Goal: Task Accomplishment & Management: Manage account settings

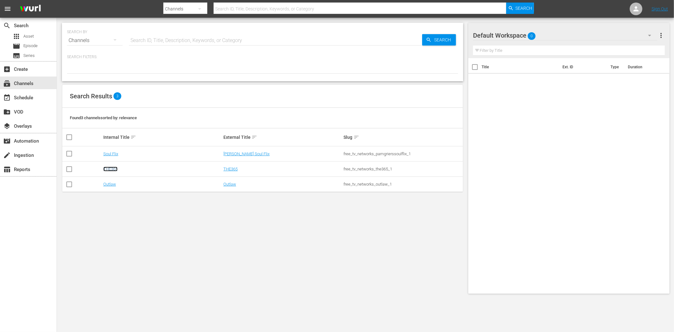
click at [117, 169] on link "THE365" at bounding box center [110, 169] width 14 height 5
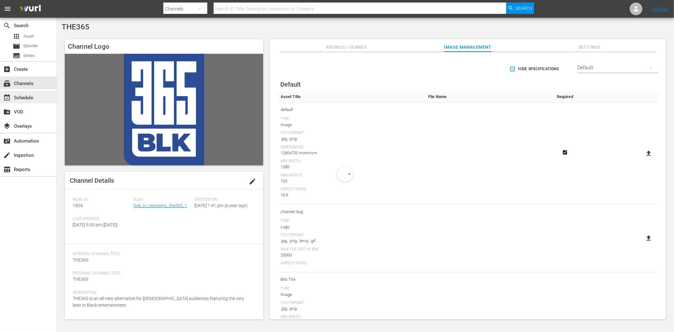
click at [32, 95] on div "event_available Schedule" at bounding box center [17, 97] width 35 height 6
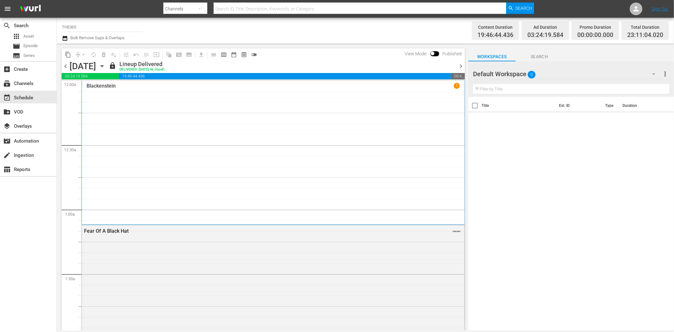
click at [106, 63] on icon "button" at bounding box center [102, 66] width 7 height 7
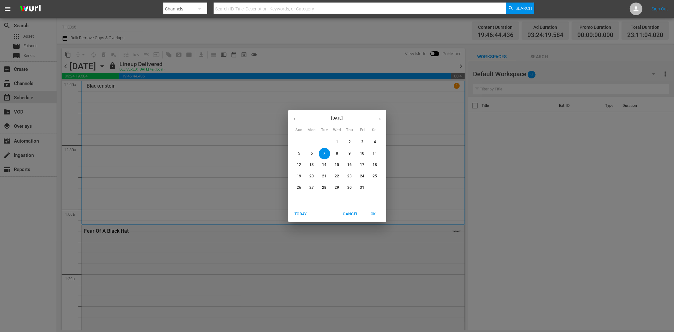
click at [337, 162] on button "15" at bounding box center [337, 164] width 11 height 11
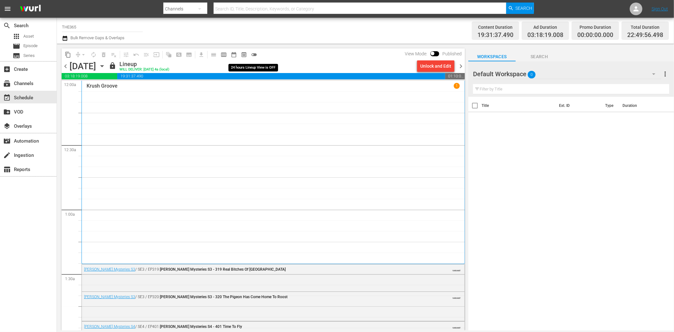
click at [257, 54] on span "toggle_off" at bounding box center [254, 55] width 6 height 6
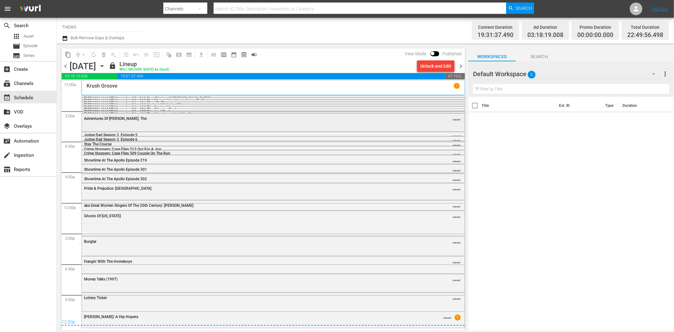
click at [102, 123] on div "Adventures Of Pluto Nash, The VARIANT" at bounding box center [273, 122] width 383 height 17
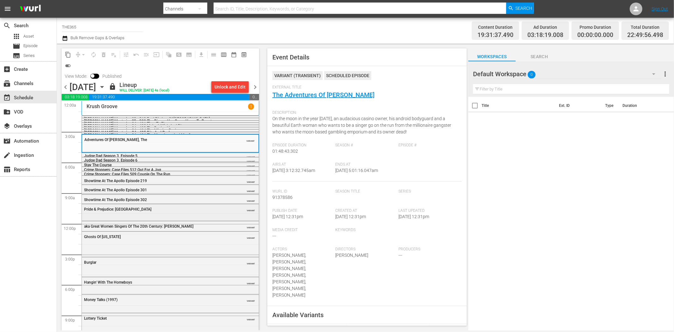
click at [160, 207] on div "Pride & Prejudice: Atlanta" at bounding box center [154, 209] width 141 height 4
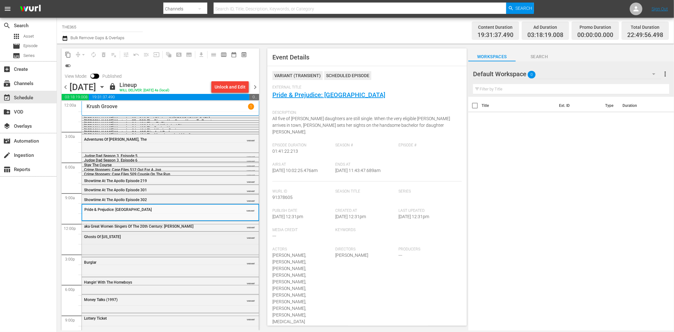
click at [203, 243] on div "Ghosts Of Mississippi VARIANT" at bounding box center [170, 244] width 177 height 24
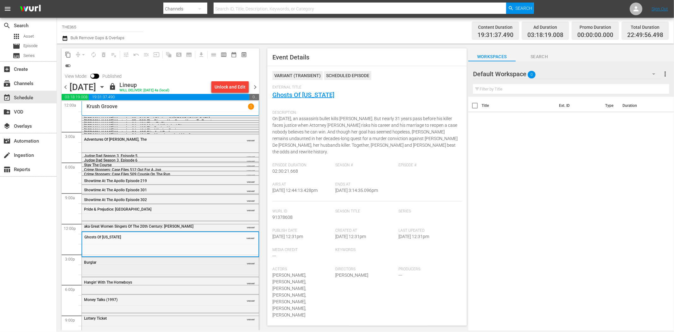
click at [113, 264] on div "Burglar" at bounding box center [154, 262] width 141 height 4
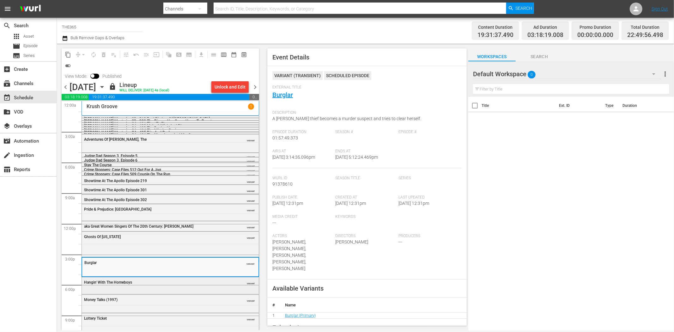
click at [169, 280] on div "Hangin' With The Homeboys" at bounding box center [154, 282] width 141 height 4
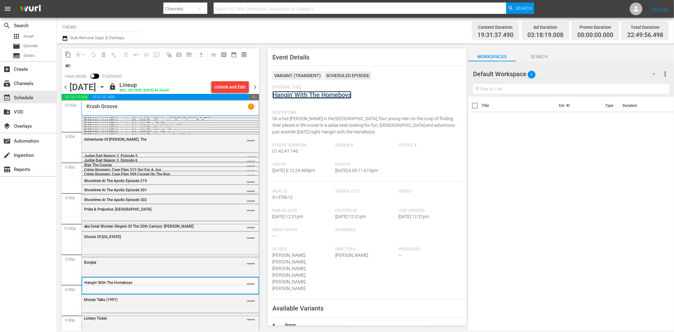
drag, startPoint x: 298, startPoint y: 89, endPoint x: 292, endPoint y: 94, distance: 8.0
click at [189, 298] on div "Money Talks (1997) VARIANT" at bounding box center [170, 303] width 177 height 17
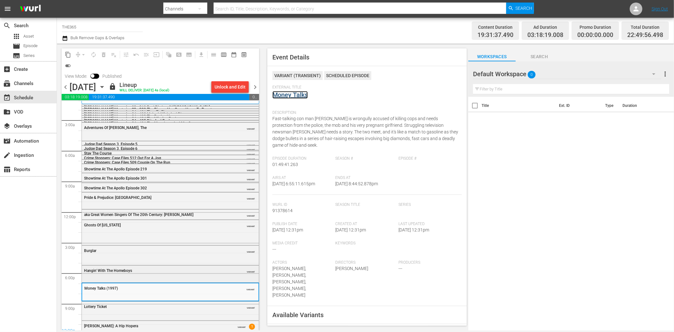
scroll to position [18, 0]
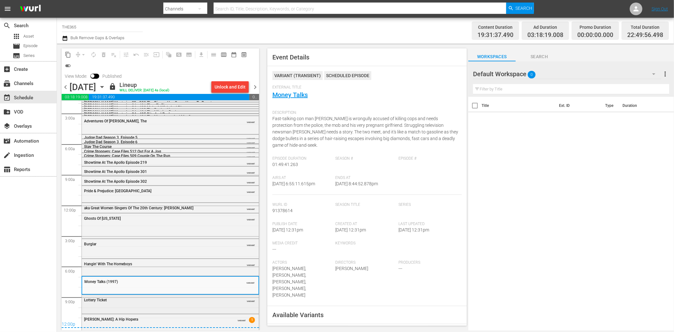
click at [188, 298] on div "Lottery Ticket" at bounding box center [154, 300] width 141 height 4
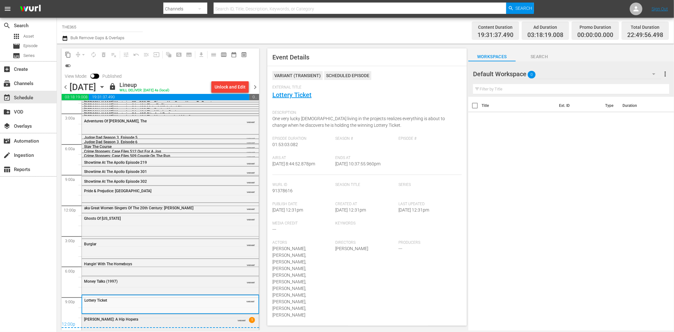
click at [190, 298] on div "Carmen: A Hip Hopera VARIANT 1" at bounding box center [170, 318] width 177 height 9
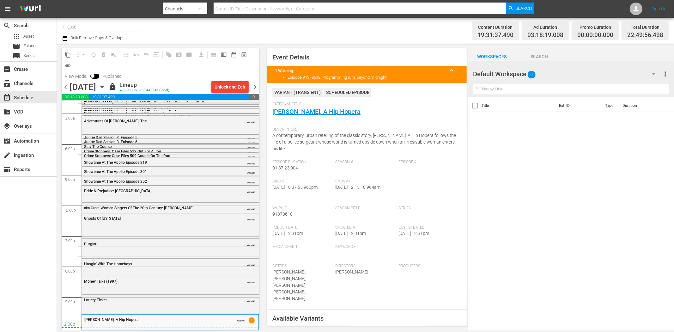
click at [255, 84] on span "chevron_right" at bounding box center [255, 87] width 8 height 8
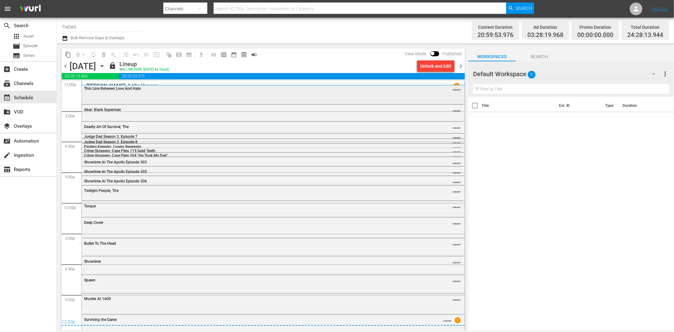
click at [181, 92] on div "Thin Line Between Love And Hate VARIANT" at bounding box center [273, 87] width 383 height 9
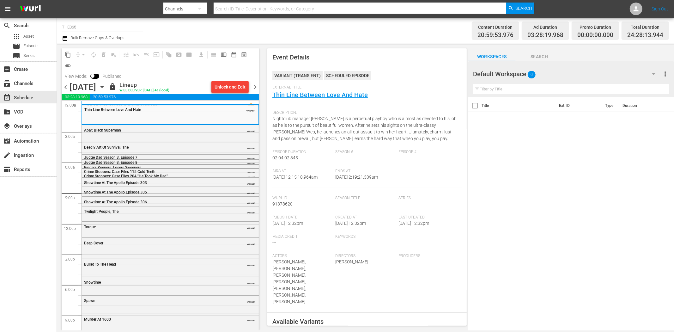
click at [65, 84] on span "chevron_left" at bounding box center [66, 87] width 8 height 8
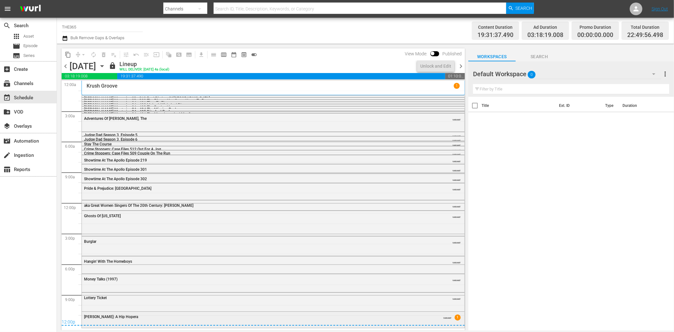
click at [267, 298] on div "Carmen: A Hip Hopera" at bounding box center [256, 317] width 344 height 4
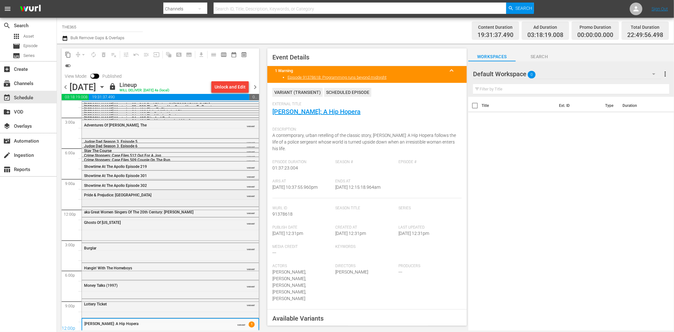
scroll to position [18, 0]
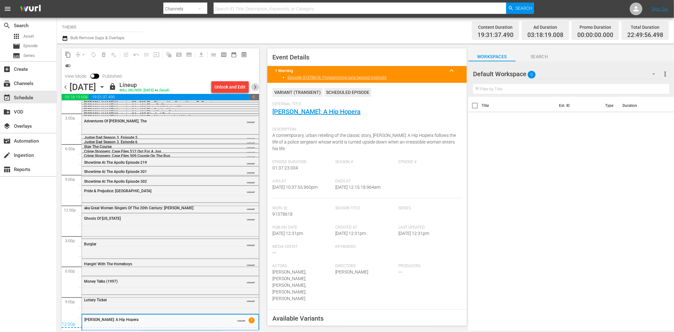
click at [255, 89] on span "chevron_right" at bounding box center [255, 87] width 8 height 8
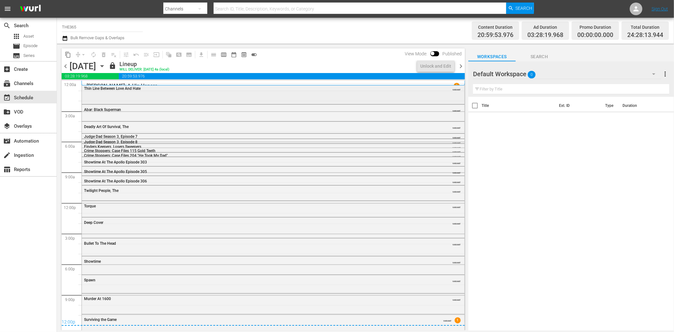
click at [194, 89] on div "Thin Line Between Love And Hate" at bounding box center [256, 88] width 344 height 4
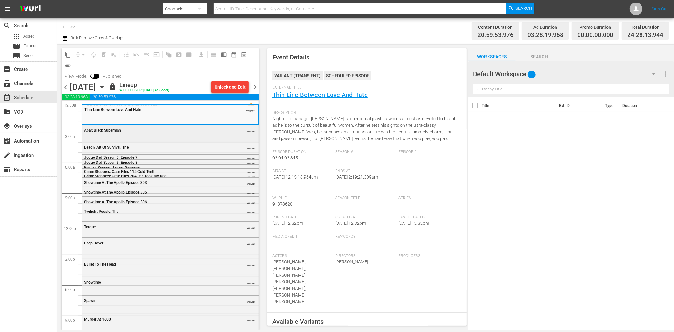
click at [203, 137] on div "Abar: Black Superman VARIANT" at bounding box center [170, 132] width 177 height 15
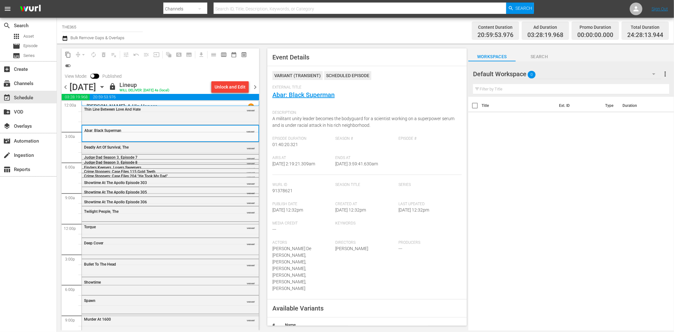
click at [182, 149] on div "Deadly Art Of Survival, The" at bounding box center [154, 147] width 141 height 4
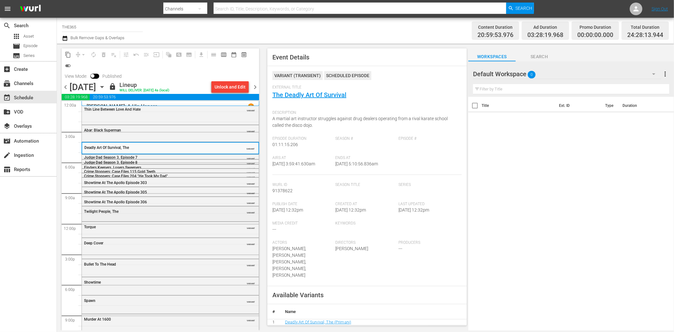
click at [115, 214] on div "Twilight People, The VARIANT" at bounding box center [170, 210] width 177 height 9
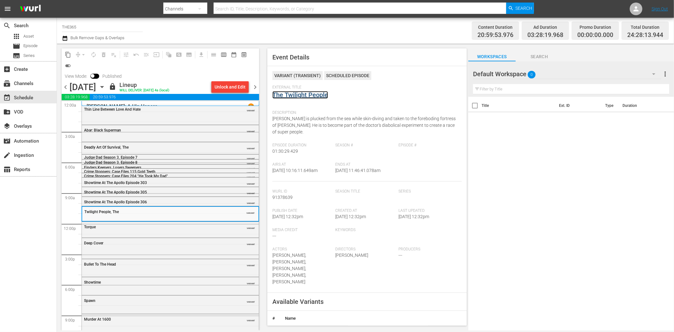
drag, startPoint x: 309, startPoint y: 90, endPoint x: 296, endPoint y: 95, distance: 13.5
click at [173, 229] on div "Torque" at bounding box center [154, 227] width 141 height 4
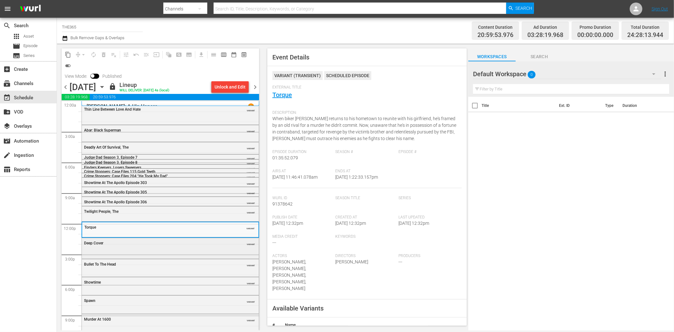
click at [189, 245] on div "Deep Cover" at bounding box center [154, 243] width 141 height 4
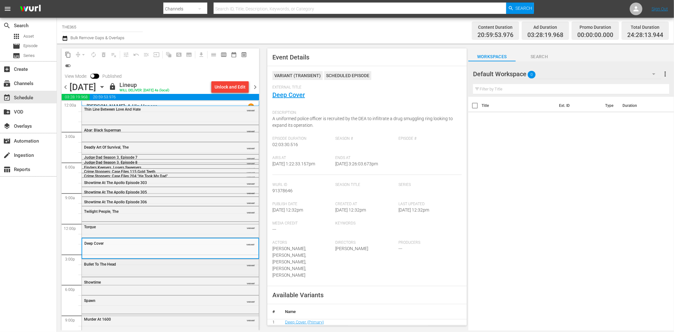
click at [135, 269] on div "Bullet To The Head VARIANT" at bounding box center [170, 267] width 177 height 16
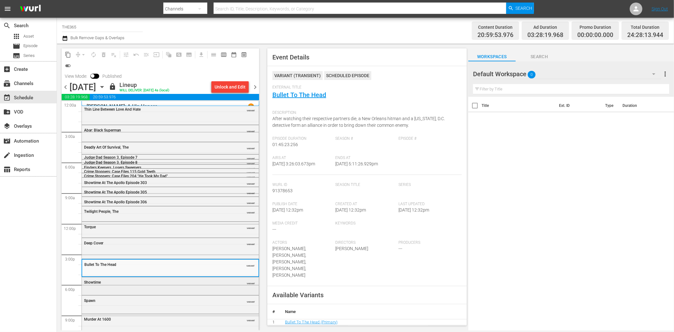
click at [118, 286] on div "Showtime VARIANT" at bounding box center [170, 281] width 177 height 9
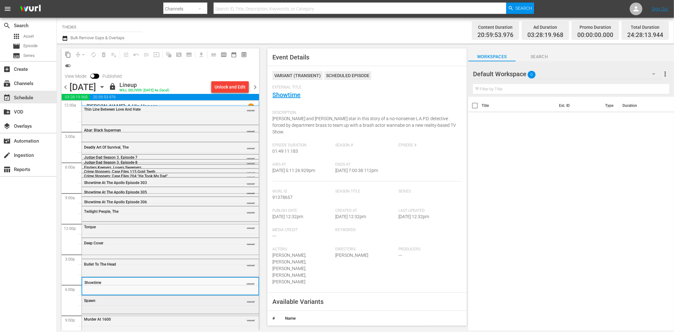
click at [166, 298] on div "Spawn VARIANT" at bounding box center [170, 300] width 177 height 9
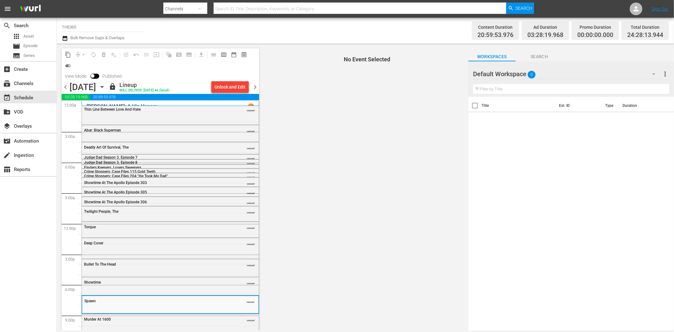
scroll to position [23, 0]
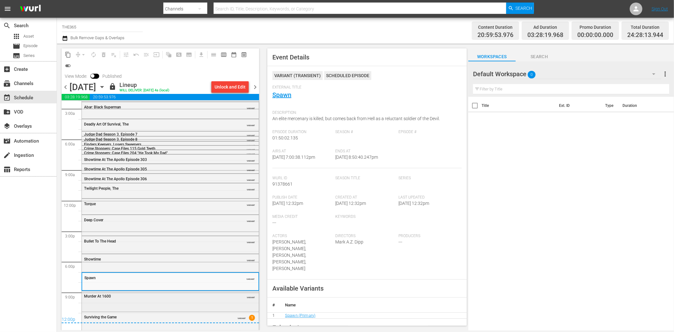
click at [172, 298] on div "Murder At 1600 VARIANT" at bounding box center [170, 300] width 177 height 19
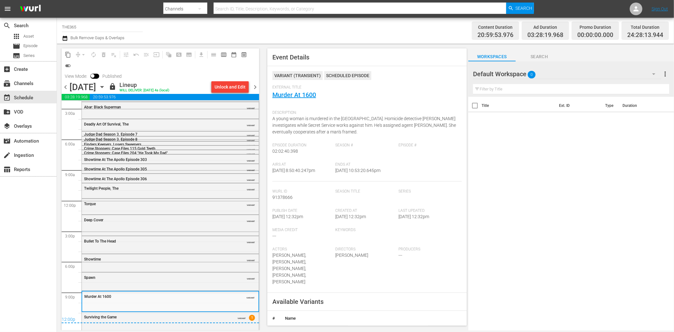
click at [211, 298] on div "12:00p" at bounding box center [161, 320] width 198 height 6
click at [205, 298] on div "Surviving the Game VARIANT 1" at bounding box center [170, 320] width 177 height 17
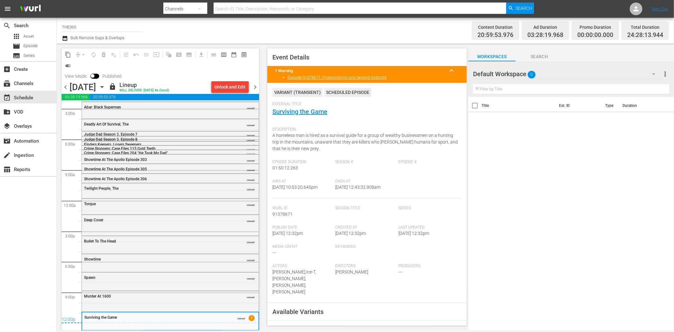
click at [254, 87] on span "chevron_right" at bounding box center [255, 87] width 8 height 8
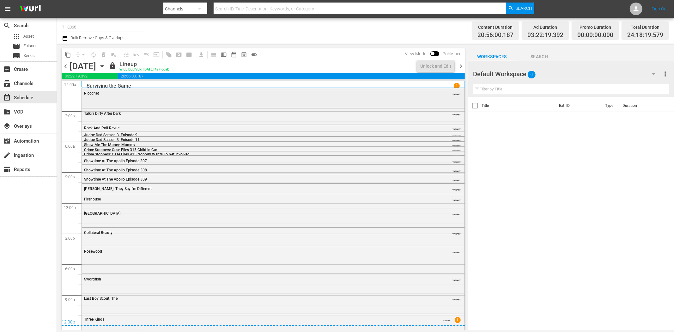
click at [100, 99] on div "Ricochet VARIANT" at bounding box center [273, 97] width 383 height 18
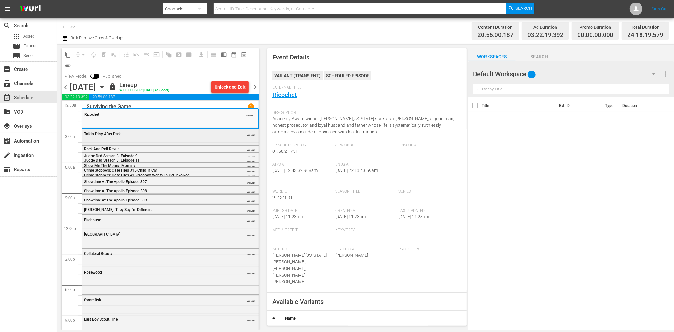
click at [136, 137] on div "Talkin' Dirty After Dark VARIANT" at bounding box center [170, 133] width 177 height 9
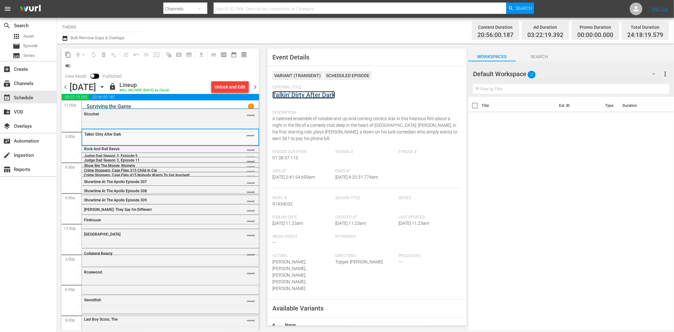
drag, startPoint x: 298, startPoint y: 90, endPoint x: 285, endPoint y: 94, distance: 13.6
click at [151, 220] on div "Firehouse" at bounding box center [154, 220] width 141 height 4
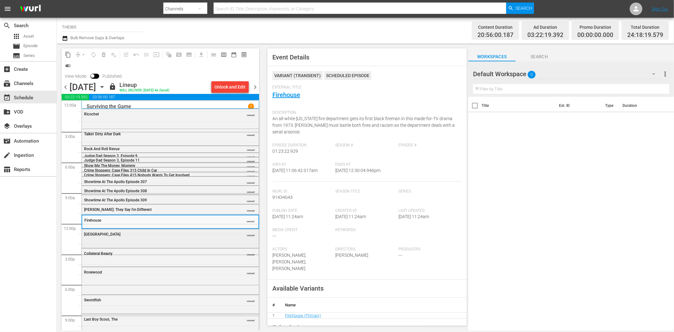
click at [165, 239] on div "South Central VARIANT" at bounding box center [170, 237] width 177 height 17
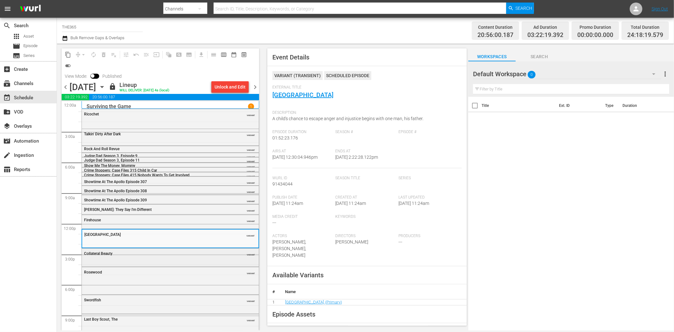
click at [165, 253] on div "Collateral Beauty" at bounding box center [154, 253] width 141 height 4
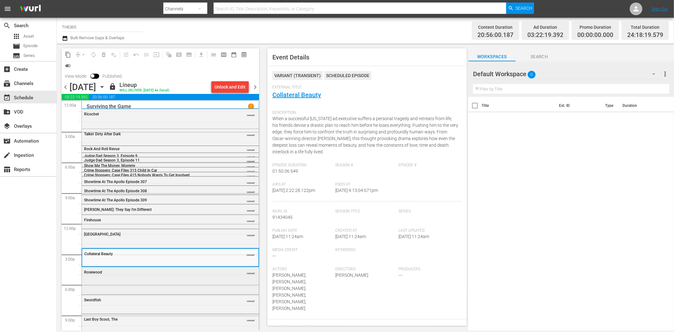
click at [168, 280] on div "Rosewood VARIANT" at bounding box center [170, 280] width 177 height 26
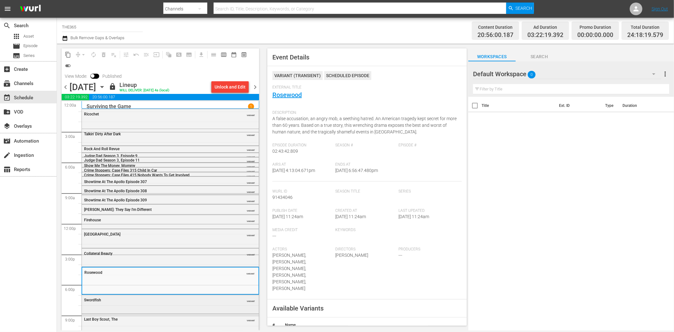
click at [181, 298] on div "Swordfish" at bounding box center [154, 300] width 141 height 4
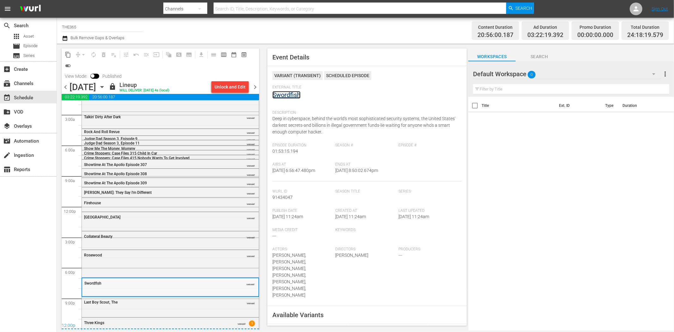
scroll to position [26, 0]
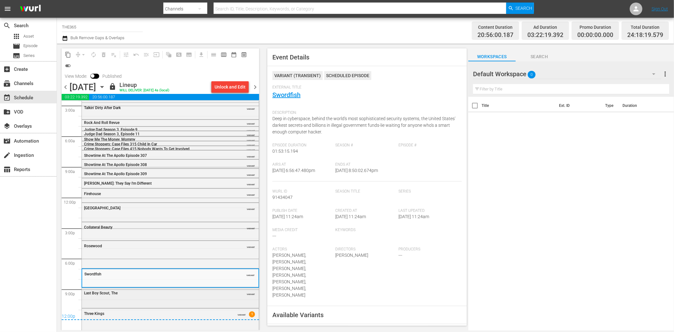
click at [199, 294] on div "Last Boy Scout, The" at bounding box center [154, 293] width 141 height 4
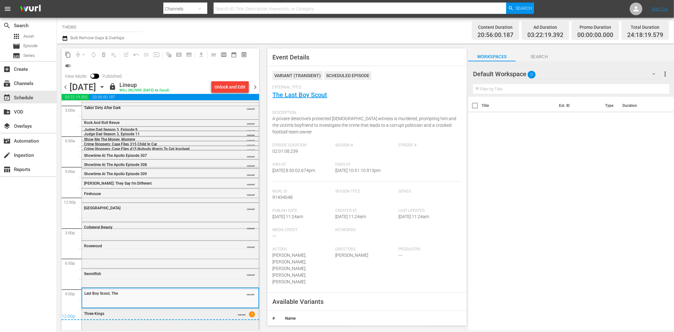
click at [187, 298] on div "Three Kings VARIANT 1" at bounding box center [170, 319] width 177 height 20
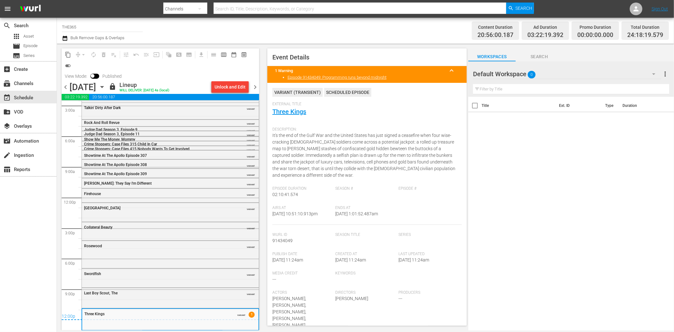
click at [255, 84] on span "chevron_right" at bounding box center [255, 87] width 8 height 8
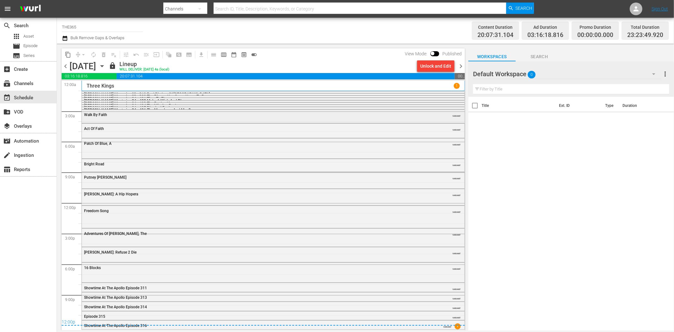
click at [101, 120] on div "Walk By Faith VARIANT" at bounding box center [273, 116] width 383 height 12
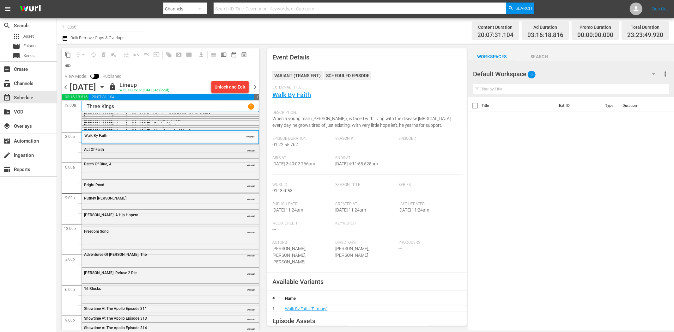
click at [189, 151] on div "Act Of Faith" at bounding box center [154, 149] width 141 height 4
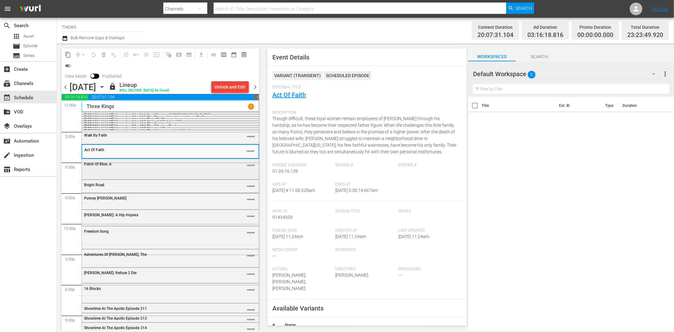
click at [194, 165] on div "Patch Of Blue, A" at bounding box center [154, 164] width 141 height 4
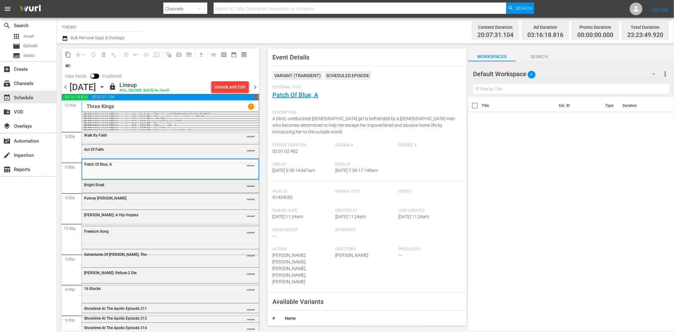
click at [178, 185] on div "Bright Road" at bounding box center [154, 185] width 141 height 4
click at [213, 192] on div "Bright Road VARIANT" at bounding box center [170, 186] width 176 height 12
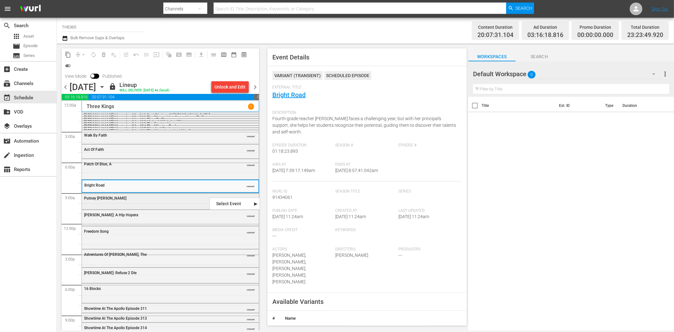
click at [140, 198] on div "Putney Swope" at bounding box center [154, 198] width 141 height 4
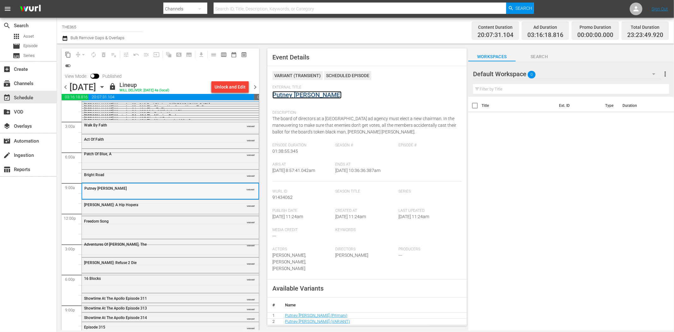
scroll to position [20, 0]
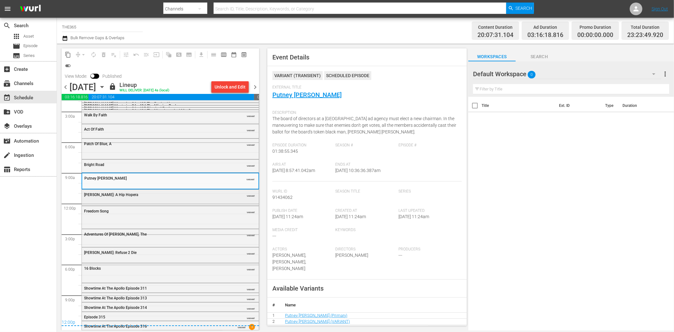
click at [179, 193] on div "Carmen: A Hip Hopera" at bounding box center [154, 195] width 141 height 4
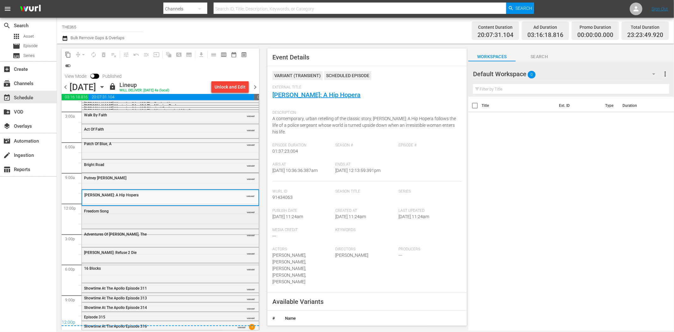
click at [175, 216] on div "Freedom Song VARIANT" at bounding box center [170, 216] width 177 height 21
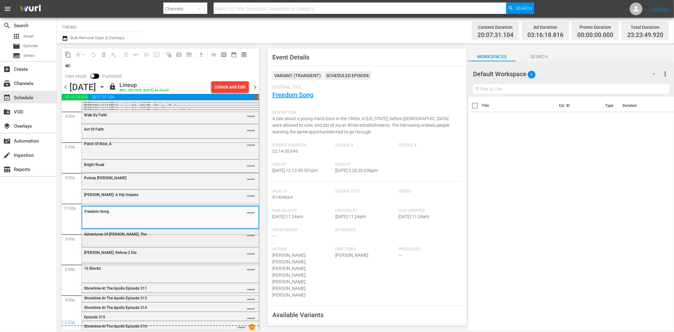
click at [184, 237] on div "Adventures Of Pluto Nash, The VARIANT" at bounding box center [170, 233] width 177 height 9
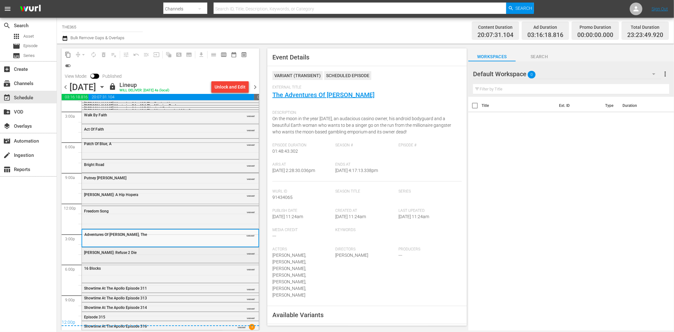
click at [206, 249] on div "50 Cent: Refuse 2 Die VARIANT" at bounding box center [170, 252] width 177 height 9
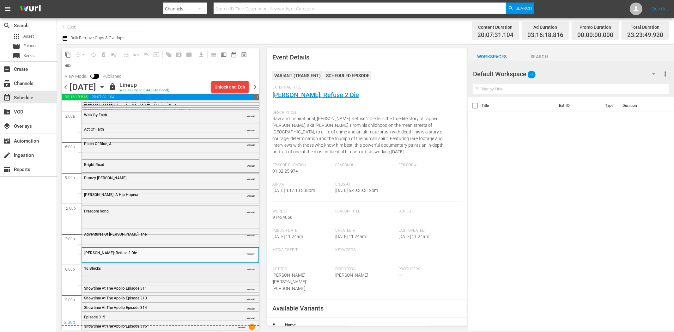
click at [183, 267] on div "16 Blocks" at bounding box center [154, 268] width 141 height 4
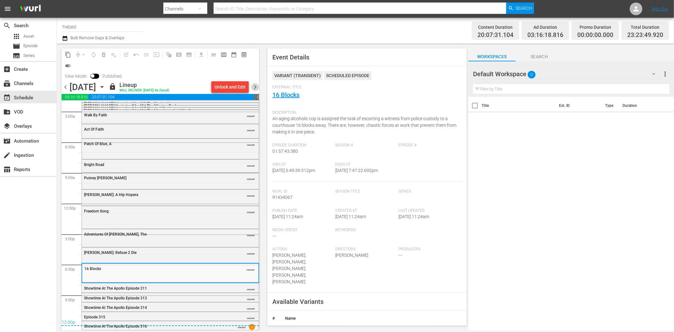
click at [255, 86] on span "chevron_right" at bounding box center [255, 87] width 8 height 8
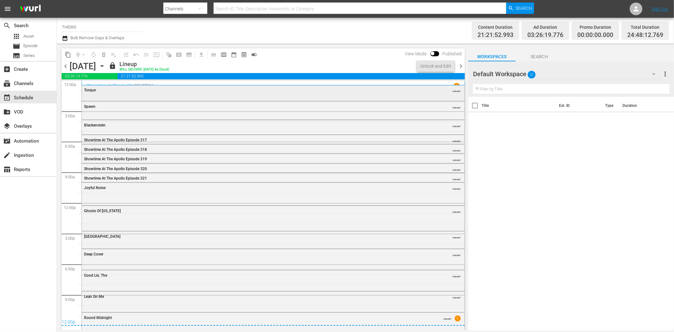
click at [106, 94] on div "Torque VARIANT" at bounding box center [273, 89] width 383 height 9
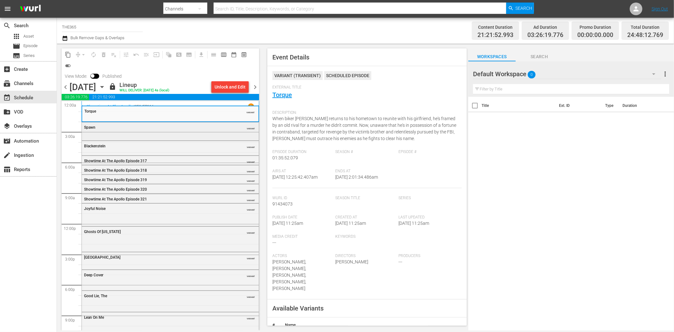
click at [224, 135] on div "Spawn VARIANT" at bounding box center [170, 130] width 177 height 17
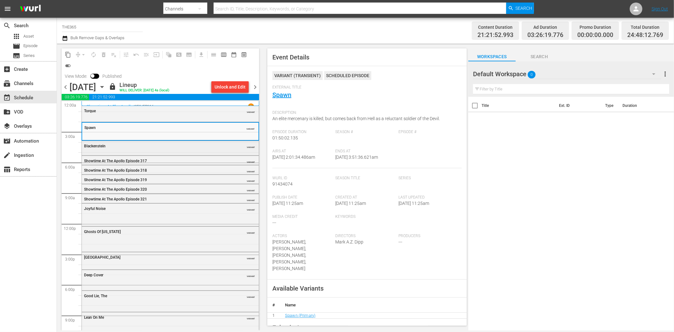
click at [197, 149] on div "Blackenstein VARIANT" at bounding box center [170, 145] width 177 height 9
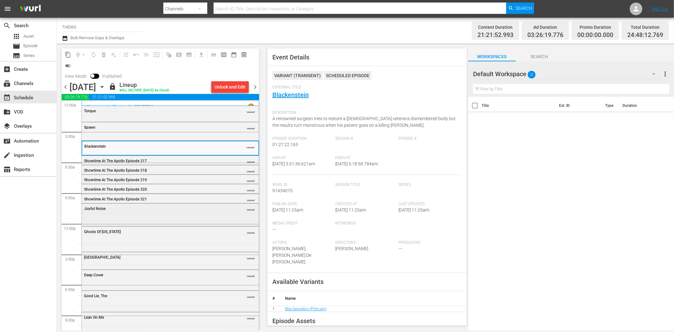
click at [217, 207] on div "Joyful Noise" at bounding box center [154, 208] width 141 height 4
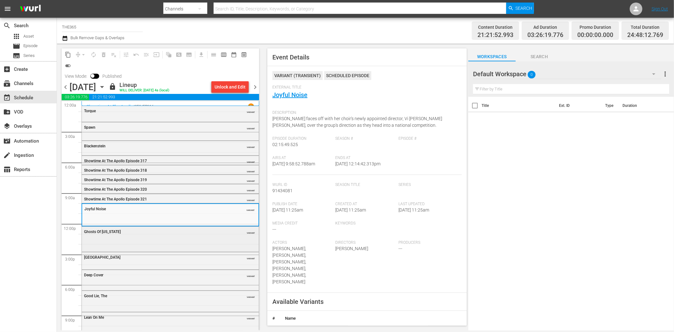
click at [128, 240] on div "Ghosts Of Mississippi VARIANT" at bounding box center [170, 239] width 177 height 24
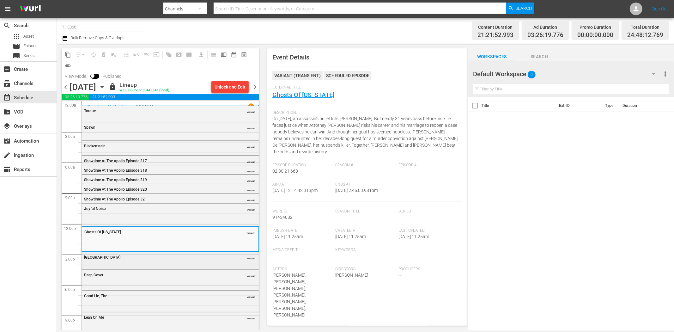
click at [175, 260] on div "Graffiti Bridge VARIANT" at bounding box center [170, 256] width 177 height 9
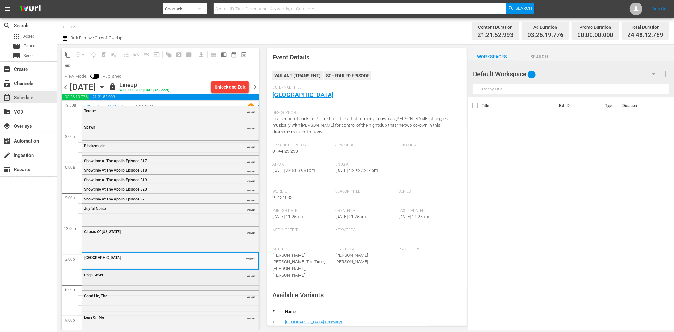
click at [130, 281] on div "Deep Cover VARIANT" at bounding box center [170, 279] width 177 height 19
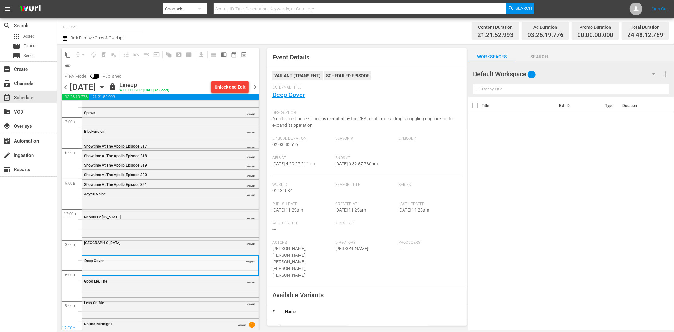
scroll to position [28, 0]
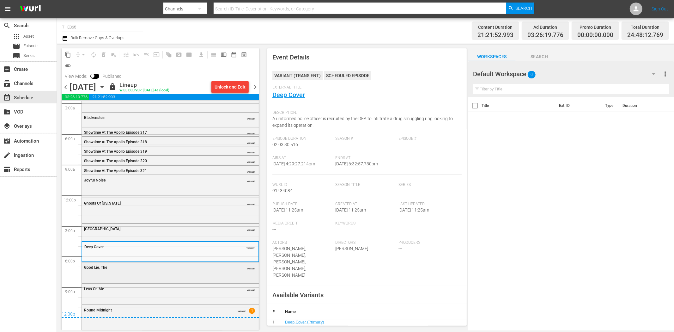
click at [165, 270] on div "Good Lie, The VARIANT" at bounding box center [170, 266] width 177 height 9
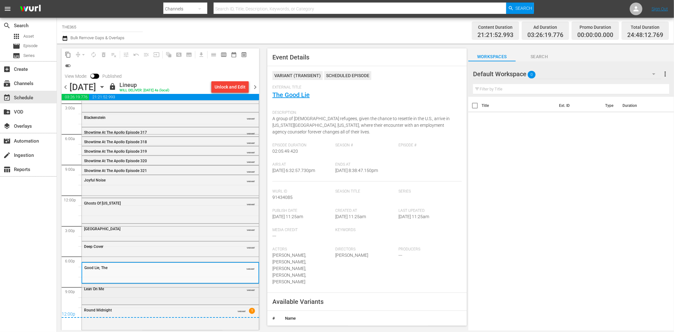
click at [200, 294] on div "Lean On Me VARIANT" at bounding box center [170, 293] width 177 height 19
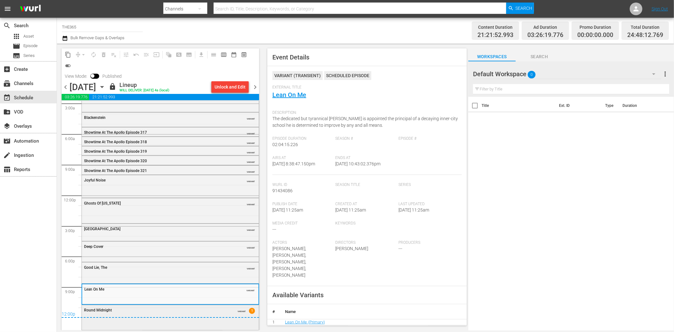
click at [210, 298] on div "Round Midnight VARIANT 1" at bounding box center [170, 317] width 177 height 24
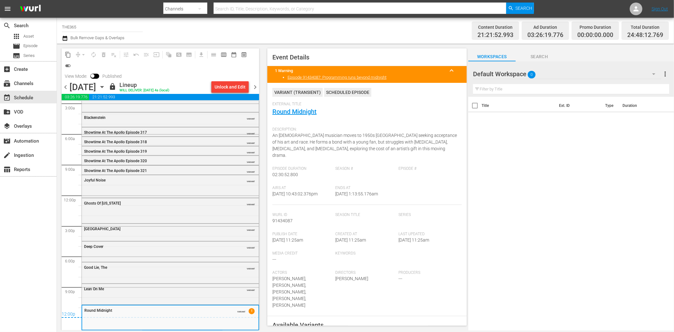
click at [255, 86] on span "chevron_right" at bounding box center [255, 87] width 8 height 8
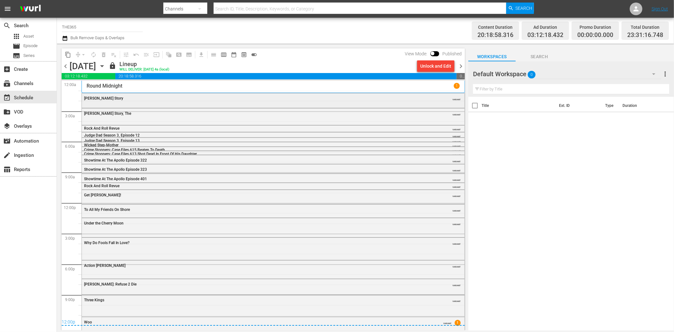
drag, startPoint x: 84, startPoint y: 101, endPoint x: 104, endPoint y: 99, distance: 20.0
click at [84, 101] on span "Jackie Robinson Story" at bounding box center [103, 98] width 39 height 4
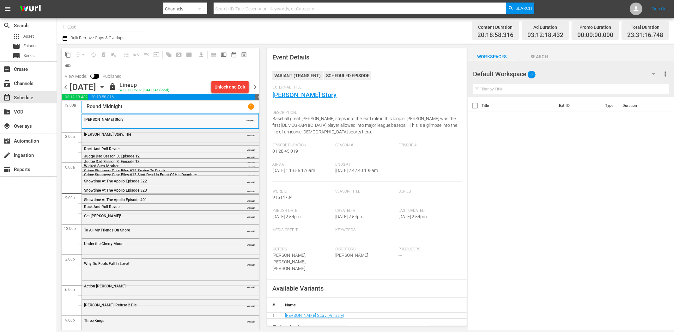
click at [183, 141] on div "Joe Louis Story, The VARIANT" at bounding box center [170, 136] width 177 height 15
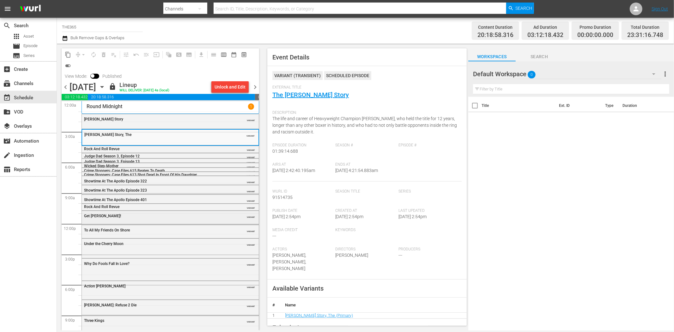
click at [191, 219] on div "Get Christie Love! VARIANT" at bounding box center [170, 215] width 177 height 9
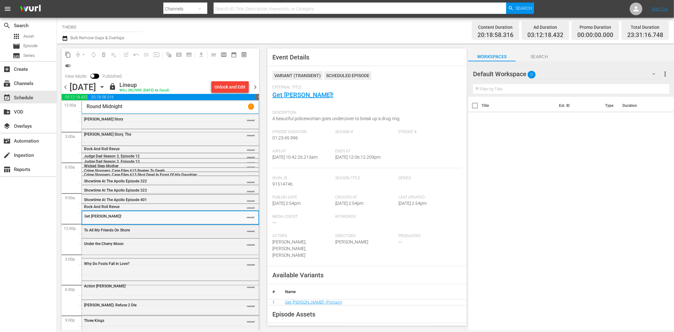
click at [169, 228] on div "To All My Friends On Shore" at bounding box center [154, 230] width 141 height 4
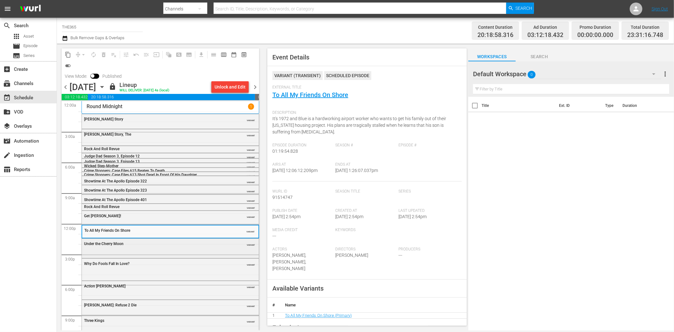
click at [187, 250] on div "Under the Cherry Moon VARIANT" at bounding box center [170, 248] width 177 height 18
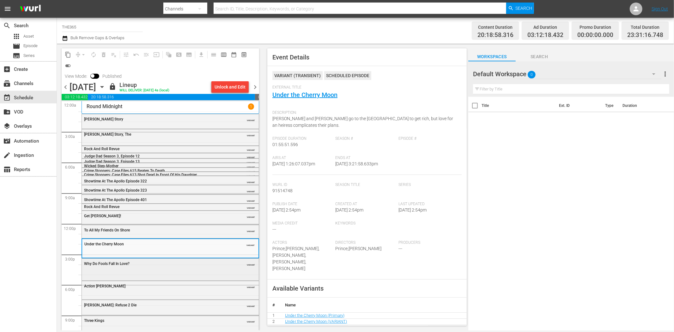
click at [123, 264] on span "Why Do Fools Fall In Love?" at bounding box center [107, 263] width 46 height 4
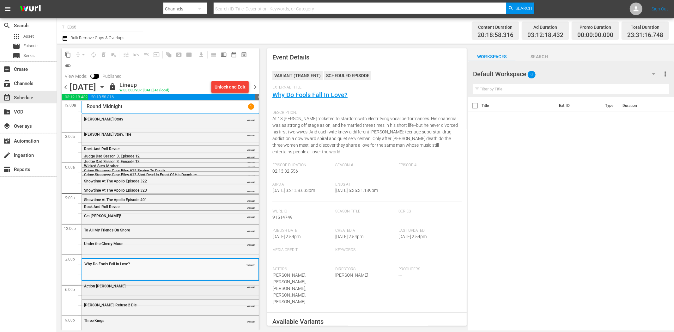
click at [179, 287] on div "Action Jackson" at bounding box center [154, 286] width 141 height 4
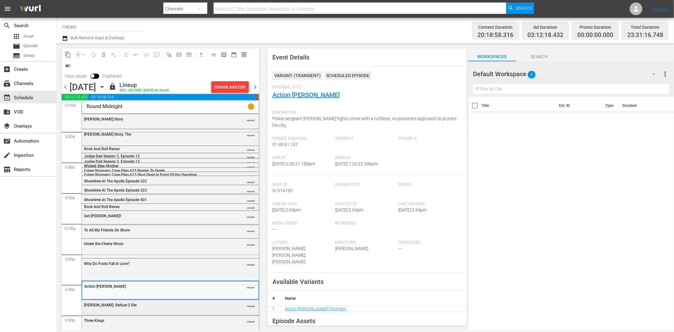
click at [162, 298] on div "50 Cent: Refuse 2 Die" at bounding box center [154, 305] width 141 height 4
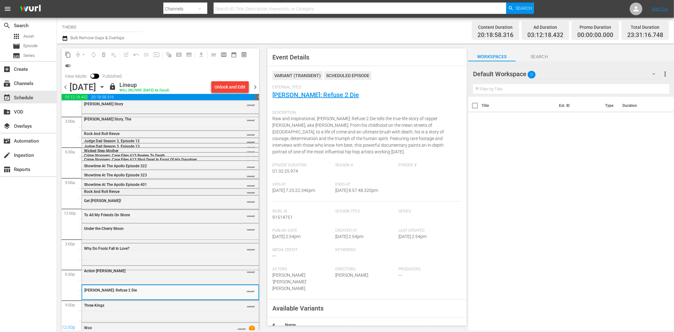
scroll to position [23, 0]
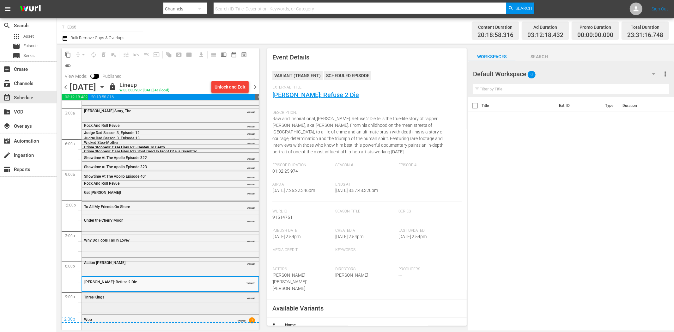
click at [213, 298] on div "Three Kings VARIANT" at bounding box center [170, 302] width 177 height 20
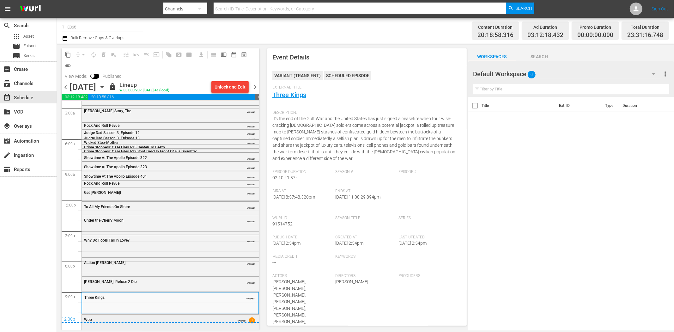
click at [221, 298] on div "Woo VARIANT 1" at bounding box center [170, 322] width 177 height 15
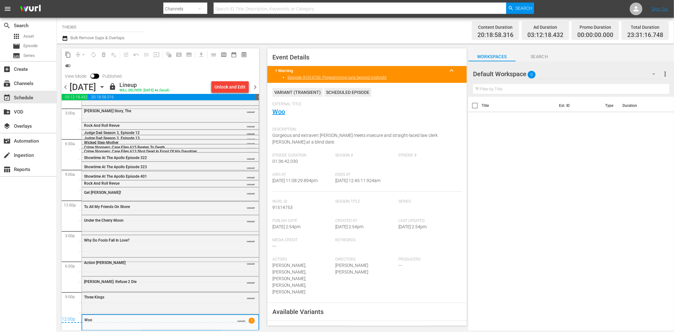
click at [256, 86] on span "chevron_right" at bounding box center [255, 87] width 8 height 8
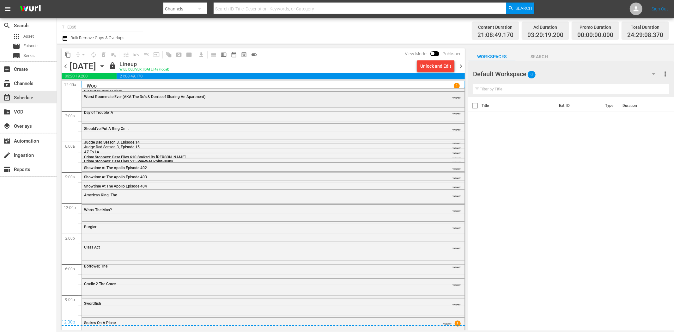
drag, startPoint x: 109, startPoint y: 100, endPoint x: 114, endPoint y: 100, distance: 4.7
click at [114, 100] on div "Worst Roommate Ever (AKA The Do's & Don'ts of Sharing An Apartment) VARIANT" at bounding box center [273, 96] width 383 height 9
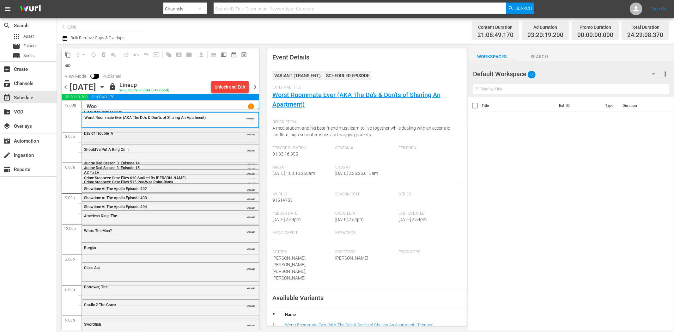
click at [200, 136] on div "Day of Trouble, A VARIANT" at bounding box center [170, 132] width 177 height 9
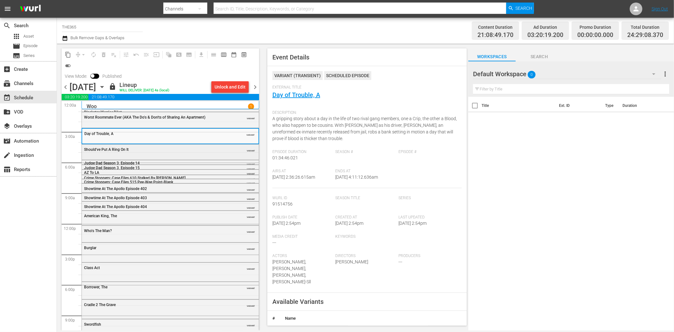
click at [187, 156] on div "Should've Put A Ring On It VARIANT" at bounding box center [170, 151] width 177 height 14
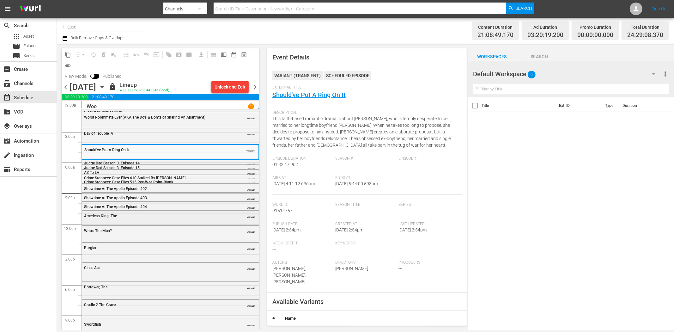
click at [135, 214] on div "American King, The" at bounding box center [154, 216] width 141 height 4
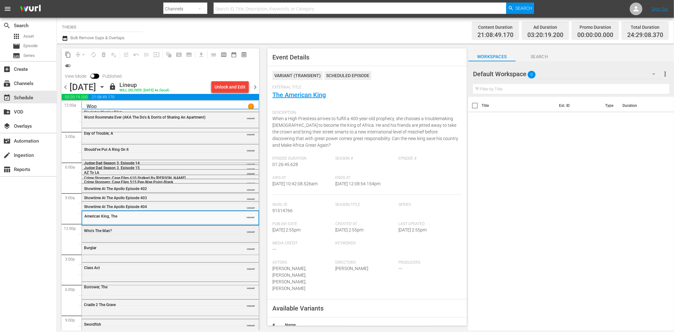
click at [194, 233] on div "Who's The Man? VARIANT" at bounding box center [170, 230] width 177 height 9
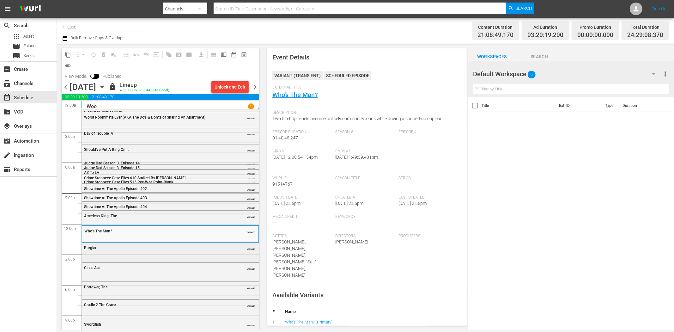
click at [144, 255] on div "Burglar VARIANT" at bounding box center [170, 252] width 177 height 18
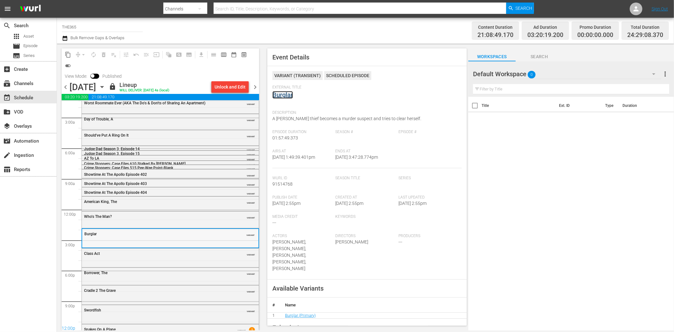
scroll to position [28, 0]
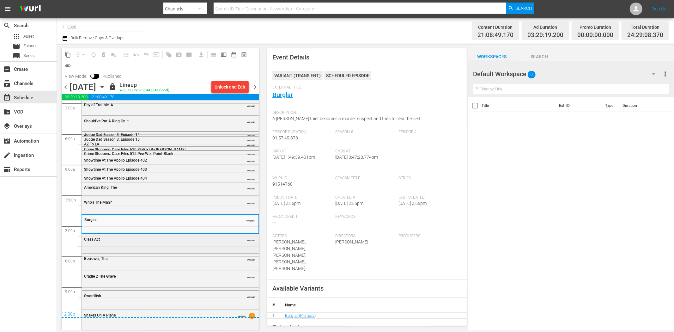
click at [183, 240] on div "Class Act" at bounding box center [154, 239] width 141 height 4
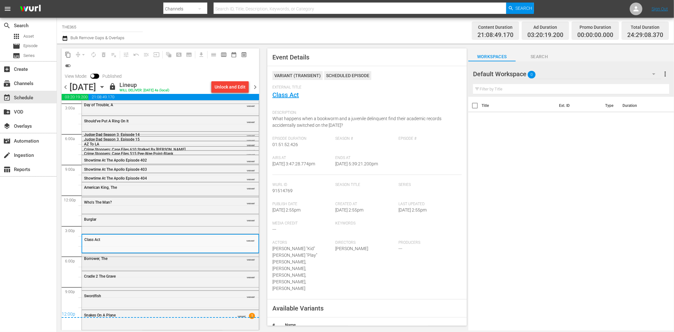
click at [194, 257] on div "Borrower, The" at bounding box center [154, 258] width 141 height 4
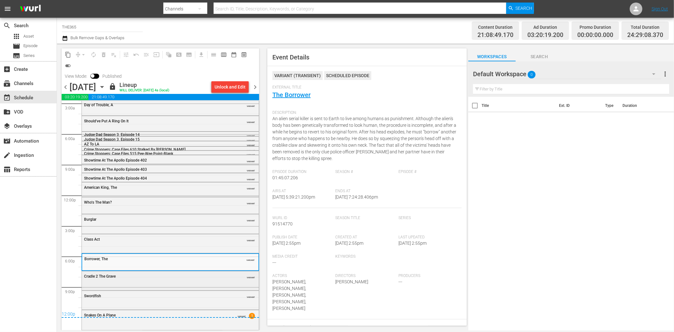
click at [144, 276] on div "Cradle 2 The Grave" at bounding box center [154, 276] width 141 height 4
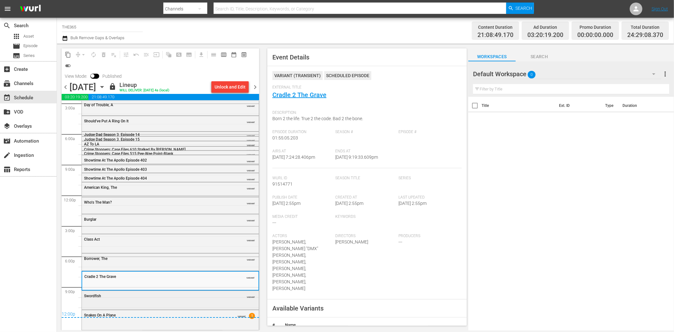
click at [184, 298] on div "Swordfish VARIANT" at bounding box center [170, 295] width 177 height 9
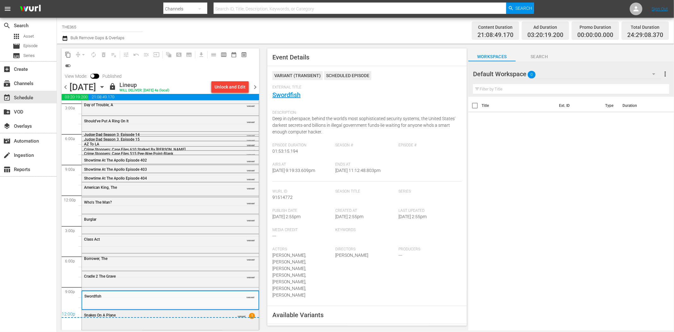
click at [213, 298] on div "Snakes On A Plane VARIANT 1" at bounding box center [170, 319] width 177 height 19
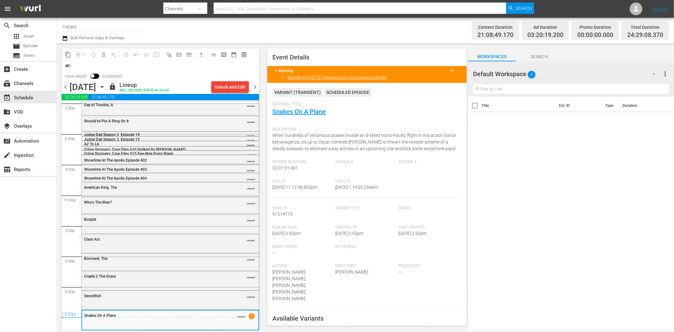
click at [254, 86] on span "chevron_right" at bounding box center [255, 87] width 8 height 8
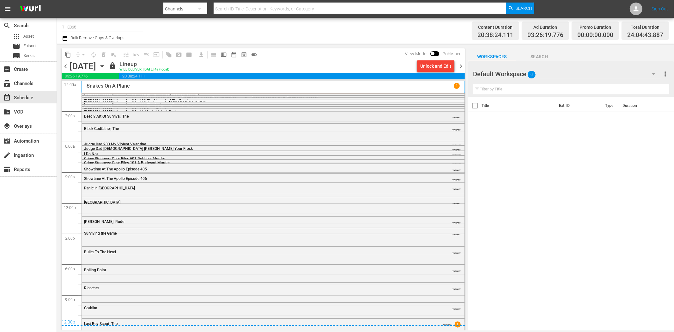
click at [119, 119] on div "Deadly Art Of Survival, The VARIANT" at bounding box center [273, 115] width 383 height 9
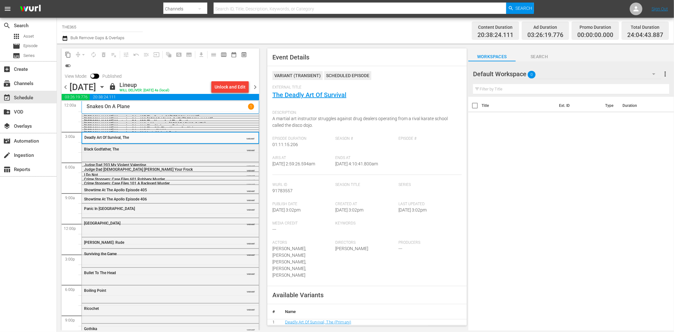
click at [185, 152] on div "Black Godfather, The VARIANT" at bounding box center [170, 148] width 177 height 9
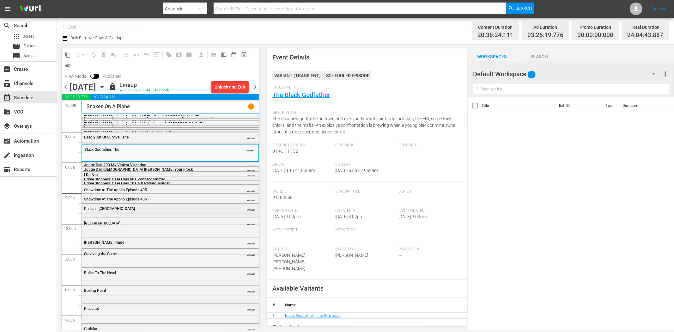
click at [154, 207] on div "Panic In Echo Park" at bounding box center [154, 208] width 141 height 4
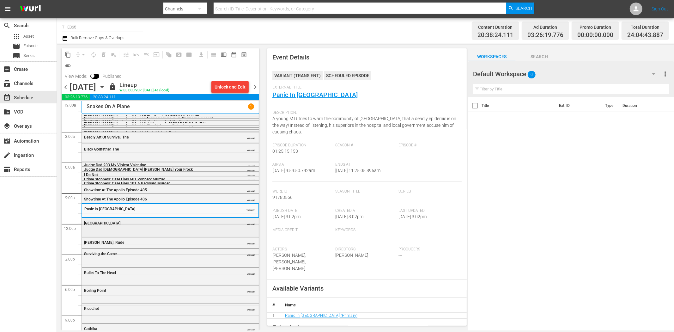
click at [187, 223] on div "South Central" at bounding box center [154, 223] width 141 height 4
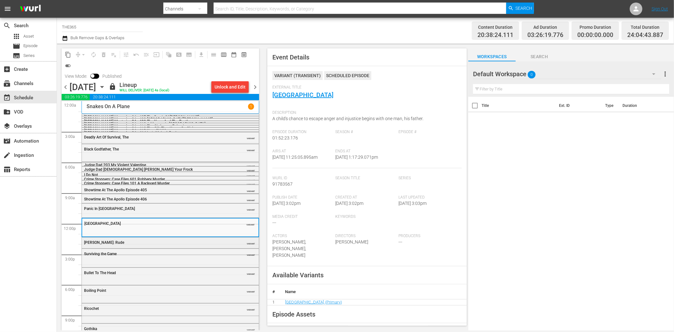
click at [177, 243] on div "Rudy Ray Moore: Rude" at bounding box center [154, 242] width 141 height 4
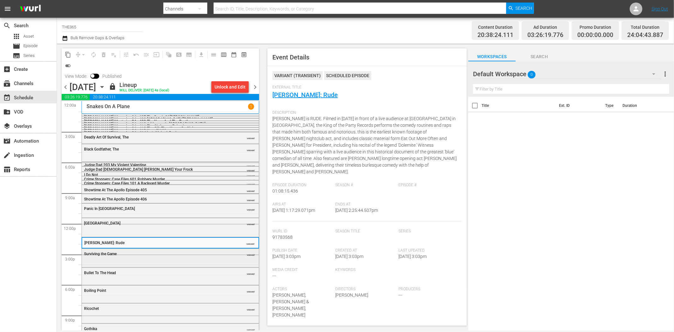
click at [160, 256] on div "Surviving the Game VARIANT" at bounding box center [170, 253] width 177 height 9
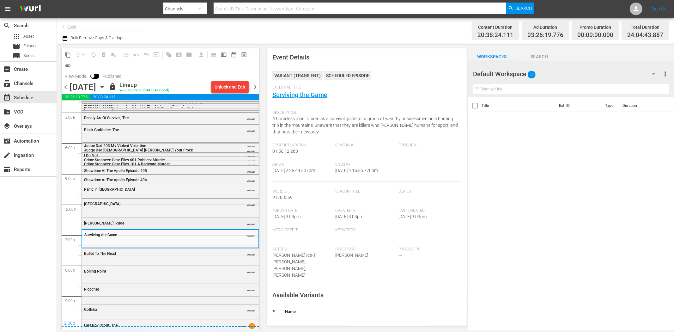
scroll to position [29, 0]
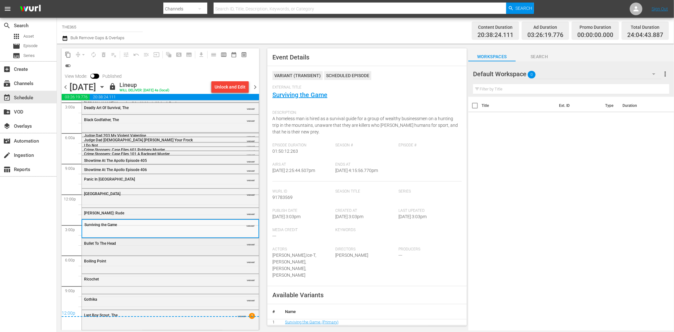
click at [157, 243] on div "Bullet To The Head" at bounding box center [154, 243] width 141 height 4
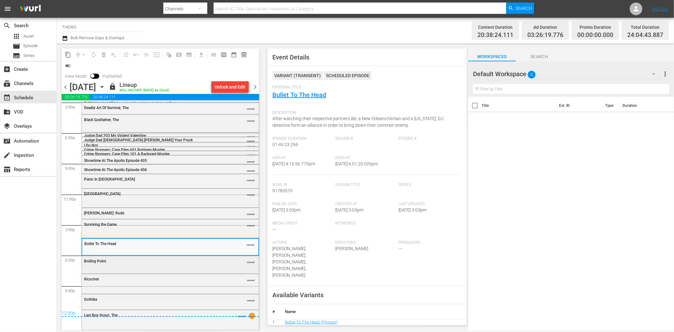
click at [135, 263] on div "Boiling Point" at bounding box center [154, 261] width 141 height 4
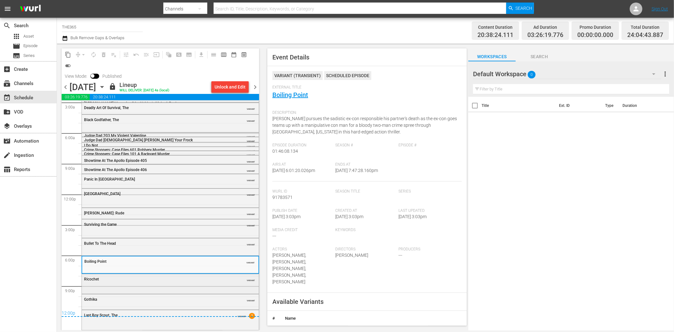
click at [131, 284] on div "Ricochet VARIANT" at bounding box center [170, 283] width 177 height 18
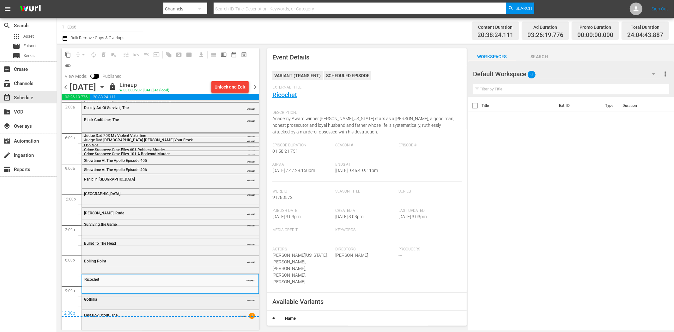
click at [169, 298] on div "Gothika" at bounding box center [154, 299] width 141 height 4
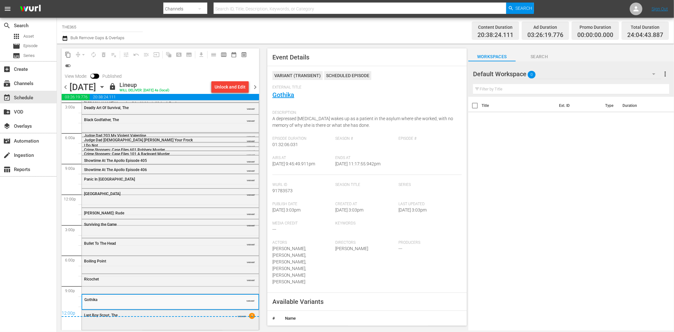
click at [194, 298] on div "Last Boy Scout, The VARIANT 1" at bounding box center [170, 319] width 177 height 19
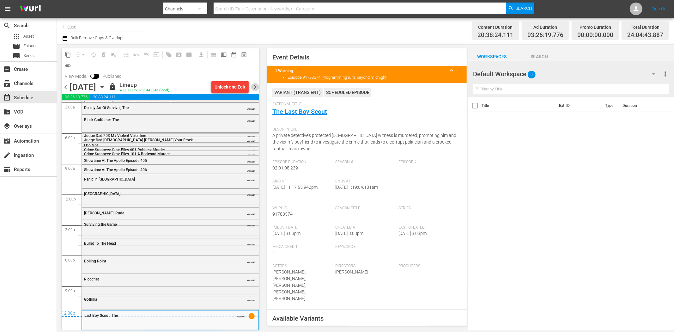
click at [258, 84] on span "chevron_right" at bounding box center [255, 87] width 8 height 8
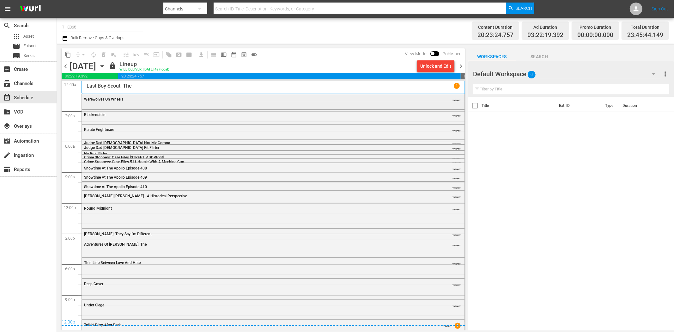
click at [137, 100] on div "Werewolves On Wheels" at bounding box center [256, 99] width 344 height 4
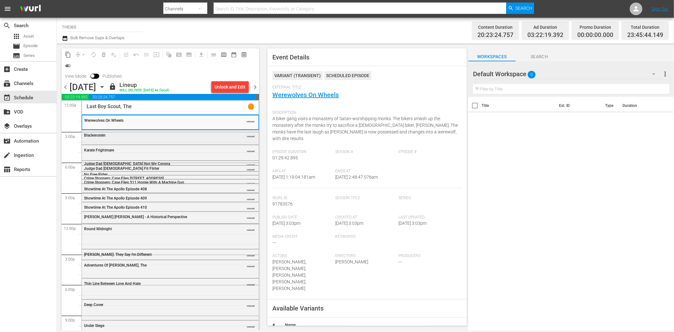
click at [173, 134] on div "Blackenstein" at bounding box center [154, 135] width 141 height 4
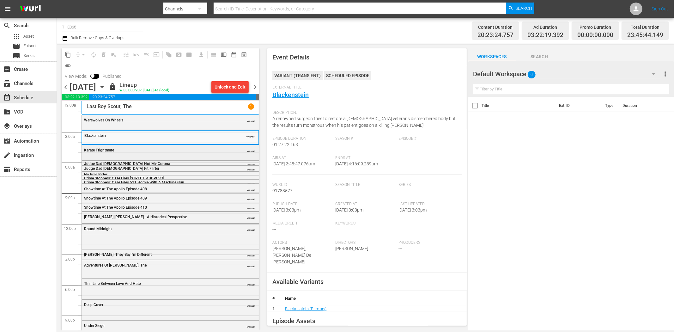
click at [180, 154] on div "Karate Frightmare VARIANT" at bounding box center [170, 149] width 177 height 9
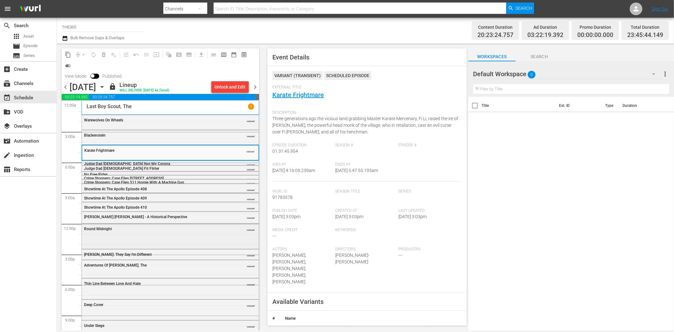
click at [135, 229] on div "Round Midnight" at bounding box center [154, 229] width 141 height 4
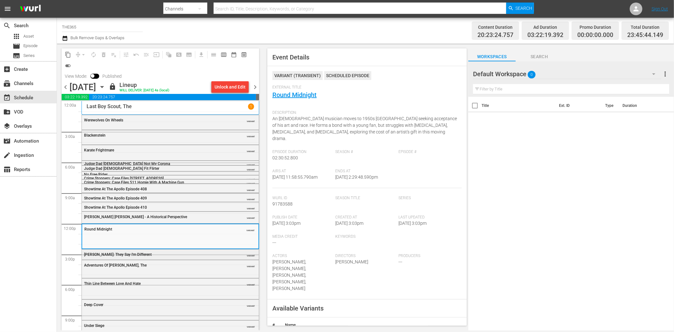
click at [143, 251] on div "Betty: They Say I'm Different VARIANT" at bounding box center [170, 253] width 177 height 9
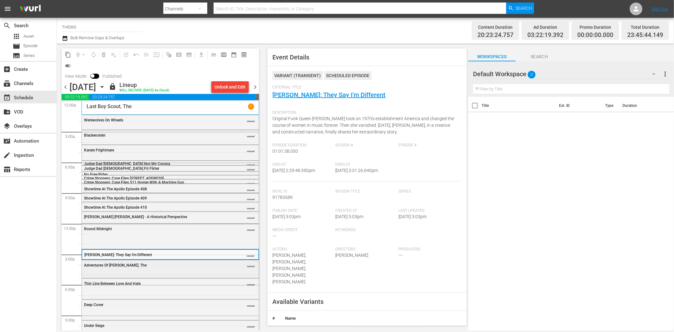
click at [138, 264] on div "Adventures Of Pluto Nash, The" at bounding box center [154, 265] width 141 height 4
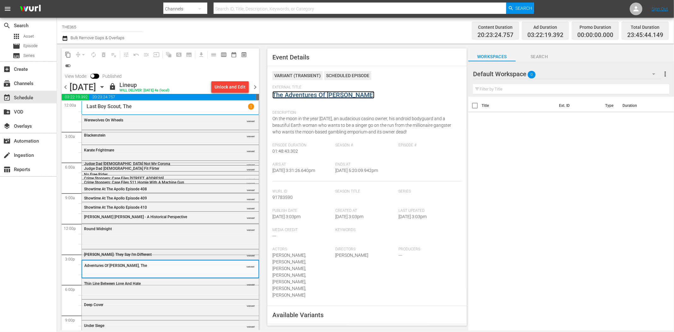
scroll to position [27, 0]
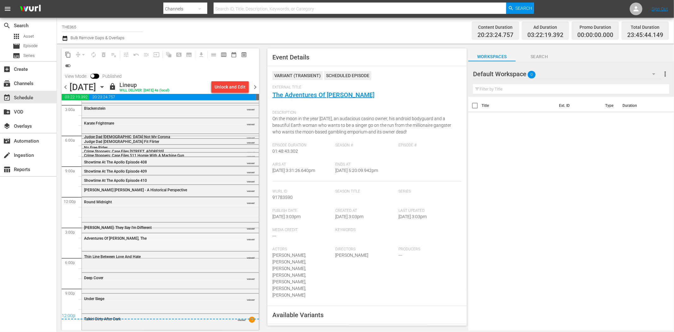
click at [168, 251] on div "Adventures Of Pluto Nash, The VARIANT" at bounding box center [171, 242] width 178 height 19
click at [150, 272] on div "Thin Line Between Love And Hate VARIANT" at bounding box center [171, 261] width 178 height 21
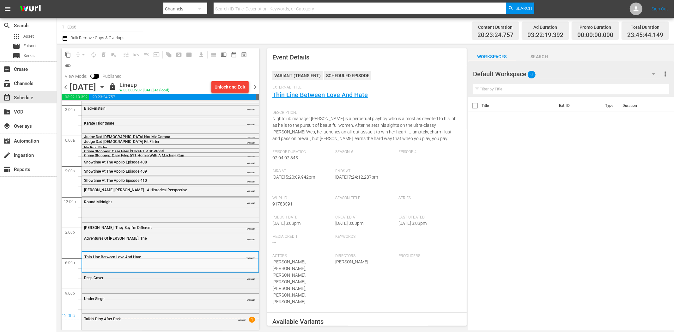
click at [179, 283] on div "Deep Cover VARIANT" at bounding box center [170, 282] width 177 height 19
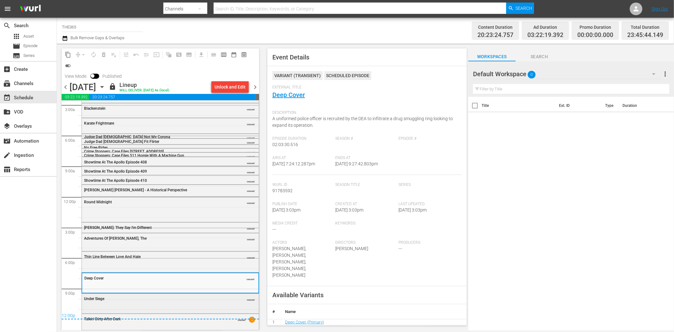
click at [172, 295] on div "Under Siege VARIANT" at bounding box center [170, 298] width 177 height 9
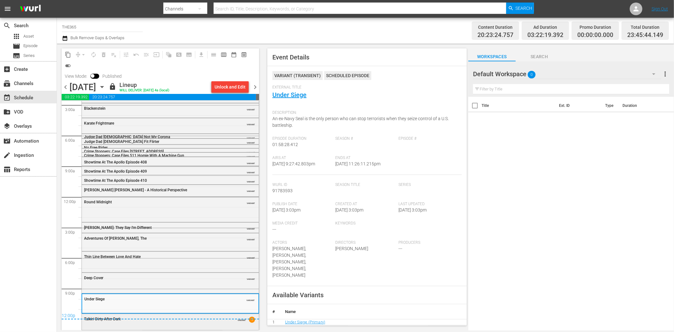
click at [182, 298] on div "Talkin' Dirty After Dark VARIANT 1" at bounding box center [170, 321] width 177 height 15
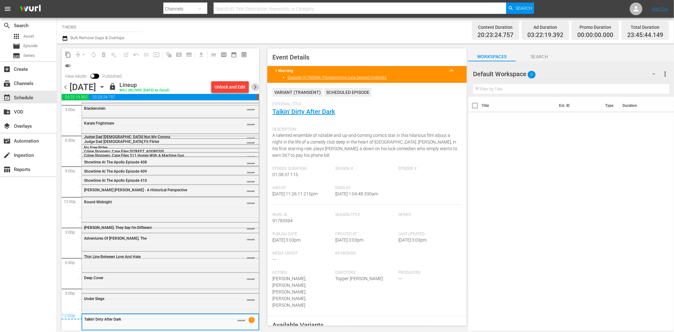
click at [255, 88] on span "chevron_right" at bounding box center [255, 87] width 8 height 8
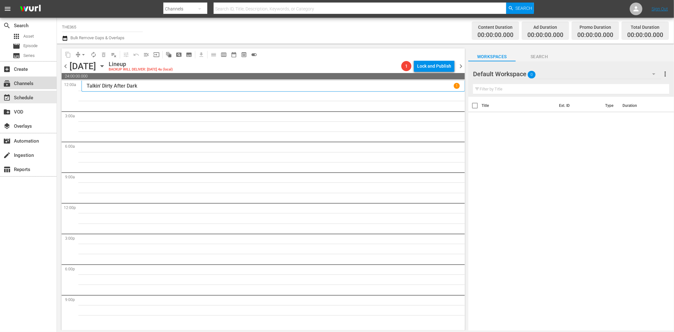
click at [24, 80] on div "subscriptions Channels" at bounding box center [17, 83] width 35 height 6
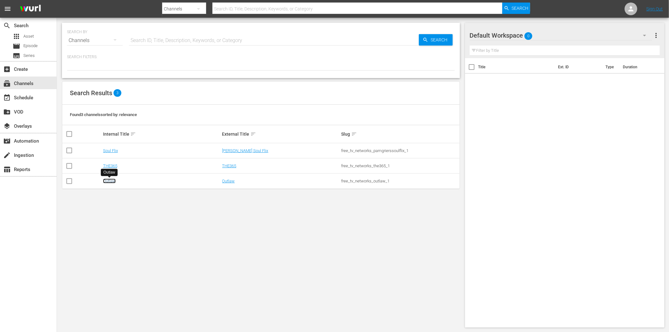
click at [111, 181] on link "Outlaw" at bounding box center [109, 181] width 13 height 5
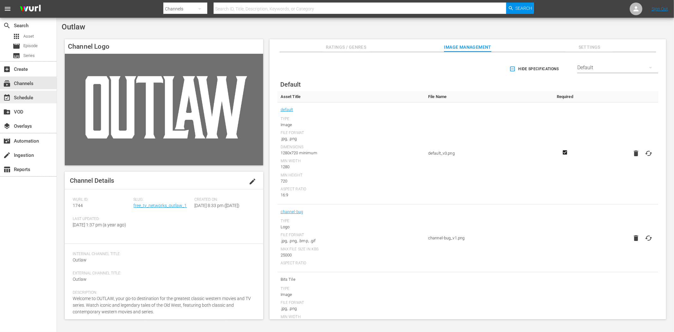
click at [33, 93] on div "event_available Schedule" at bounding box center [28, 97] width 57 height 13
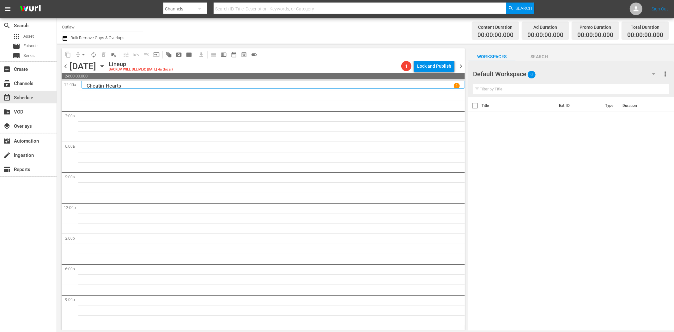
click at [106, 64] on icon "button" at bounding box center [102, 66] width 7 height 7
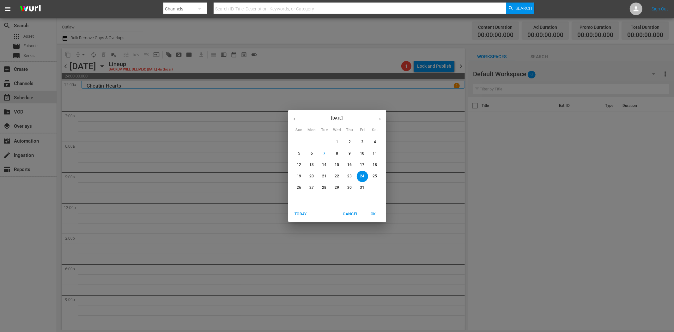
click at [338, 162] on button "15" at bounding box center [337, 164] width 11 height 11
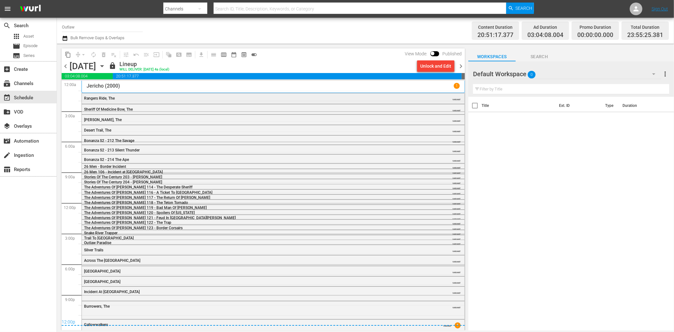
click at [150, 98] on div "Rangers Ride, The" at bounding box center [256, 98] width 344 height 4
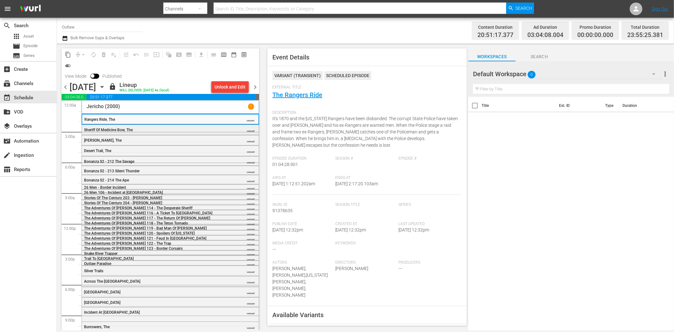
click at [175, 128] on div "Sheriff Of Medicine Bow, The" at bounding box center [154, 130] width 141 height 4
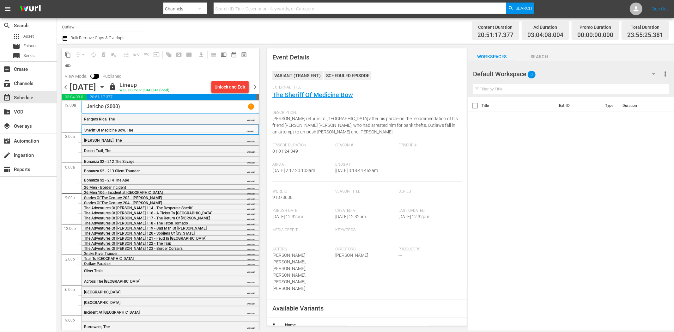
click at [162, 138] on div "Dawn Rider, The" at bounding box center [154, 140] width 141 height 4
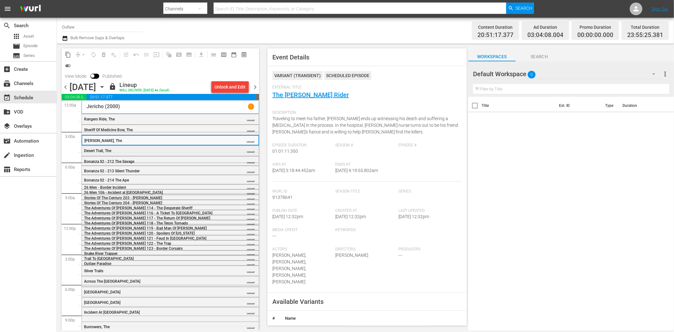
click at [148, 150] on div "Desert Trail, The" at bounding box center [154, 151] width 141 height 4
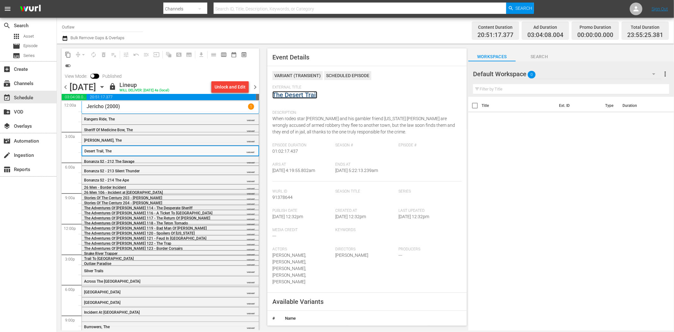
scroll to position [28, 0]
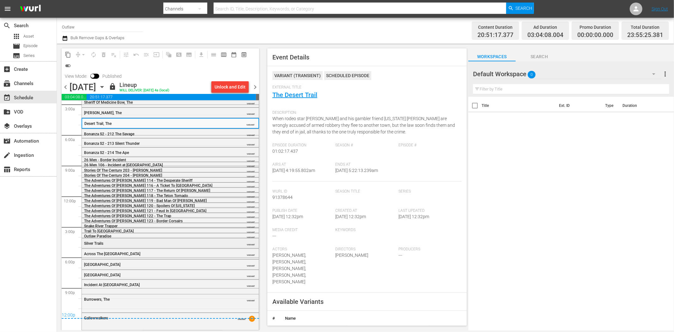
click at [150, 244] on div "Silver Trails" at bounding box center [154, 243] width 141 height 4
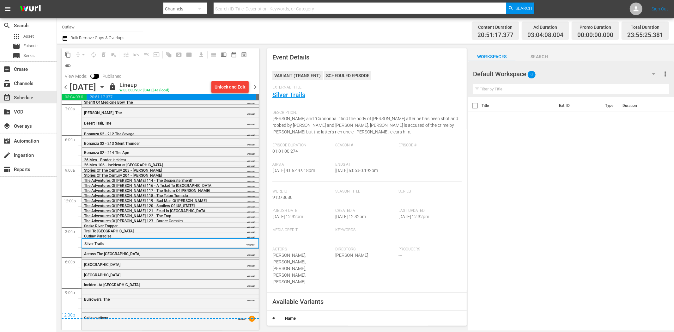
click at [153, 251] on div "Across The Rio Grande" at bounding box center [154, 253] width 141 height 5
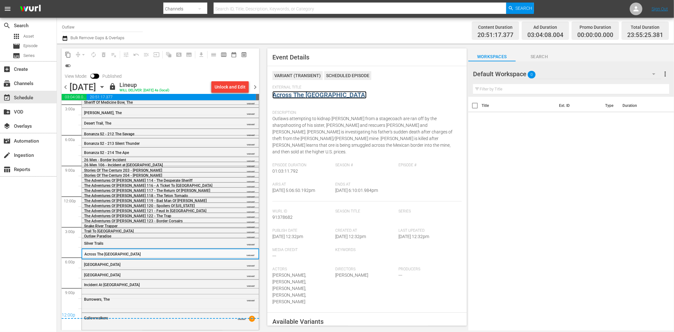
drag, startPoint x: 312, startPoint y: 89, endPoint x: 288, endPoint y: 93, distance: 24.3
click at [131, 263] on div "Paradise Canyon" at bounding box center [154, 264] width 141 height 4
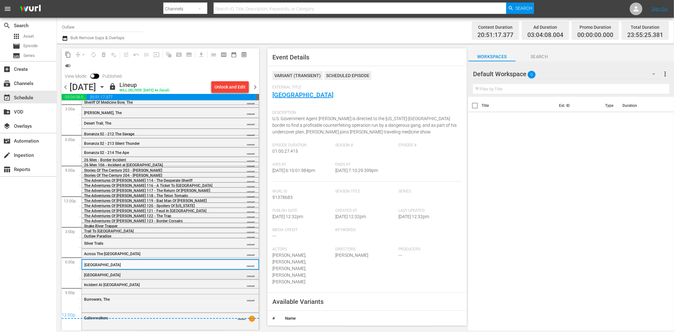
click at [128, 273] on div "Rainbow Valley" at bounding box center [154, 275] width 141 height 4
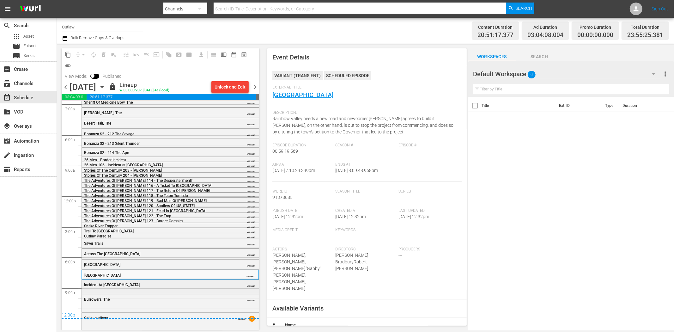
click at [166, 287] on div "Incident At Guilt Ridge VARIANT" at bounding box center [170, 284] width 177 height 9
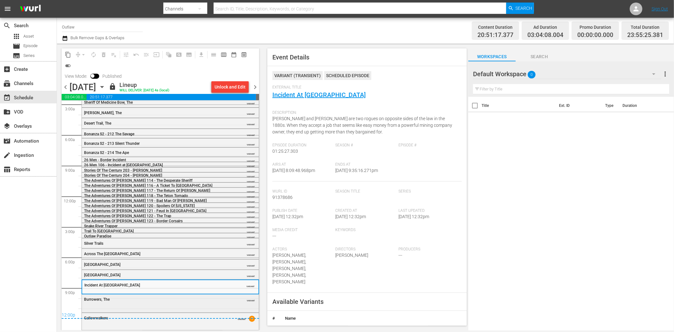
click at [173, 298] on div "Burrowers, The VARIANT" at bounding box center [170, 298] width 177 height 9
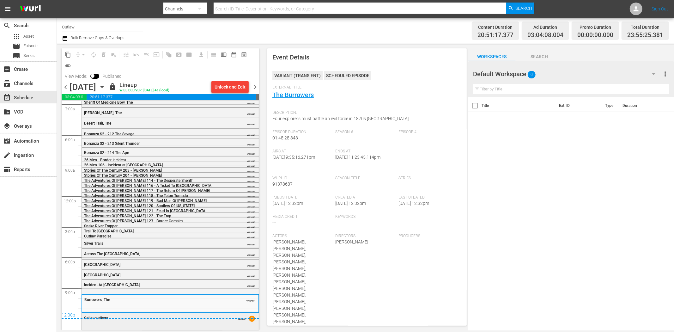
click at [218, 298] on div "Gallowwalkers VARIANT 1" at bounding box center [170, 317] width 177 height 9
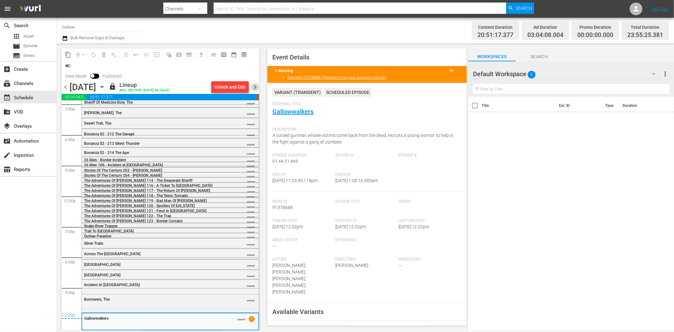
click at [254, 83] on span "chevron_right" at bounding box center [255, 87] width 8 height 8
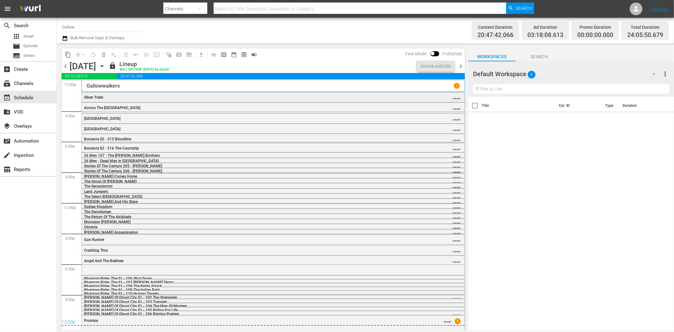
click at [130, 98] on div "Silver Trails" at bounding box center [256, 97] width 344 height 4
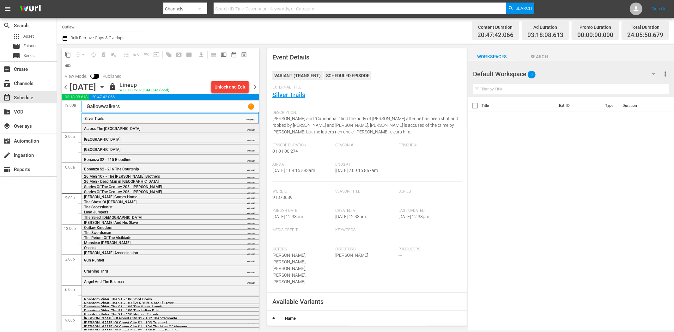
click at [185, 128] on div "Across The Rio Grande" at bounding box center [154, 128] width 141 height 4
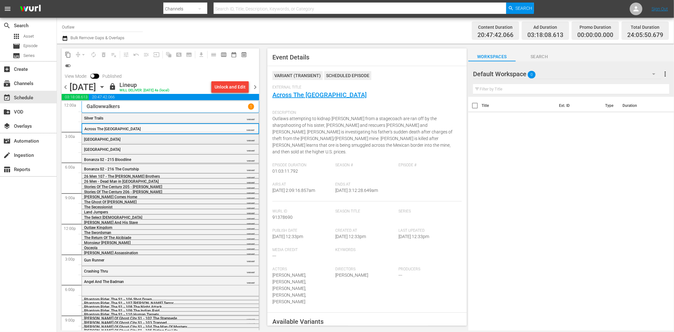
click at [193, 141] on div "Paradise Canyon" at bounding box center [154, 139] width 141 height 4
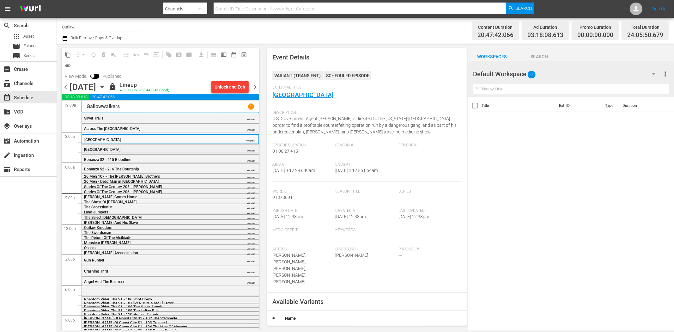
click at [140, 149] on div "Rainbow Valley" at bounding box center [154, 149] width 141 height 4
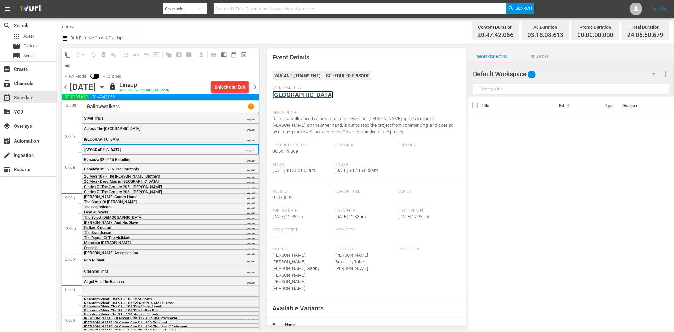
scroll to position [28, 0]
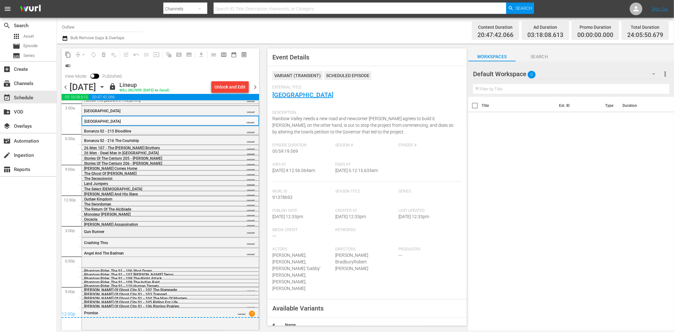
click at [137, 228] on div "Gun Runner VARIANT" at bounding box center [170, 231] width 177 height 9
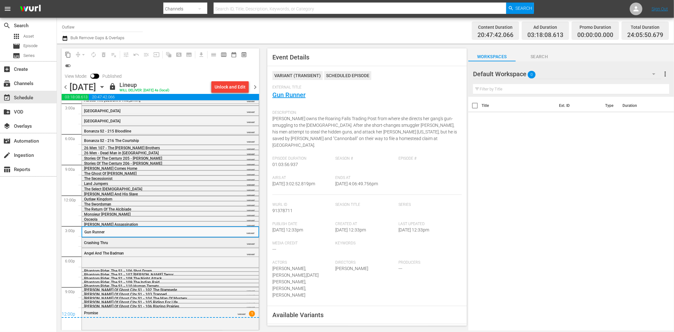
click at [182, 241] on div "Crashing Thru" at bounding box center [154, 243] width 141 height 4
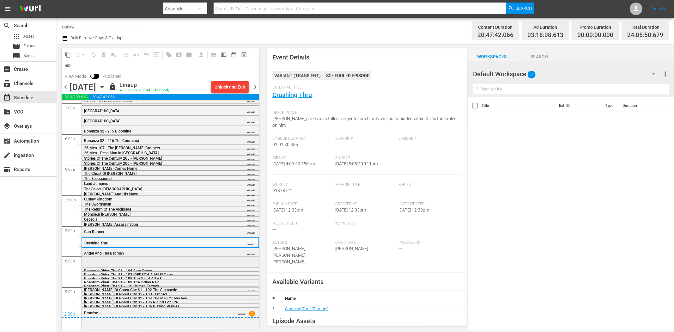
click at [168, 256] on div "Angel And The Badman VARIANT" at bounding box center [170, 252] width 177 height 9
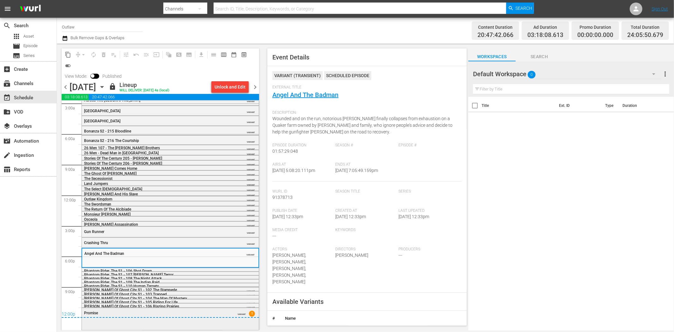
click at [200, 298] on div "Promise VARIANT 1" at bounding box center [170, 318] width 177 height 21
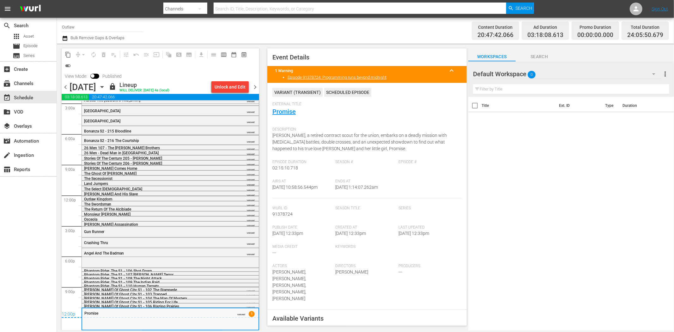
click at [257, 86] on span "chevron_right" at bounding box center [255, 87] width 8 height 8
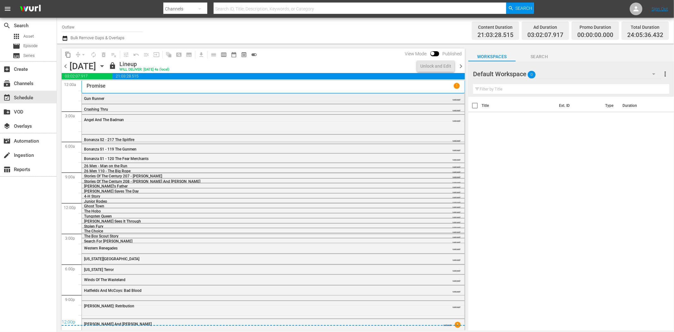
click at [108, 97] on div "Gun Runner" at bounding box center [256, 98] width 344 height 4
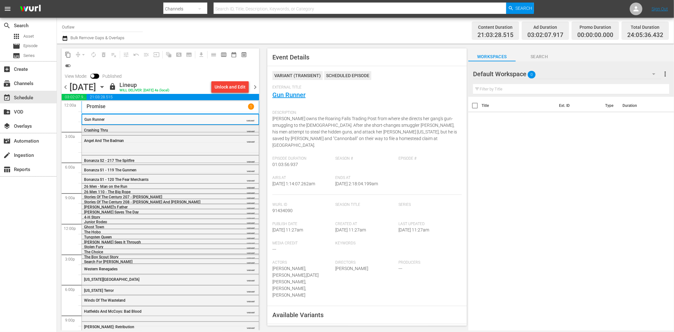
click at [238, 126] on div "Crashing Thru VARIANT" at bounding box center [170, 129] width 177 height 9
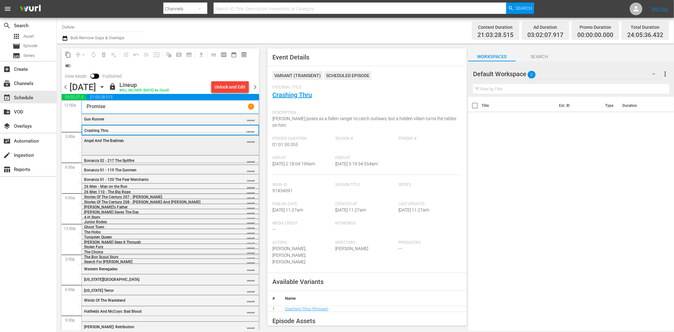
click at [177, 143] on div "Angel And The Badman VARIANT" at bounding box center [170, 140] width 177 height 9
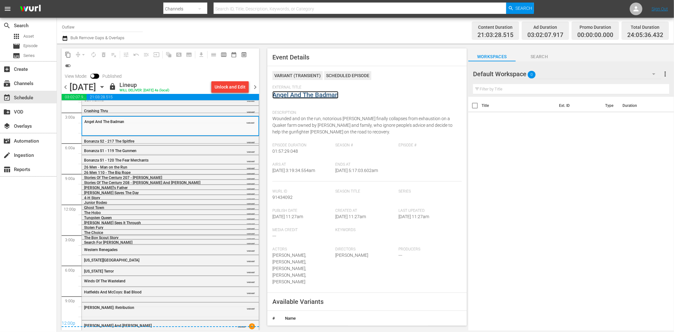
scroll to position [29, 0]
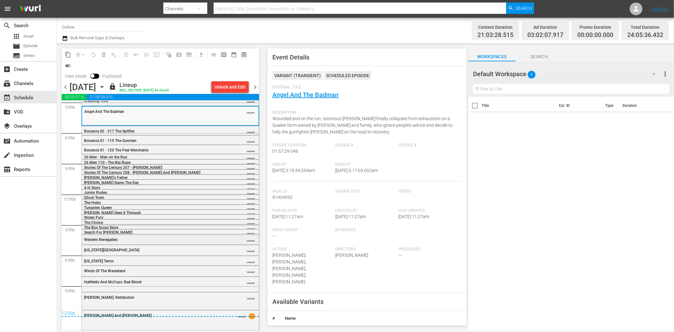
click at [151, 238] on div "Western Renegades" at bounding box center [154, 239] width 141 height 4
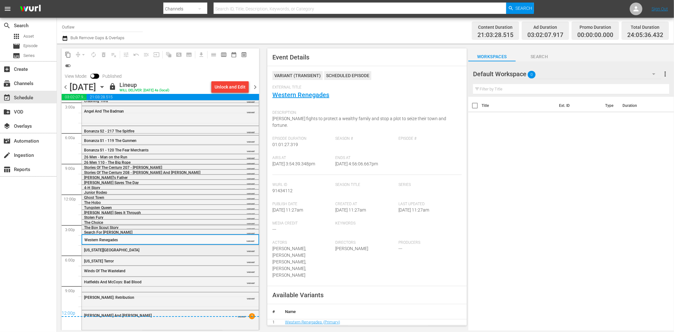
click at [151, 249] on div "Arizona Territory" at bounding box center [154, 250] width 141 height 4
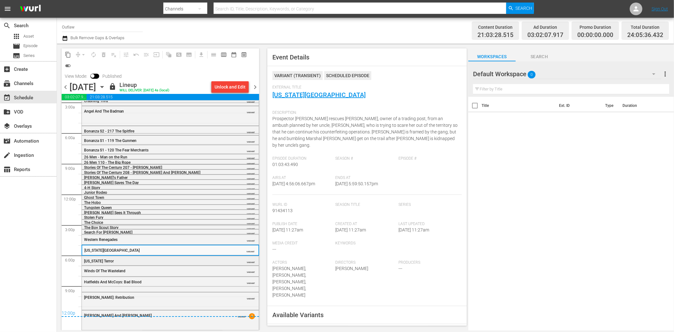
click at [162, 257] on div "Texas Terror VARIANT" at bounding box center [170, 260] width 177 height 9
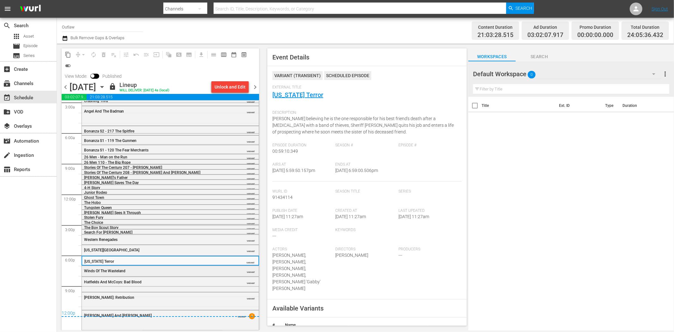
click at [120, 270] on span "Winds Of The Wasteland" at bounding box center [104, 271] width 41 height 4
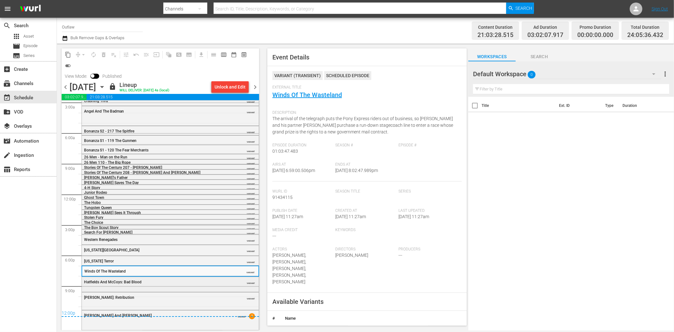
click at [173, 282] on div "Hatfields And McCoys: Bad Blood" at bounding box center [154, 282] width 141 height 4
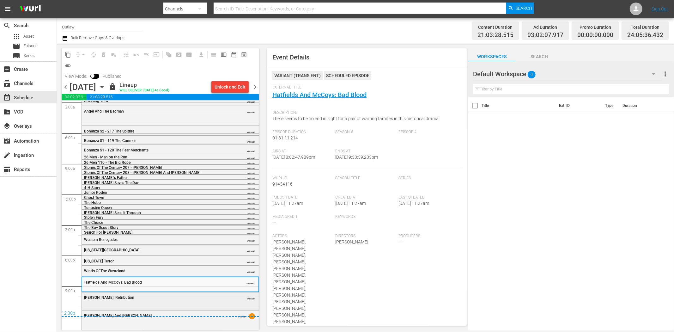
click at [159, 298] on div "Brothers James: Retribution" at bounding box center [154, 297] width 141 height 4
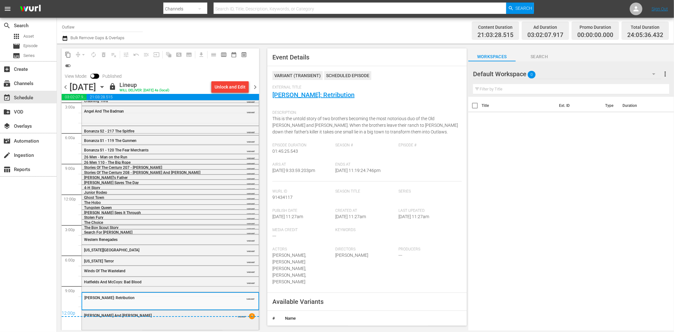
click at [178, 298] on div "Frank And Jesse VARIANT 1" at bounding box center [170, 319] width 177 height 19
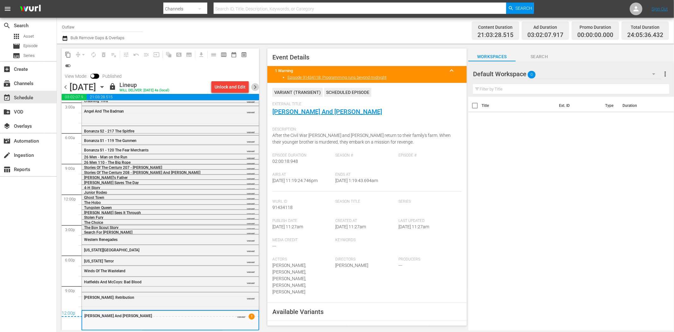
click at [256, 90] on span "chevron_right" at bounding box center [255, 87] width 8 height 8
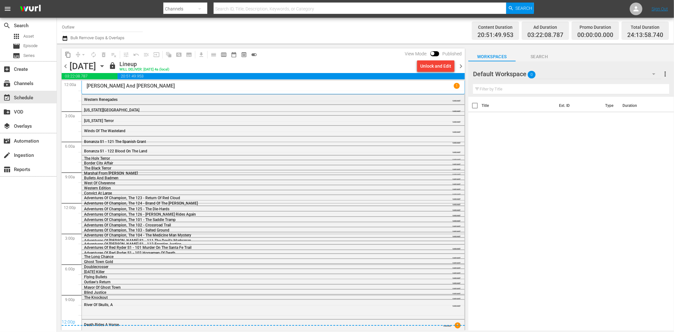
click at [310, 97] on div "Western Renegades" at bounding box center [256, 99] width 344 height 4
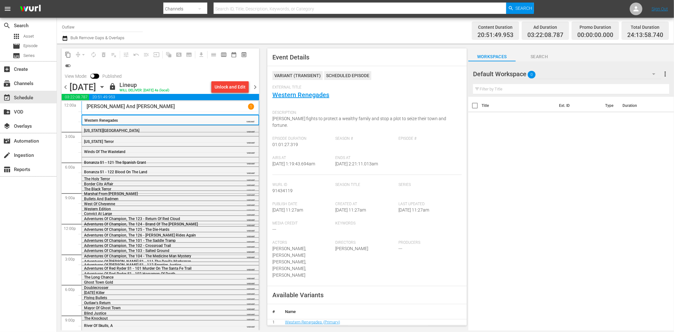
click at [146, 128] on div "Arizona Territory" at bounding box center [154, 130] width 141 height 4
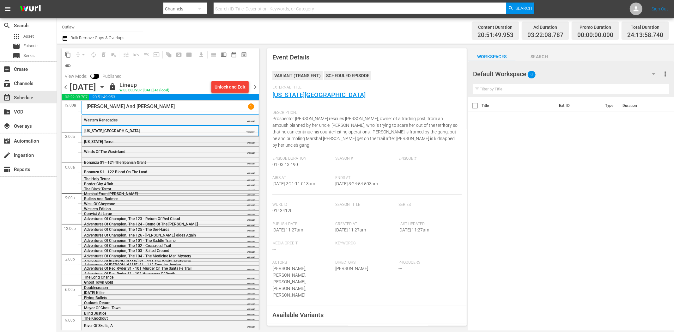
click at [136, 137] on div "Texas Terror VARIANT" at bounding box center [170, 141] width 177 height 9
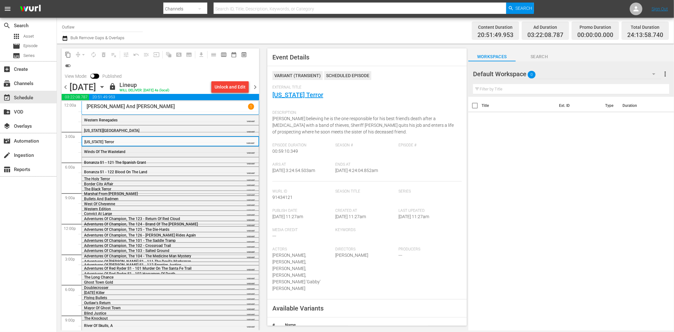
click at [140, 149] on div "Winds Of The Wasteland" at bounding box center [154, 151] width 141 height 5
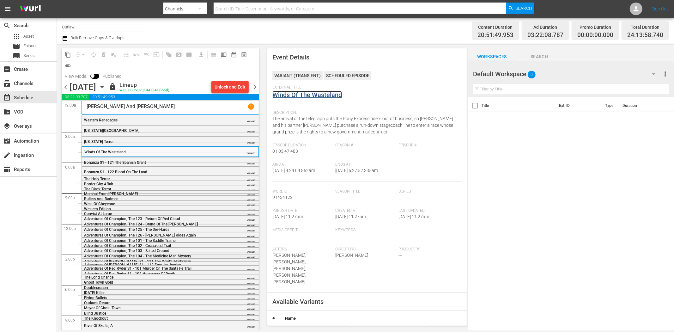
scroll to position [32, 0]
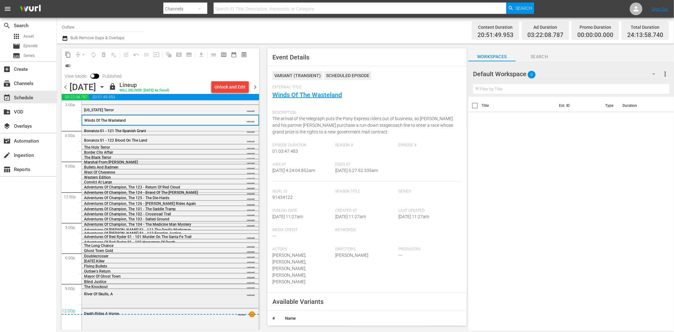
click at [153, 295] on div "River Of Skulls, A" at bounding box center [154, 294] width 141 height 4
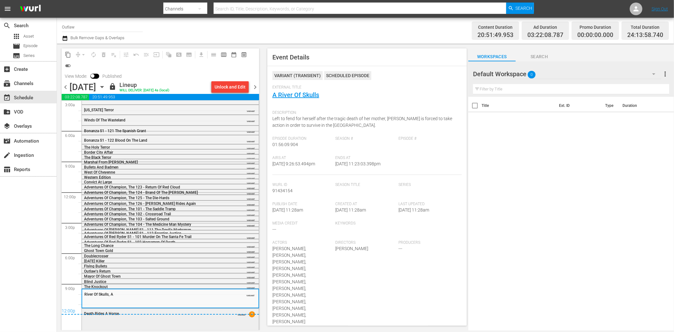
click at [139, 298] on div "Death Rides A Horse VARIANT 1" at bounding box center [170, 313] width 177 height 9
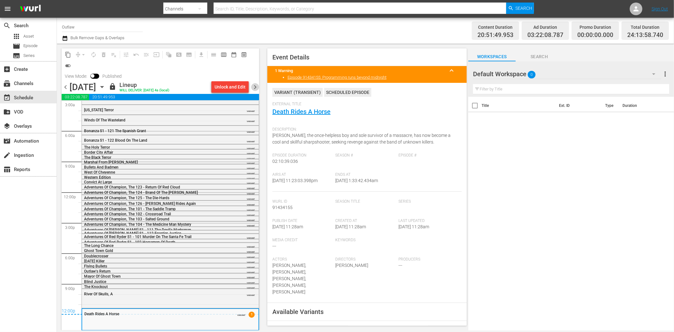
click at [255, 86] on span "chevron_right" at bounding box center [255, 87] width 8 height 8
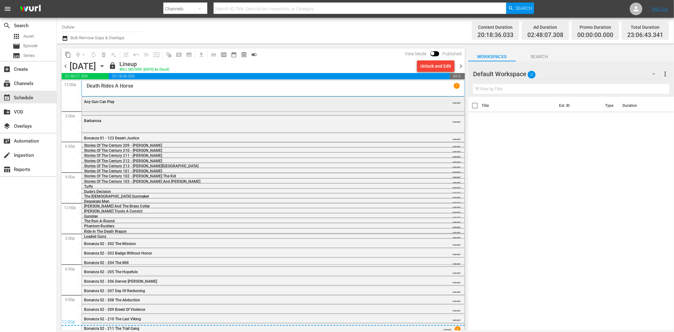
click at [184, 101] on div "Any Gun Can Play" at bounding box center [256, 102] width 344 height 4
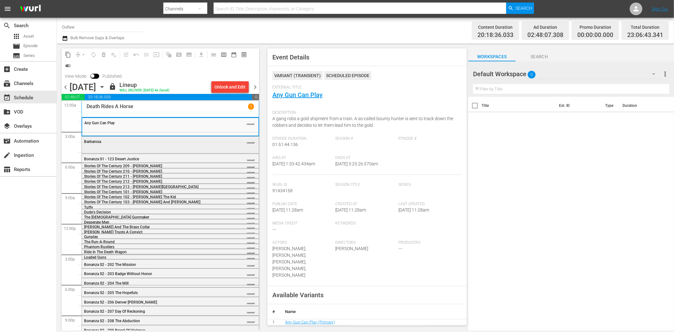
click at [209, 144] on div "Barbarosa VARIANT" at bounding box center [170, 141] width 177 height 9
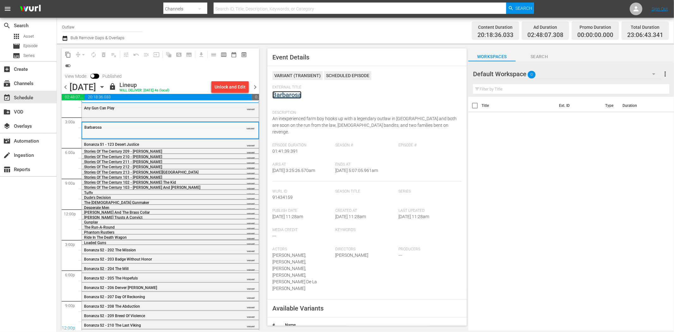
scroll to position [23, 0]
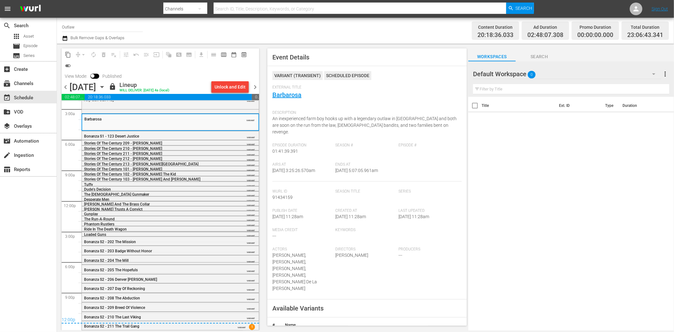
click at [252, 83] on span "chevron_right" at bounding box center [255, 87] width 8 height 8
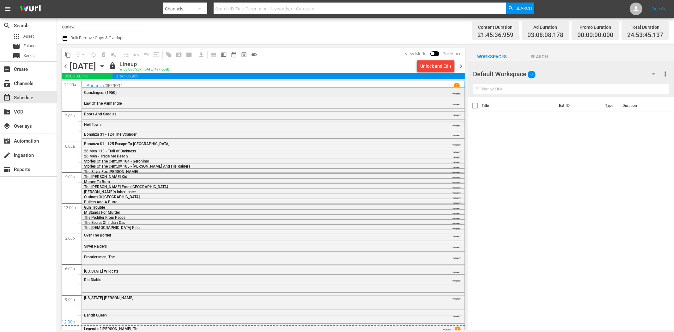
click at [153, 92] on div "Gunslingers (1950)" at bounding box center [256, 92] width 344 height 4
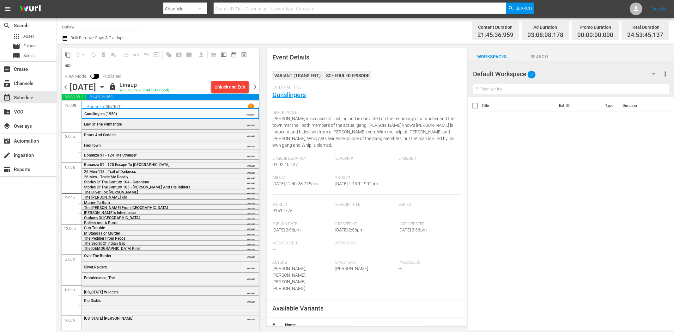
click at [194, 121] on div "Law Of The Panhandle" at bounding box center [154, 123] width 141 height 5
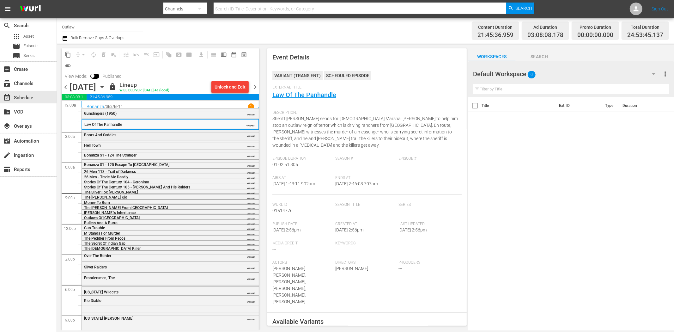
click at [173, 132] on div "Boots And Saddles" at bounding box center [154, 134] width 141 height 5
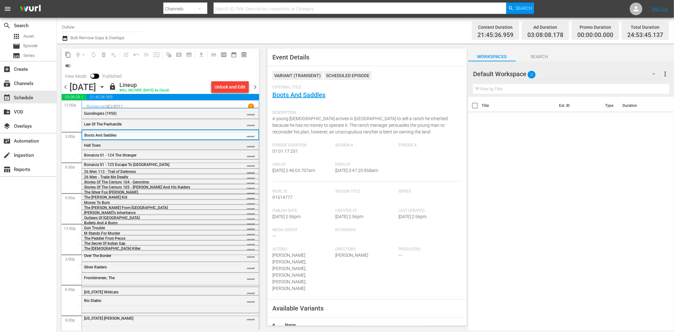
click at [159, 141] on div "Hell Town VARIANT" at bounding box center [170, 144] width 177 height 9
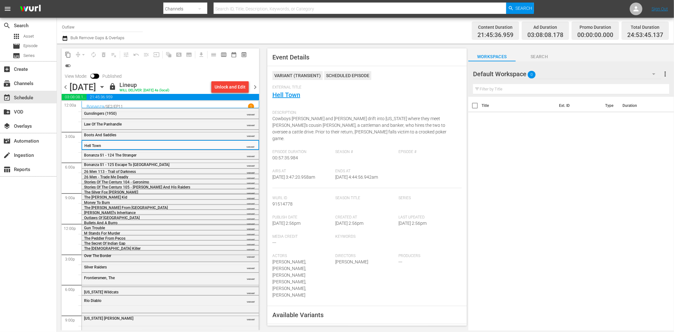
click at [125, 254] on div "Over The Border" at bounding box center [154, 256] width 141 height 4
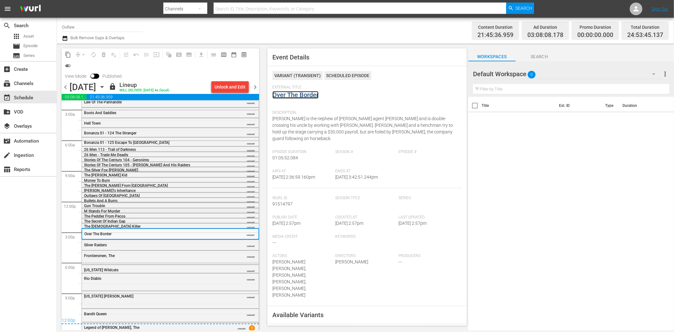
scroll to position [32, 0]
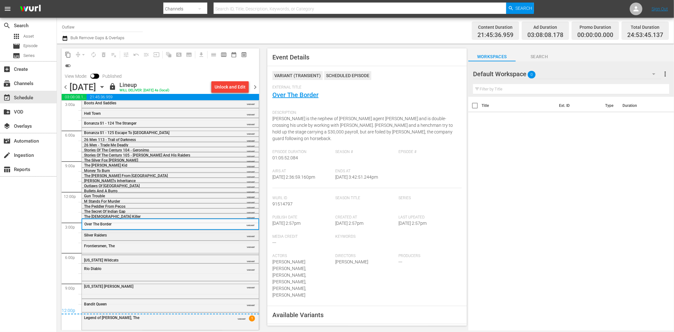
click at [144, 231] on div "Silver Raiders VARIANT" at bounding box center [170, 234] width 177 height 9
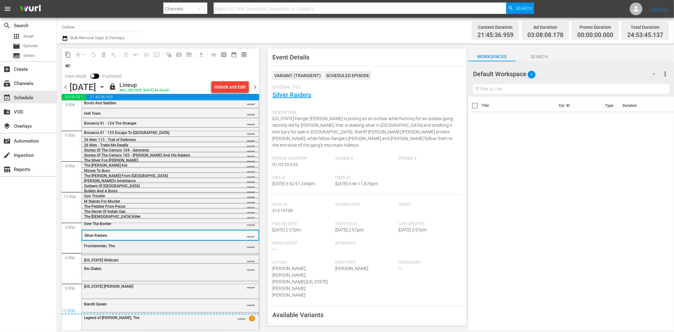
click at [175, 246] on div "Frontiersmen, The" at bounding box center [154, 246] width 141 height 4
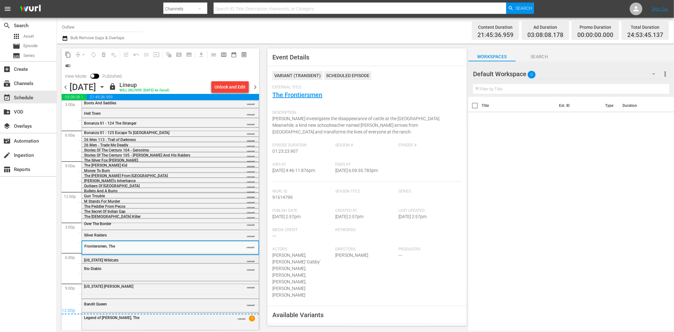
click at [169, 257] on div "Texas Wildcats VARIANT" at bounding box center [170, 259] width 177 height 9
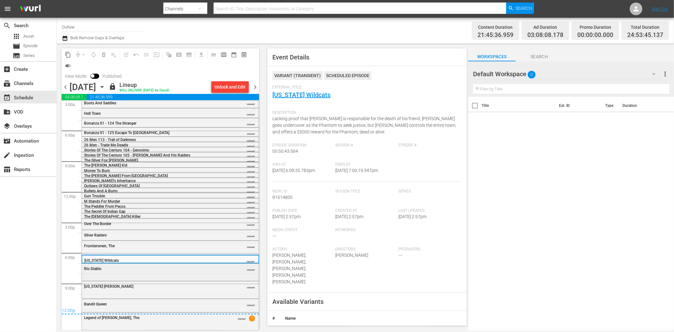
click at [130, 273] on div "Rio Diablo VARIANT" at bounding box center [170, 268] width 177 height 9
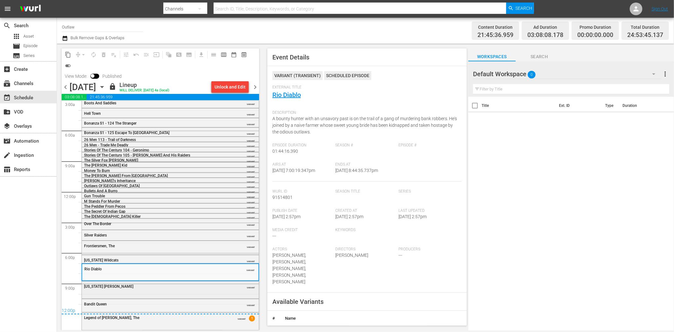
click at [171, 290] on div "Oklahoma Annie VARIANT" at bounding box center [170, 285] width 177 height 9
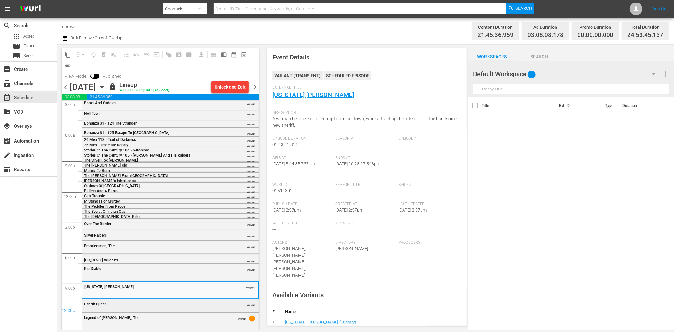
click at [153, 298] on div "Bandit Queen" at bounding box center [154, 304] width 141 height 4
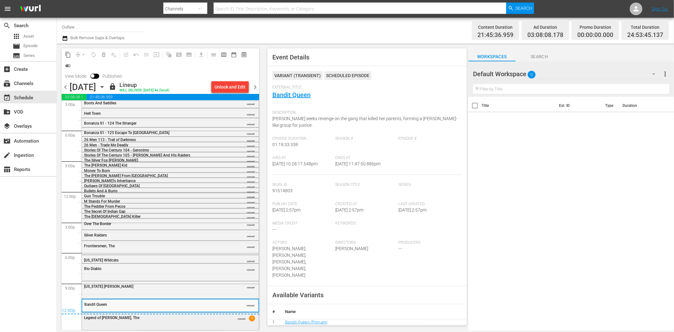
click at [209, 298] on div "Legend of Frenchie King, The" at bounding box center [154, 318] width 141 height 4
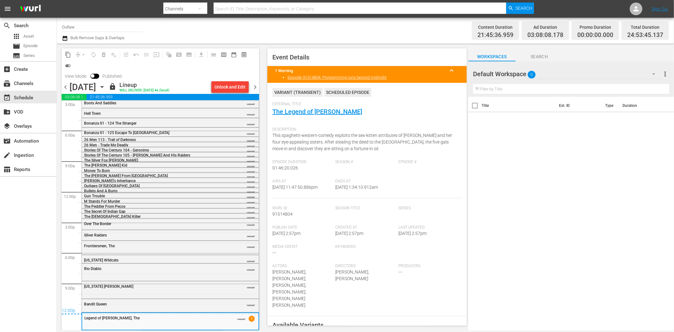
click at [257, 86] on span "chevron_right" at bounding box center [255, 87] width 8 height 8
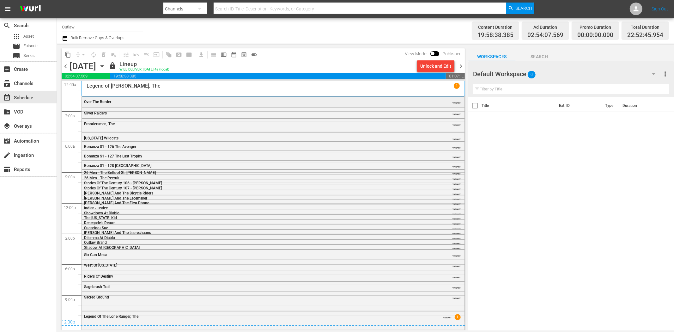
click at [101, 97] on div "Over The Border VARIANT" at bounding box center [273, 101] width 383 height 9
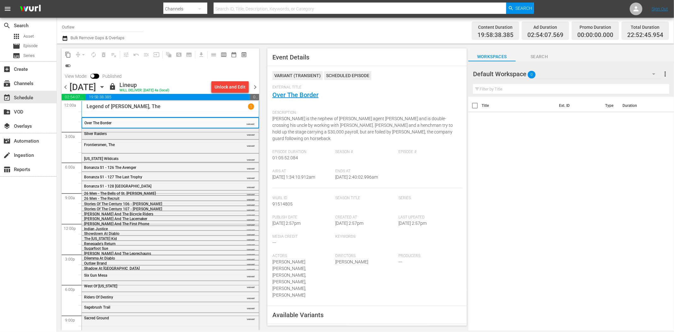
click at [154, 132] on div "Silver Raiders" at bounding box center [154, 134] width 141 height 4
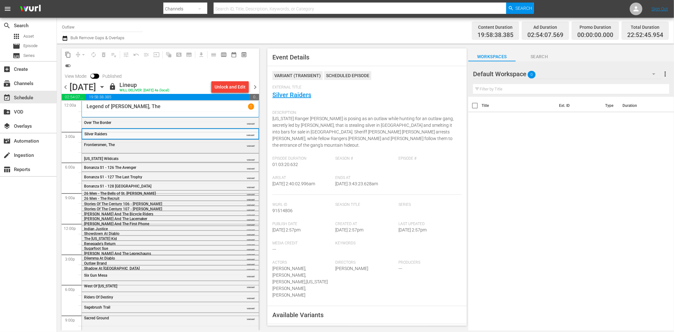
click at [184, 147] on div "Frontiersmen, The VARIANT" at bounding box center [170, 144] width 177 height 9
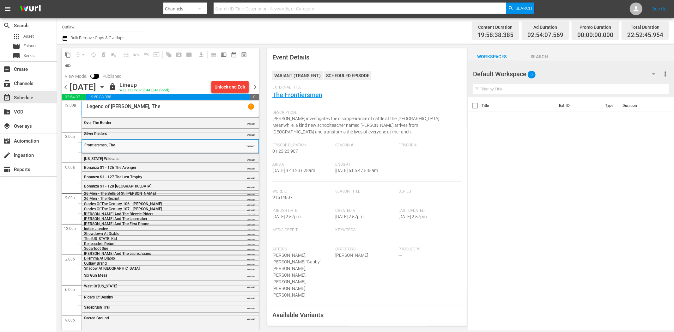
click at [174, 157] on div "Texas Wildcats" at bounding box center [154, 159] width 141 height 4
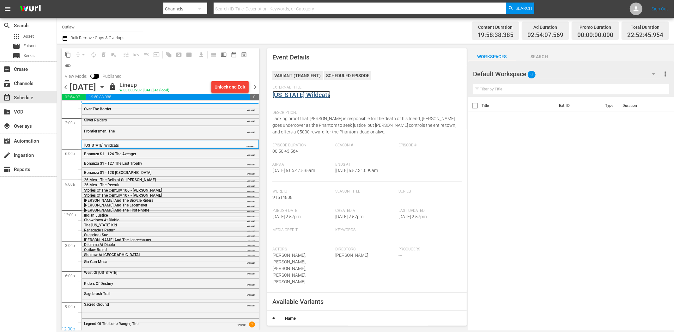
scroll to position [21, 0]
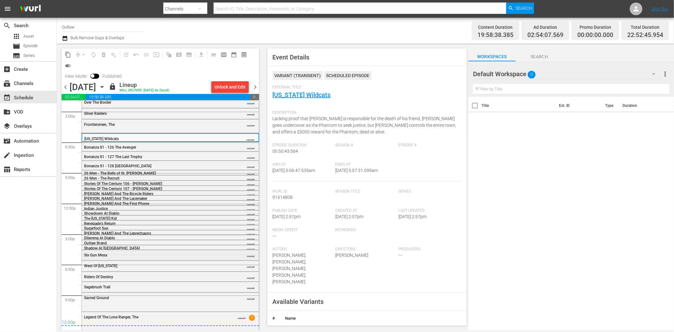
click at [149, 255] on div "Six Gun Mesa" at bounding box center [154, 255] width 141 height 4
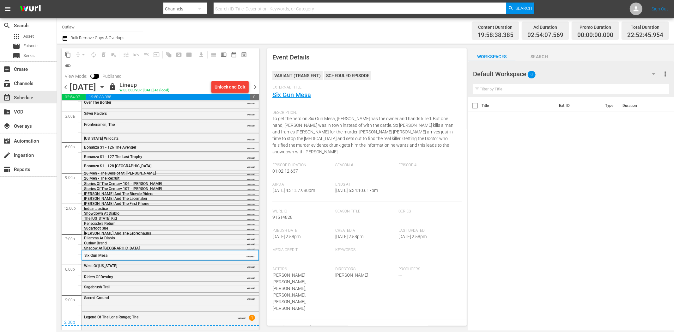
click at [150, 264] on div "West Of Wyoming" at bounding box center [154, 266] width 141 height 4
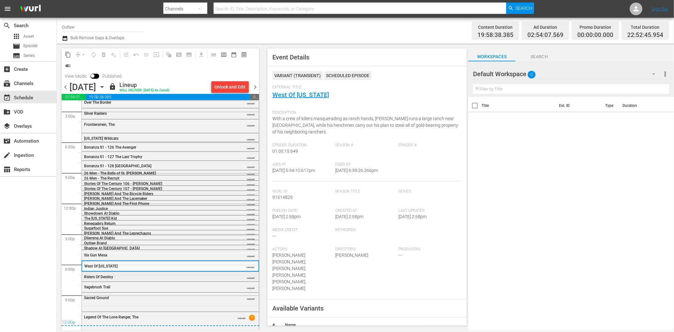
click at [172, 275] on div "Riders Of Destiny" at bounding box center [154, 277] width 141 height 4
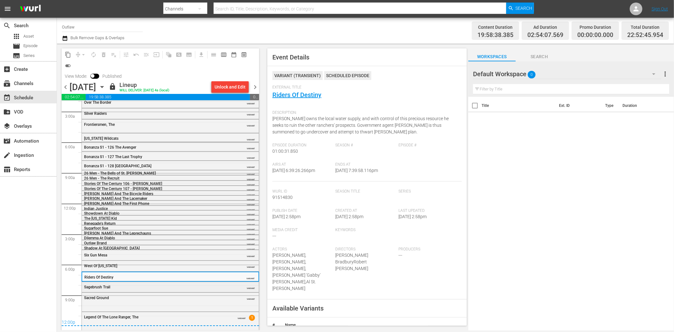
click at [160, 286] on div "Sagebrush Trail" at bounding box center [154, 287] width 141 height 4
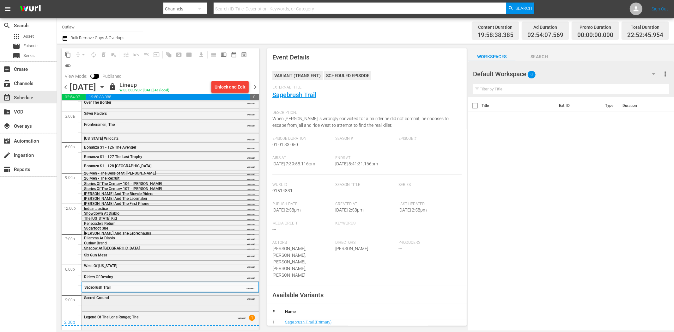
click at [172, 298] on div "Sacred Ground" at bounding box center [154, 298] width 141 height 4
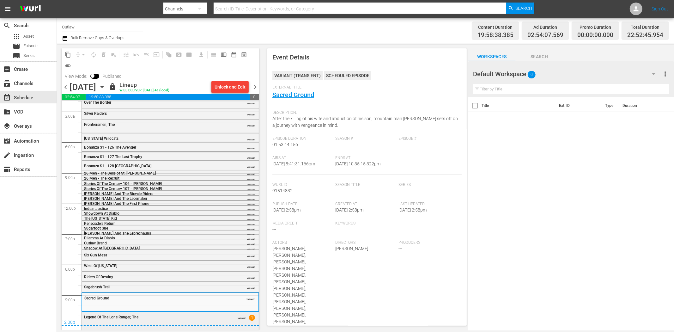
click at [208, 298] on div "Legend Of The Lone Ranger, The" at bounding box center [154, 316] width 141 height 5
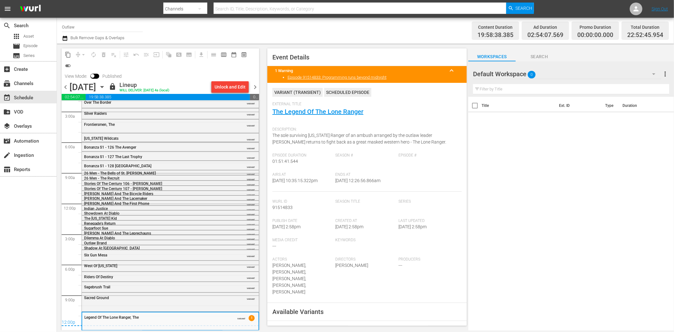
click at [255, 82] on div "chevron_left Tuesday, October 21st October 21st lock Lineup WILL DELIVER: 10/20…" at bounding box center [161, 88] width 198 height 12
click at [255, 86] on span "chevron_right" at bounding box center [255, 87] width 8 height 8
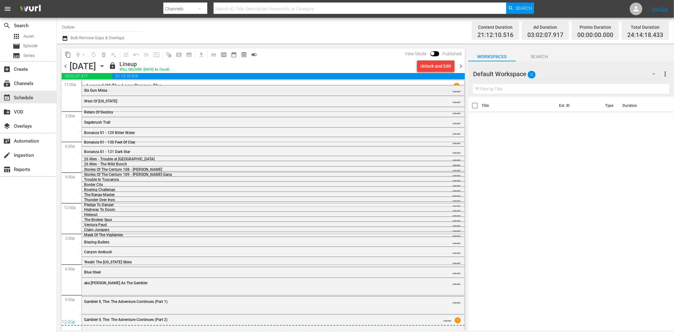
click at [132, 90] on div "Six Gun Mesa" at bounding box center [256, 90] width 344 height 4
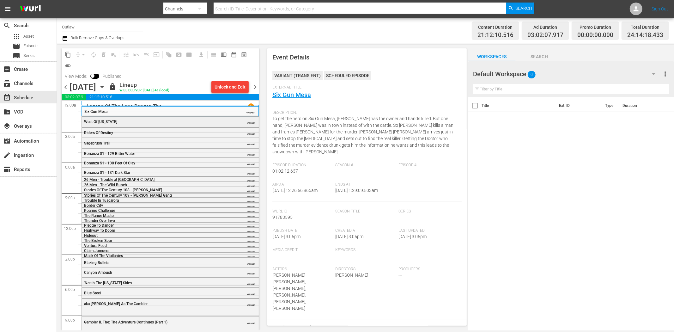
click at [218, 122] on div "West Of Wyoming" at bounding box center [154, 122] width 141 height 4
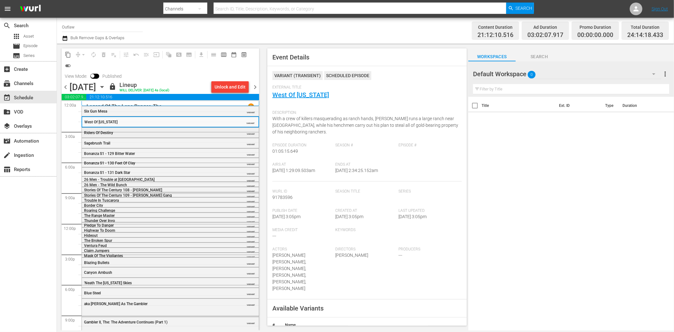
click at [200, 129] on div "Riders Of Destiny VARIANT" at bounding box center [170, 132] width 177 height 9
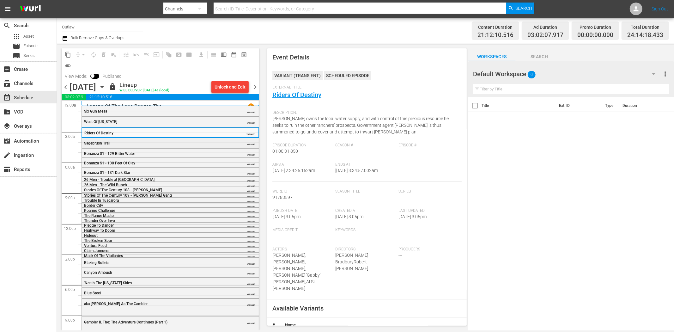
click at [212, 138] on div "Sagebrush Trail VARIANT" at bounding box center [170, 142] width 177 height 9
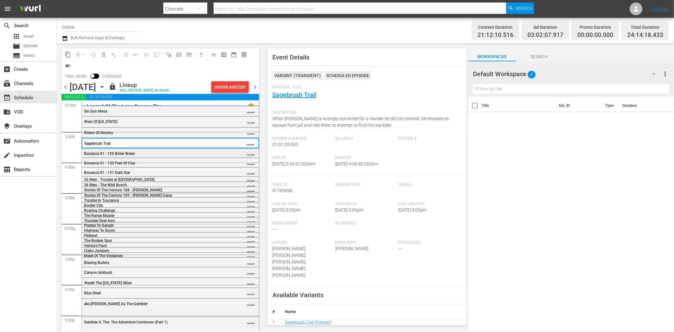
click at [193, 149] on div "Bonanza S1 - 129 Bitter Water VARIANT" at bounding box center [170, 153] width 177 height 9
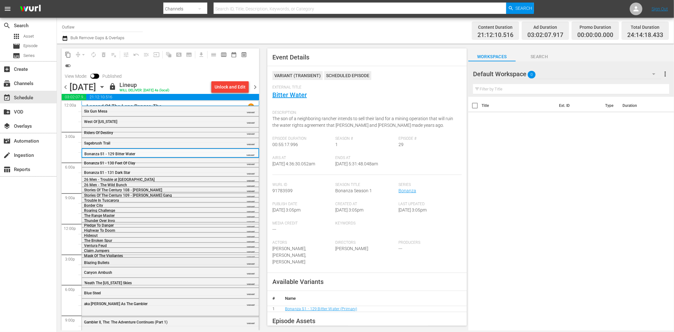
click at [175, 262] on div "Blazing Bullets" at bounding box center [154, 263] width 141 height 4
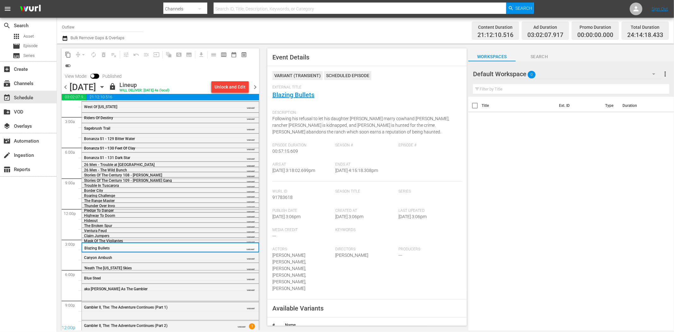
scroll to position [23, 0]
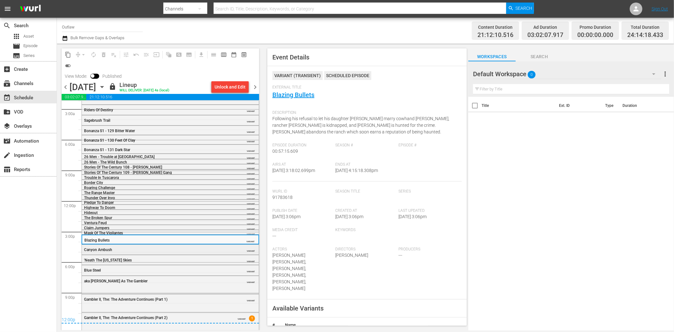
click at [145, 247] on div "Canyon Ambush" at bounding box center [154, 249] width 141 height 5
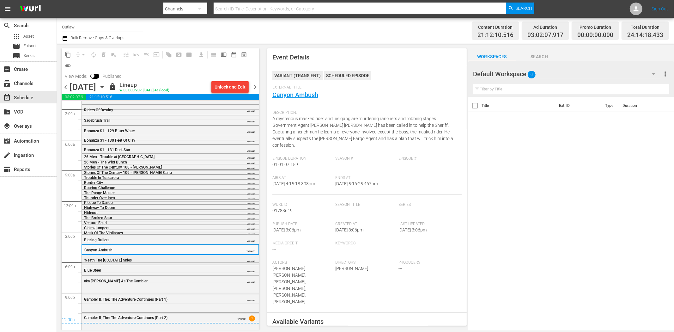
click at [199, 257] on div "'Neath The Arizona Skies" at bounding box center [154, 259] width 141 height 5
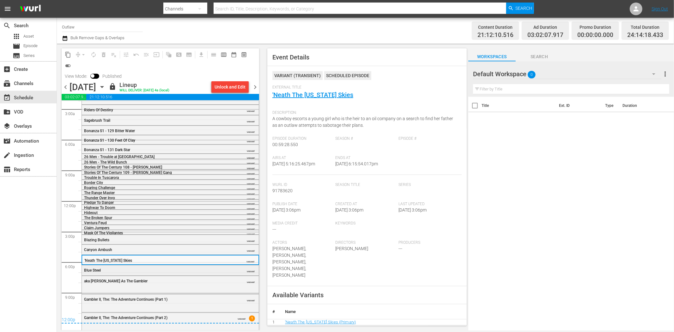
click at [163, 268] on div "Blue Steel" at bounding box center [154, 270] width 141 height 4
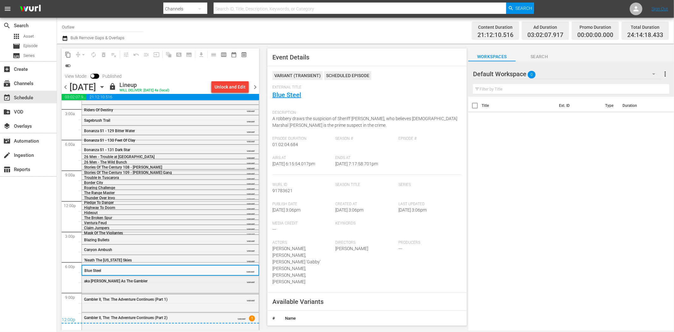
click at [196, 277] on div "aka Kenny Rogers As The Gambler VARIANT" at bounding box center [170, 280] width 177 height 9
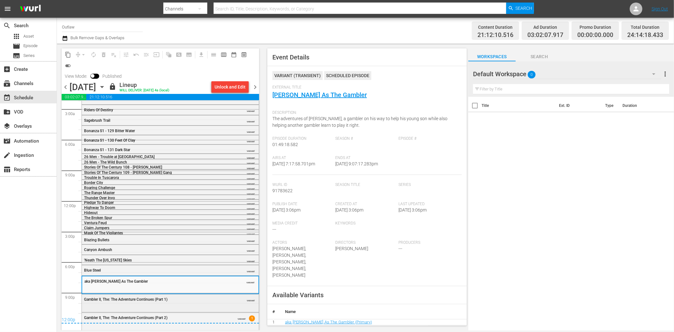
click at [210, 298] on div "Gambler II, The: The Adventure Continues (Part 1) VARIANT" at bounding box center [170, 302] width 177 height 16
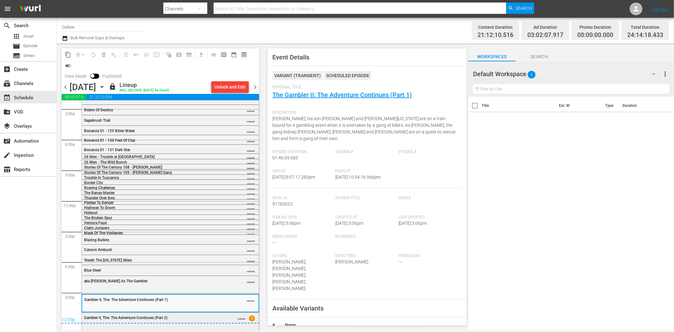
click at [197, 298] on div "Gambler II, The: The Adventure Continues (Part 2) VARIANT 1" at bounding box center [170, 321] width 177 height 16
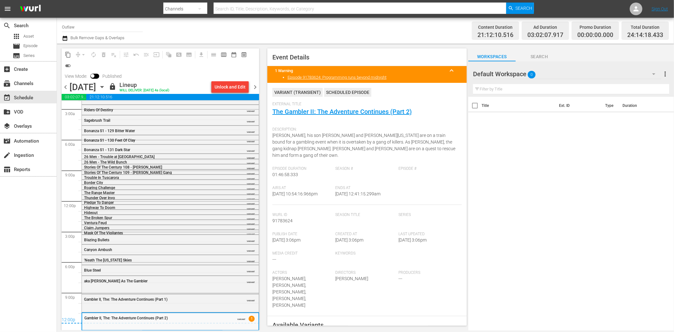
click at [253, 88] on span "chevron_right" at bounding box center [255, 87] width 8 height 8
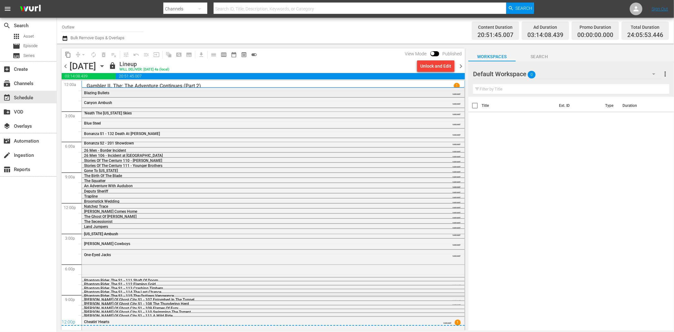
click at [119, 91] on div "Blazing Bullets" at bounding box center [256, 93] width 344 height 4
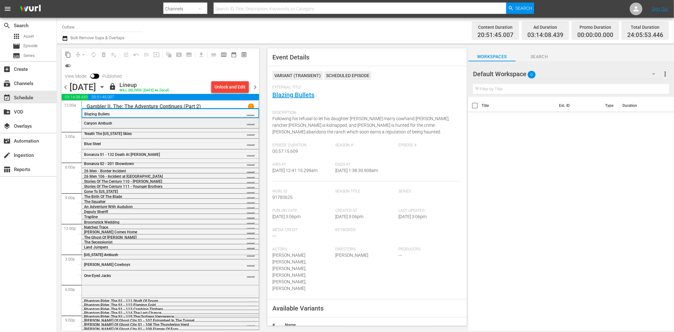
click at [217, 124] on div "Canyon Ambush" at bounding box center [154, 123] width 141 height 4
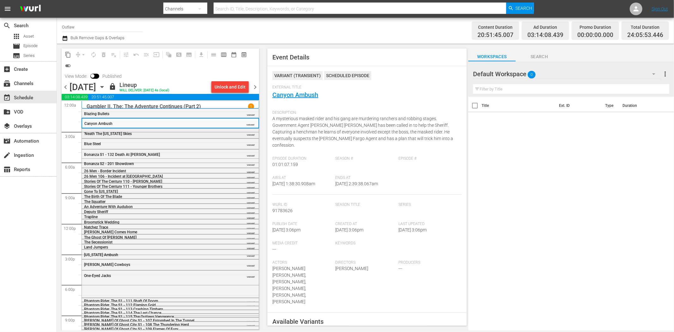
click at [216, 133] on div "'Neath The Arizona Skies" at bounding box center [154, 134] width 141 height 4
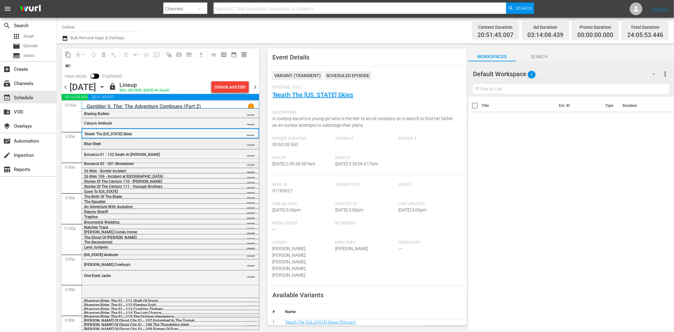
click at [182, 142] on div "Blue Steel" at bounding box center [154, 144] width 141 height 4
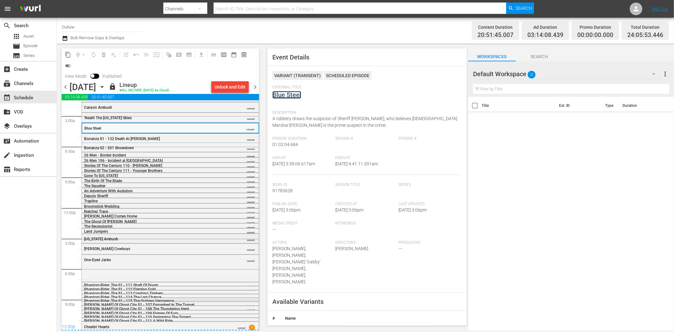
scroll to position [24, 0]
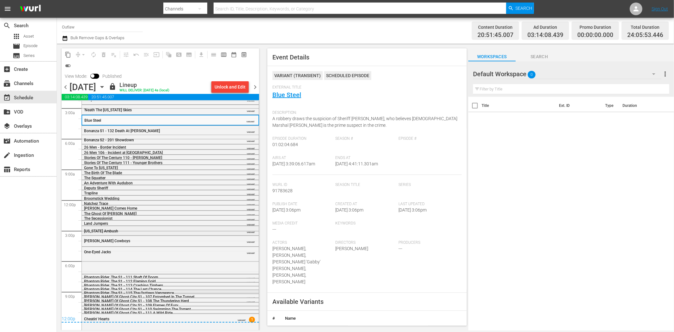
click at [166, 230] on div "Colorado Ambush" at bounding box center [154, 231] width 141 height 4
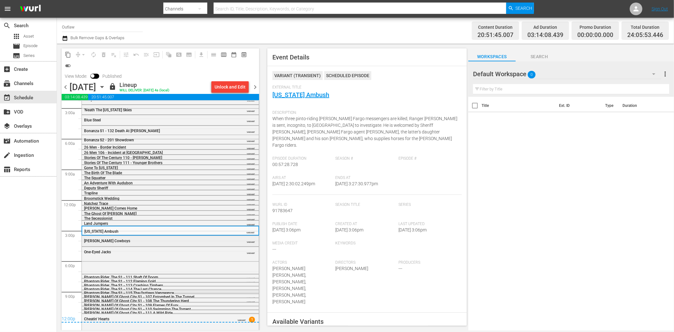
click at [181, 242] on div "Lawless Cowboys" at bounding box center [154, 241] width 141 height 4
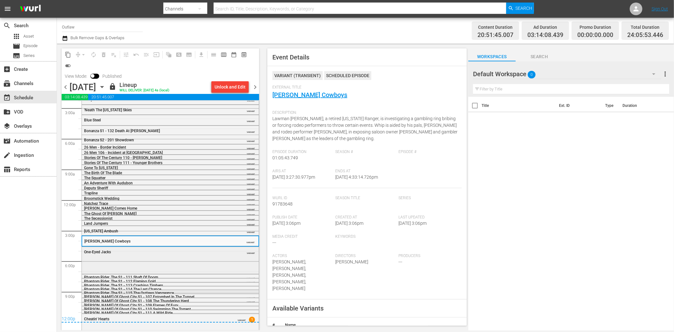
click at [208, 260] on div "One-Eyed Jacks VARIANT" at bounding box center [170, 260] width 177 height 26
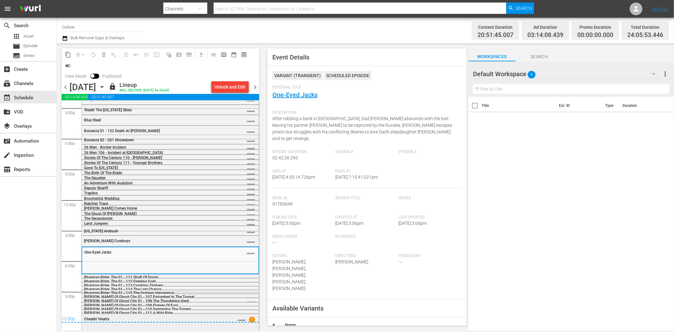
click at [218, 298] on div "Cheatin' Hearts VARIANT 1" at bounding box center [170, 321] width 177 height 15
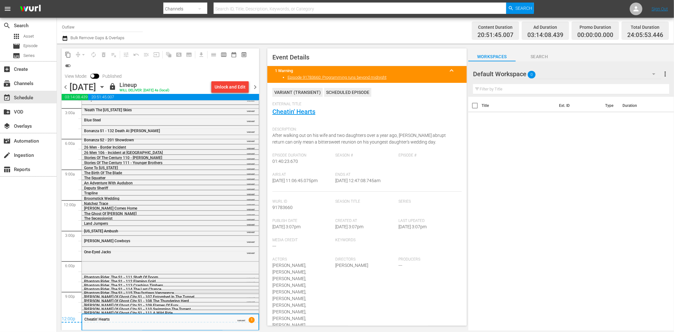
click at [257, 84] on span "chevron_right" at bounding box center [255, 87] width 8 height 8
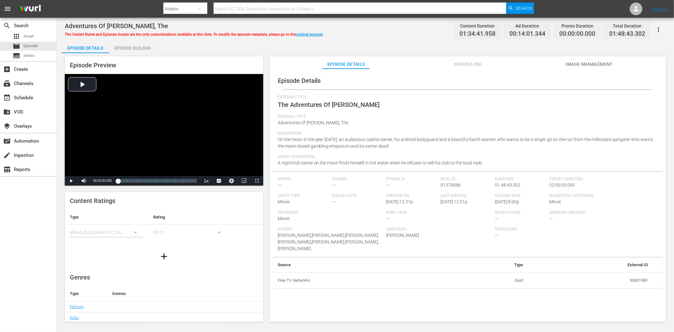
click at [586, 57] on button "Image Management" at bounding box center [589, 62] width 47 height 13
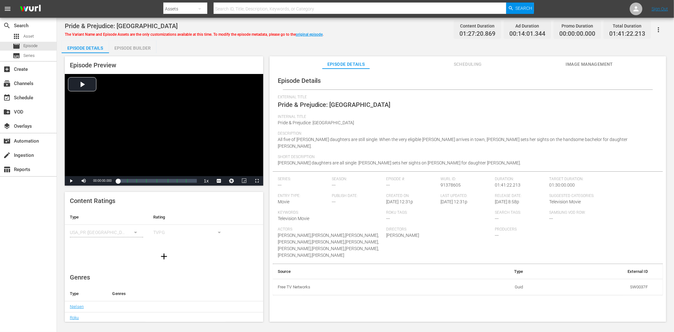
click at [607, 61] on span "Image Management" at bounding box center [589, 64] width 47 height 8
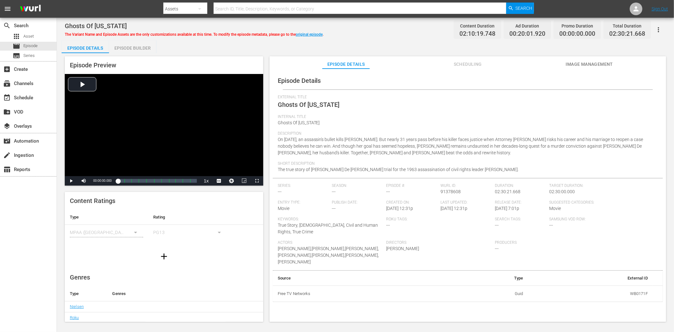
click at [589, 60] on span "Image Management" at bounding box center [589, 64] width 47 height 8
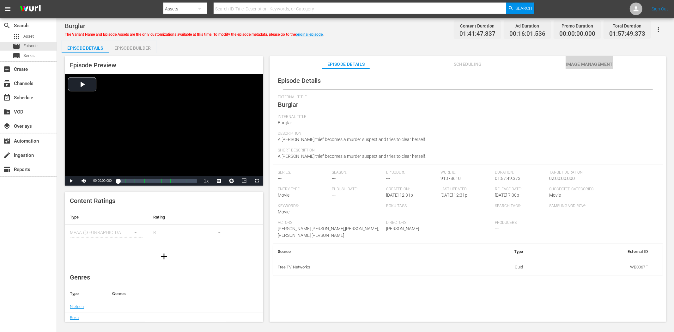
click at [607, 58] on button "Image Management" at bounding box center [589, 62] width 47 height 13
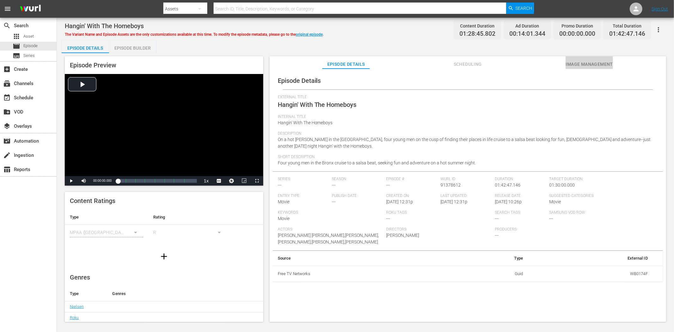
click at [575, 64] on span "Image Management" at bounding box center [589, 64] width 47 height 8
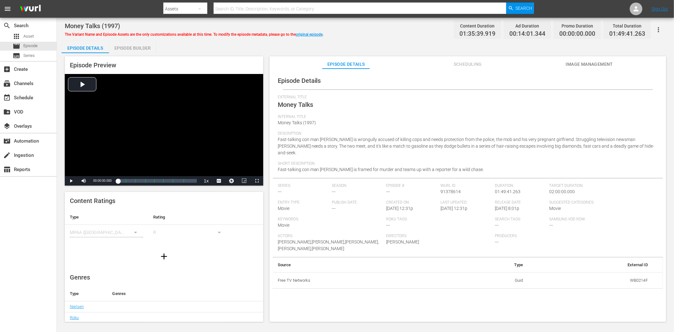
click at [575, 61] on span "Image Management" at bounding box center [589, 64] width 47 height 8
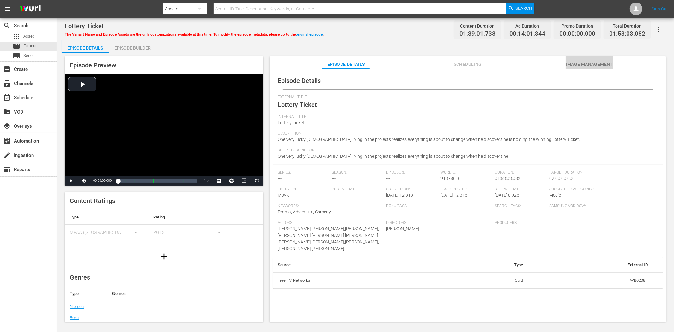
click at [596, 65] on span "Image Management" at bounding box center [589, 64] width 47 height 8
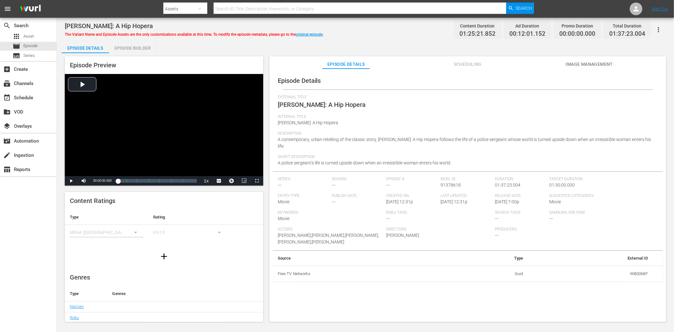
click at [579, 63] on span "Image Management" at bounding box center [589, 64] width 47 height 8
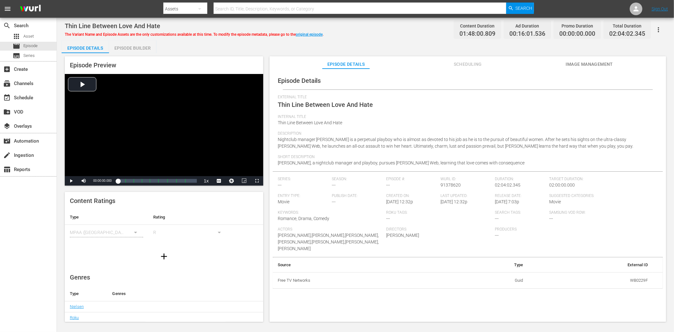
click at [607, 61] on span "Image Management" at bounding box center [589, 64] width 47 height 8
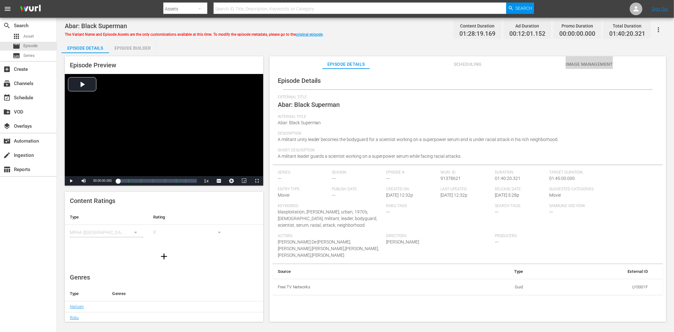
click at [606, 58] on button "Image Management" at bounding box center [589, 62] width 47 height 13
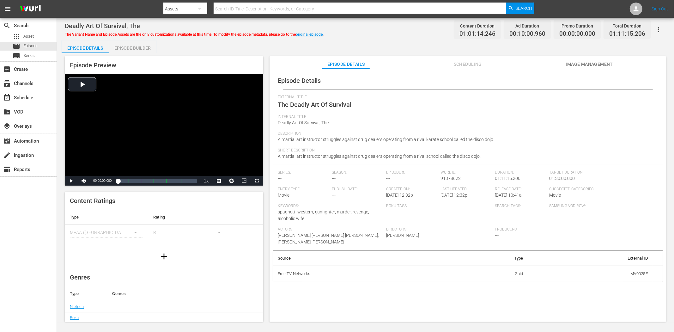
click at [607, 62] on span "Image Management" at bounding box center [589, 64] width 47 height 8
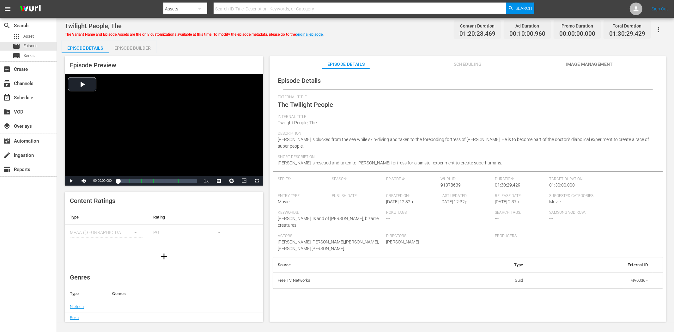
click at [592, 62] on span "Image Management" at bounding box center [589, 64] width 47 height 8
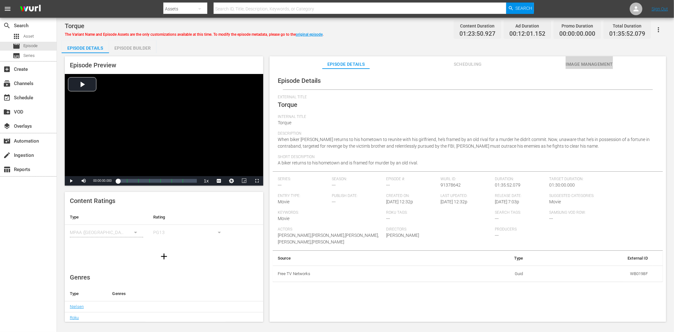
click at [573, 66] on span "Image Management" at bounding box center [589, 64] width 47 height 8
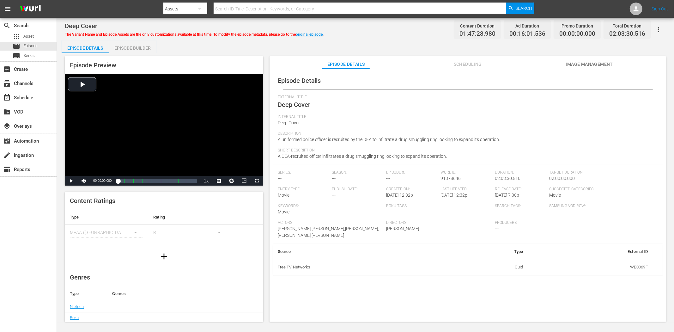
click at [584, 63] on span "Image Management" at bounding box center [589, 64] width 47 height 8
click at [599, 64] on span "Image Management" at bounding box center [589, 64] width 47 height 8
click at [598, 65] on span "Image Management" at bounding box center [589, 64] width 47 height 8
click at [578, 64] on span "Image Management" at bounding box center [589, 64] width 47 height 8
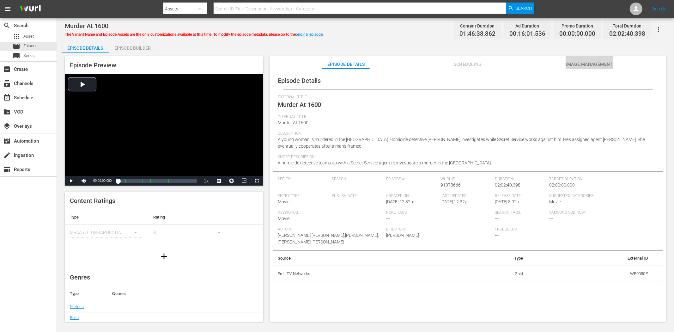
click at [572, 68] on button "Image Management" at bounding box center [589, 62] width 47 height 13
click at [575, 70] on div "Episode Details External Title Surviving the Game Internal Title Surviving the …" at bounding box center [468, 198] width 397 height 259
click at [576, 67] on span "Image Management" at bounding box center [589, 64] width 47 height 8
click at [596, 62] on span "Image Management" at bounding box center [589, 64] width 47 height 8
click at [583, 63] on span "Image Management" at bounding box center [589, 64] width 47 height 8
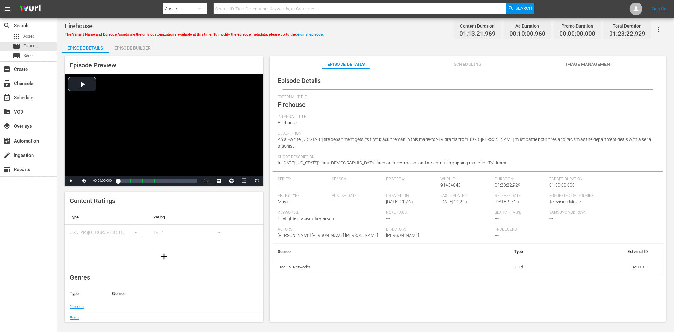
click at [602, 66] on span "Image Management" at bounding box center [589, 64] width 47 height 8
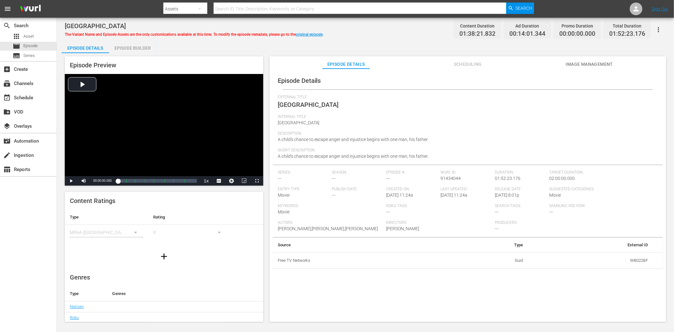
click at [601, 64] on span "Image Management" at bounding box center [589, 64] width 47 height 8
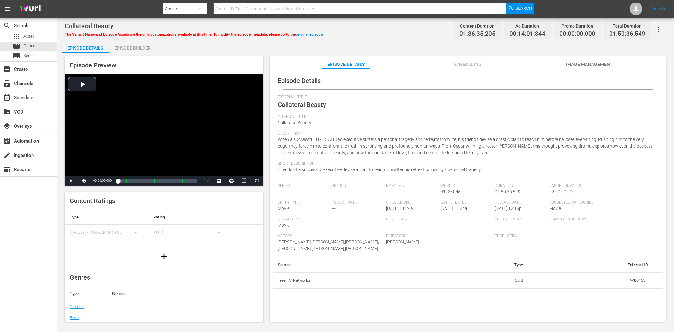
click at [591, 64] on span "Image Management" at bounding box center [589, 64] width 47 height 8
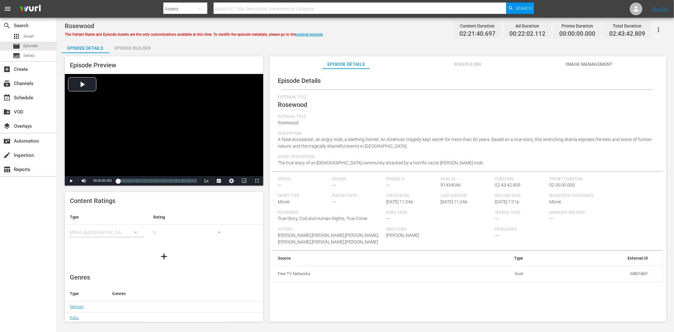
click at [599, 63] on span "Image Management" at bounding box center [589, 64] width 47 height 8
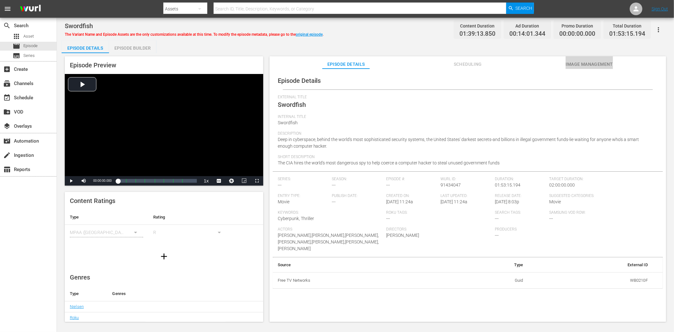
click at [593, 61] on span "Image Management" at bounding box center [589, 64] width 47 height 8
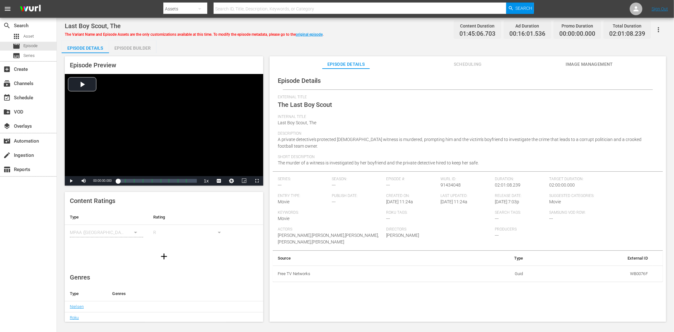
click at [596, 63] on span "Image Management" at bounding box center [589, 64] width 47 height 8
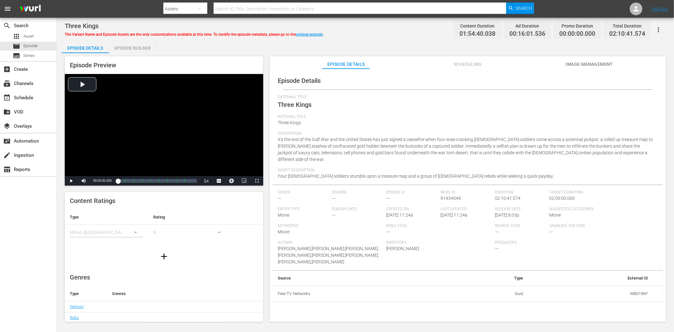
click at [577, 57] on div "Episode Preview Video Player is loading. Play Video Play Mute Current Time 00:0…" at bounding box center [366, 190] width 608 height 274
click at [576, 62] on span "Image Management" at bounding box center [589, 64] width 47 height 8
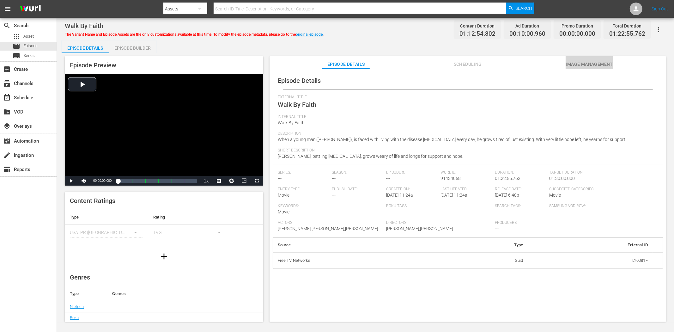
click at [570, 62] on span "Image Management" at bounding box center [589, 64] width 47 height 8
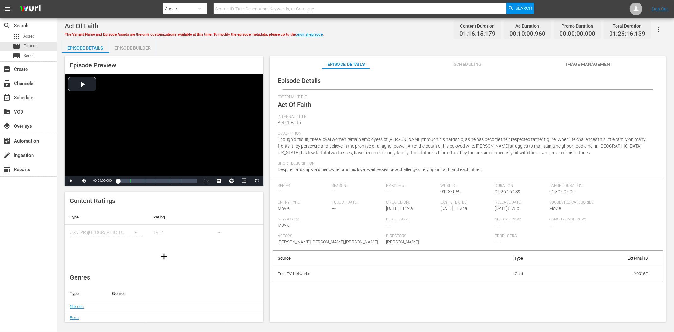
click at [590, 61] on span "Image Management" at bounding box center [589, 64] width 47 height 8
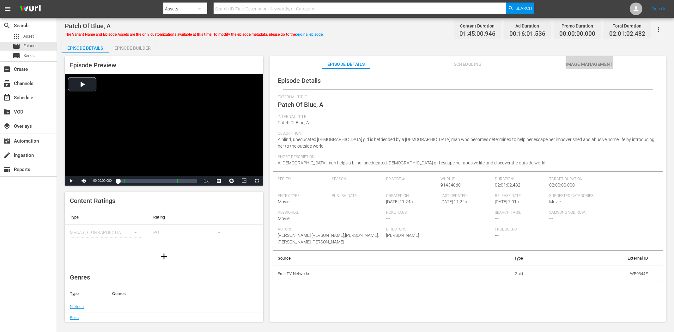
click at [579, 61] on span "Image Management" at bounding box center [589, 64] width 47 height 8
click at [595, 62] on span "Image Management" at bounding box center [589, 64] width 47 height 8
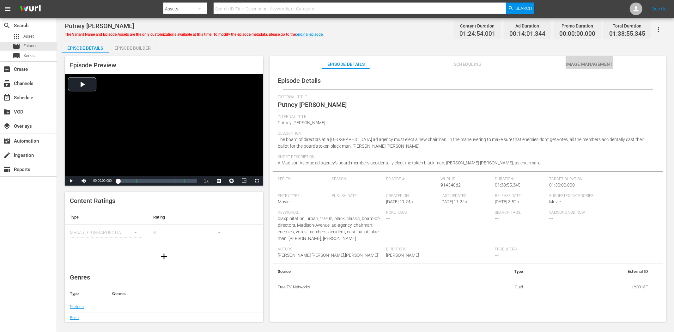
click at [596, 63] on span "Image Management" at bounding box center [589, 64] width 47 height 8
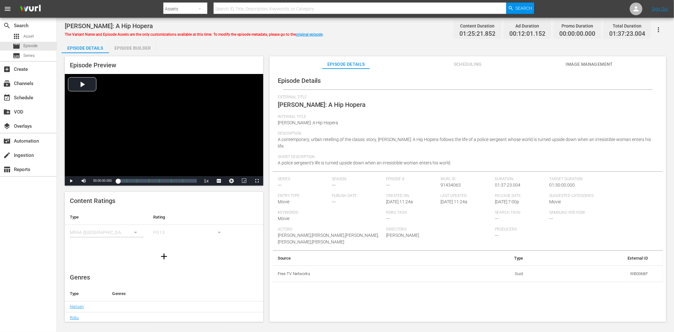
click at [592, 62] on span "Image Management" at bounding box center [589, 64] width 47 height 8
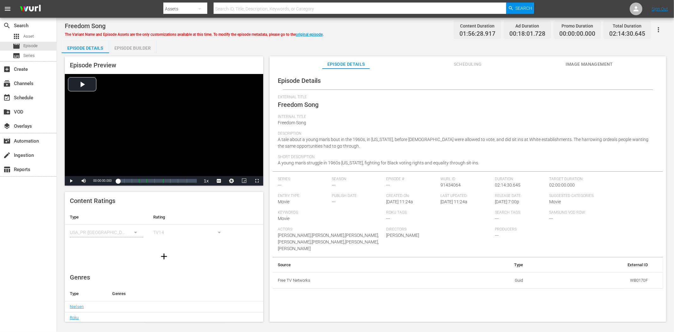
click at [587, 63] on span "Image Management" at bounding box center [589, 64] width 47 height 8
click at [574, 62] on span "Image Management" at bounding box center [589, 64] width 47 height 8
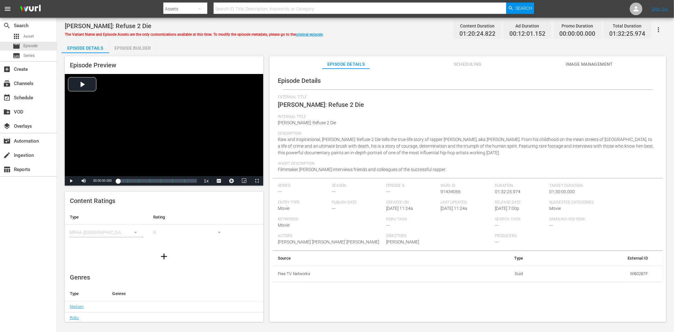
click at [578, 60] on span "Image Management" at bounding box center [589, 64] width 47 height 8
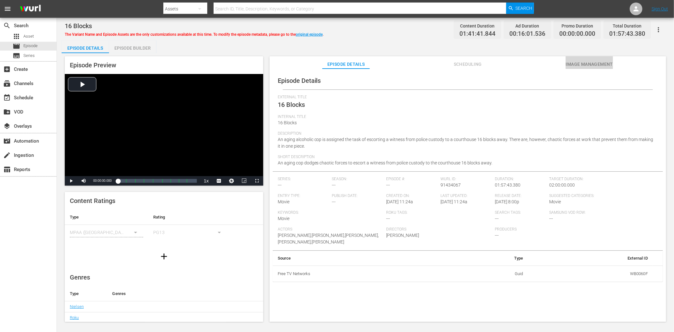
click at [575, 64] on span "Image Management" at bounding box center [589, 64] width 47 height 8
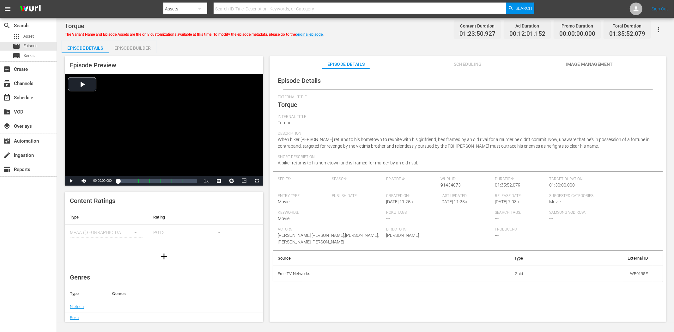
click at [593, 63] on span "Image Management" at bounding box center [589, 64] width 47 height 8
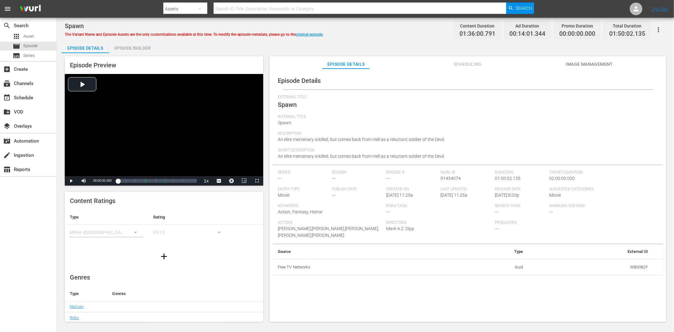
click at [597, 65] on span "Image Management" at bounding box center [589, 64] width 47 height 8
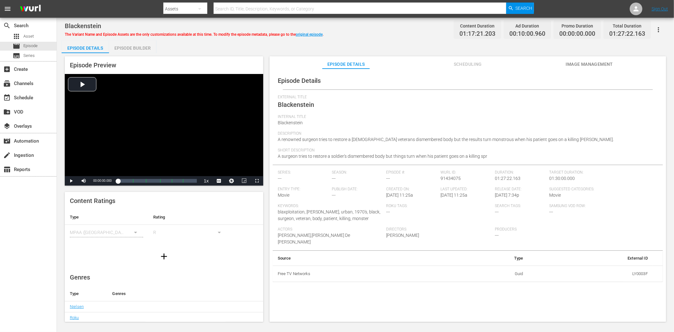
click at [585, 59] on button "Image Management" at bounding box center [589, 62] width 47 height 13
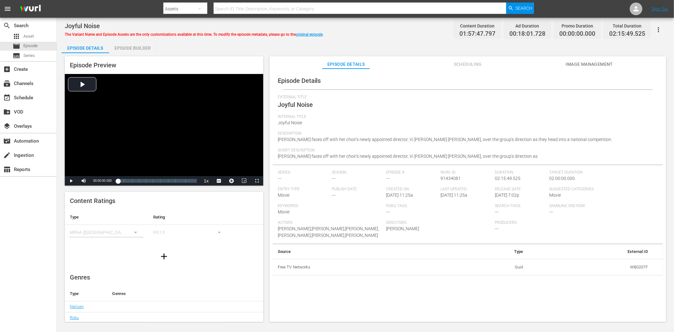
click at [583, 64] on span "Image Management" at bounding box center [589, 64] width 47 height 8
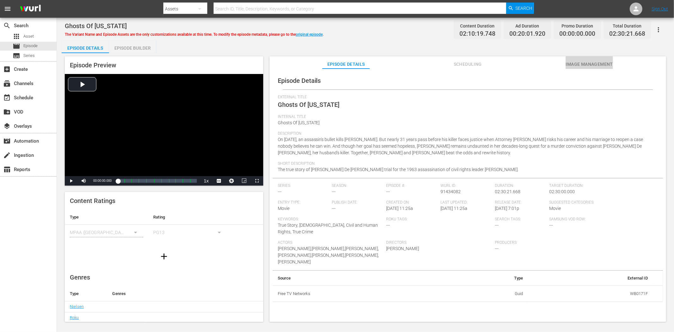
click at [587, 62] on span "Image Management" at bounding box center [589, 64] width 47 height 8
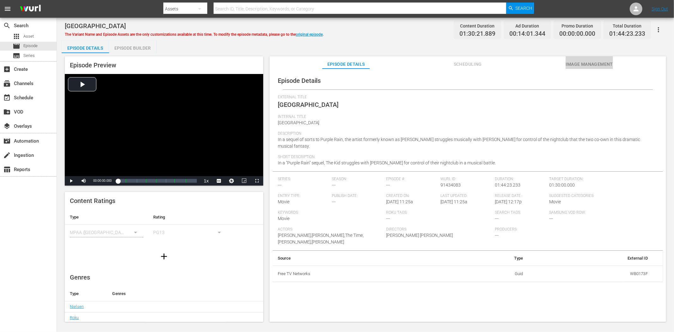
click at [581, 64] on span "Image Management" at bounding box center [589, 64] width 47 height 8
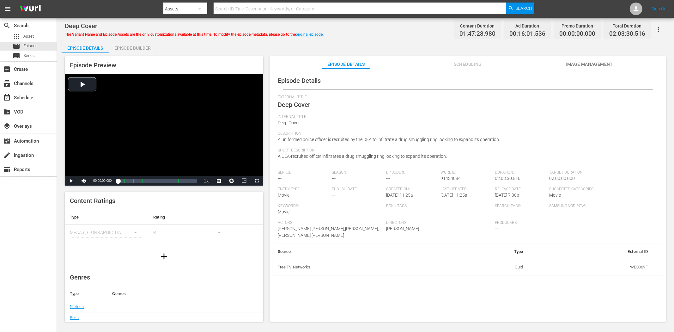
click at [573, 64] on span "Image Management" at bounding box center [589, 64] width 47 height 8
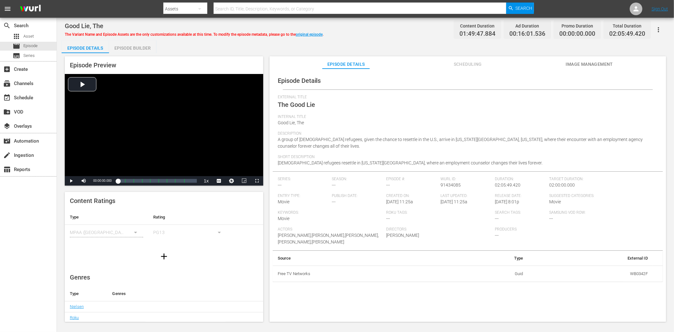
click at [602, 61] on span "Image Management" at bounding box center [589, 64] width 47 height 8
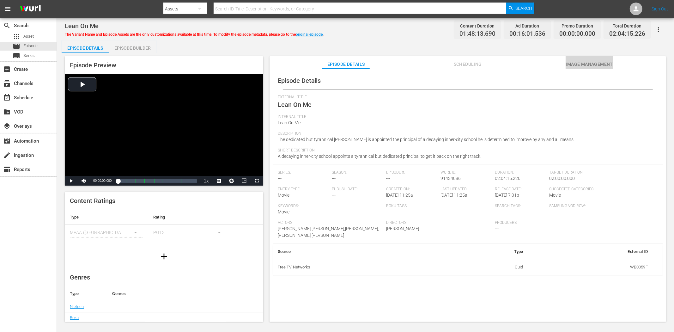
click at [577, 62] on span "Image Management" at bounding box center [589, 64] width 47 height 8
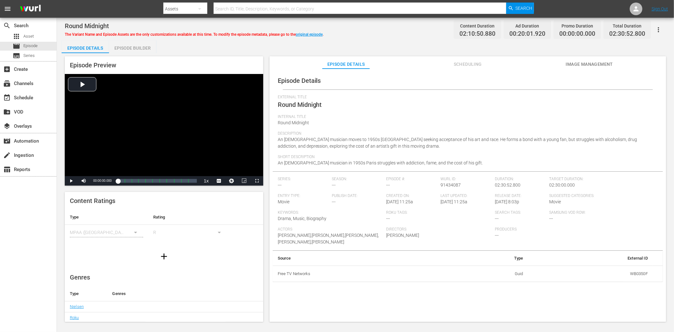
click at [597, 62] on span "Image Management" at bounding box center [589, 64] width 47 height 8
click at [601, 62] on span "Image Management" at bounding box center [589, 64] width 47 height 8
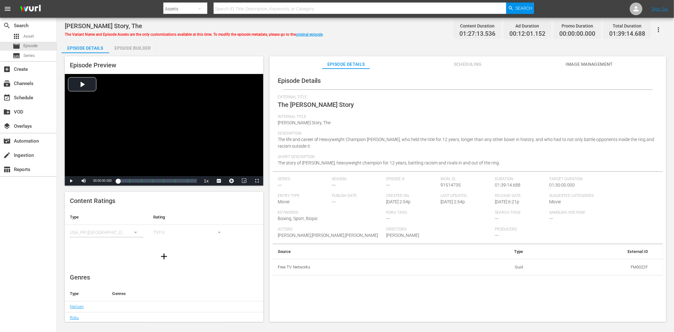
click at [581, 62] on span "Image Management" at bounding box center [589, 64] width 47 height 8
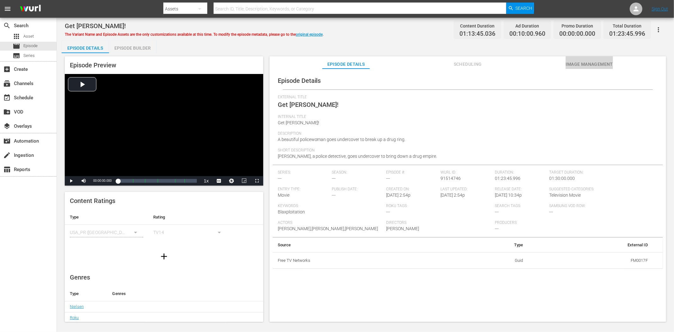
click at [597, 65] on span "Image Management" at bounding box center [589, 64] width 47 height 8
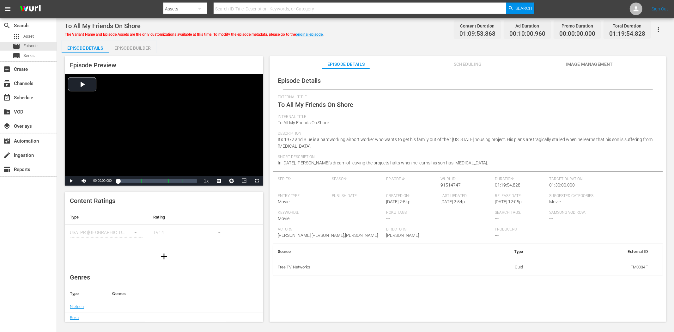
click at [577, 65] on span "Image Management" at bounding box center [589, 64] width 47 height 8
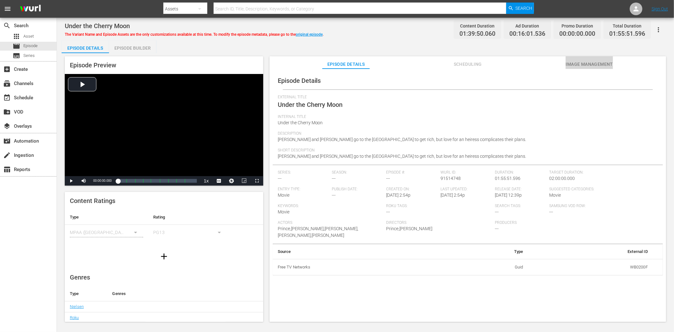
click at [607, 66] on span "Image Management" at bounding box center [589, 64] width 47 height 8
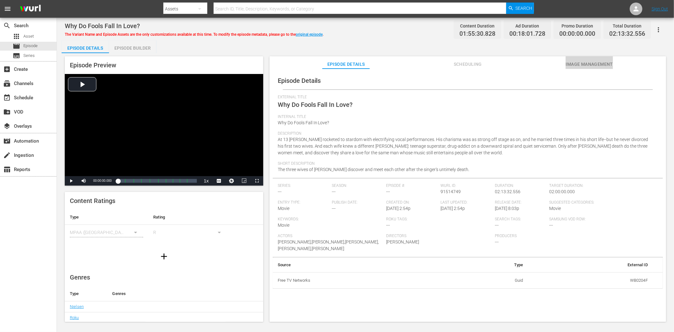
click at [570, 65] on span "Image Management" at bounding box center [589, 64] width 47 height 8
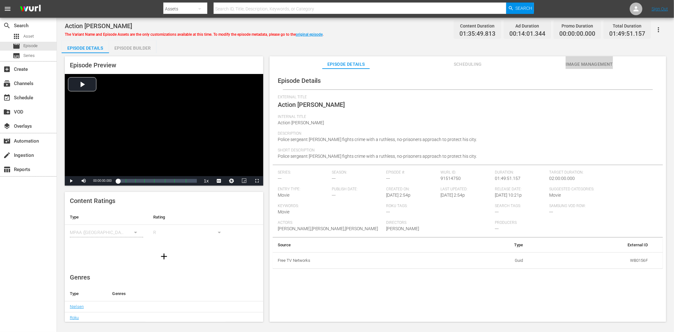
click at [595, 61] on span "Image Management" at bounding box center [589, 64] width 47 height 8
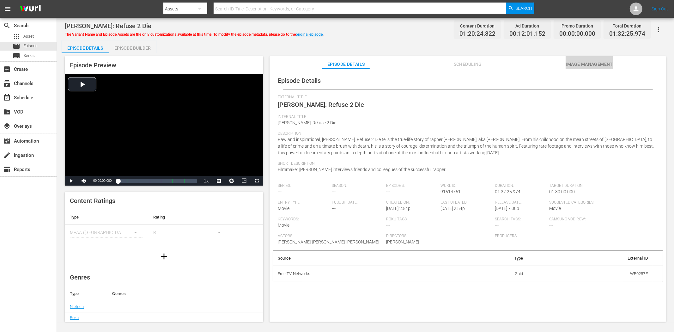
click at [577, 64] on span "Image Management" at bounding box center [589, 64] width 47 height 8
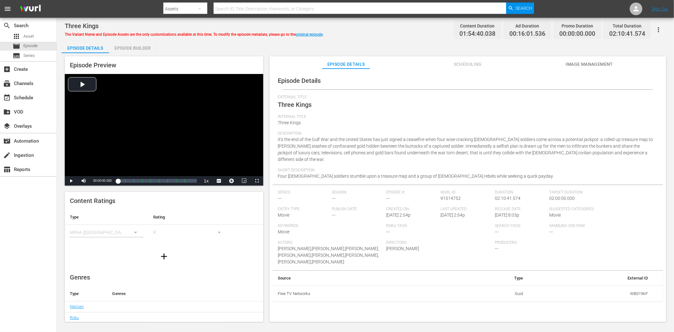
click at [579, 63] on span "Image Management" at bounding box center [589, 64] width 47 height 8
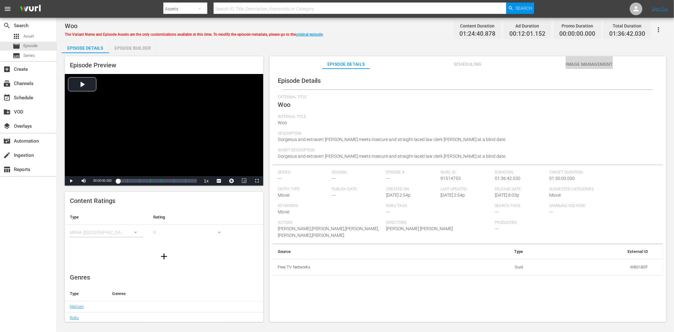
click at [583, 60] on span "Image Management" at bounding box center [589, 64] width 47 height 8
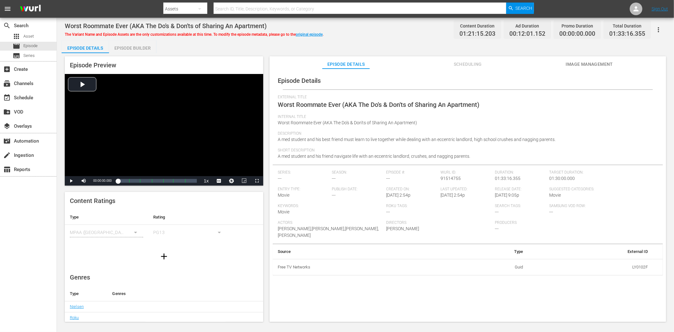
click at [591, 59] on button "Image Management" at bounding box center [589, 62] width 47 height 13
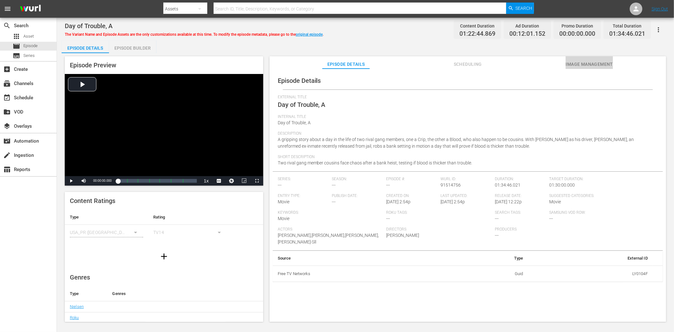
click at [596, 66] on span "Image Management" at bounding box center [589, 64] width 47 height 8
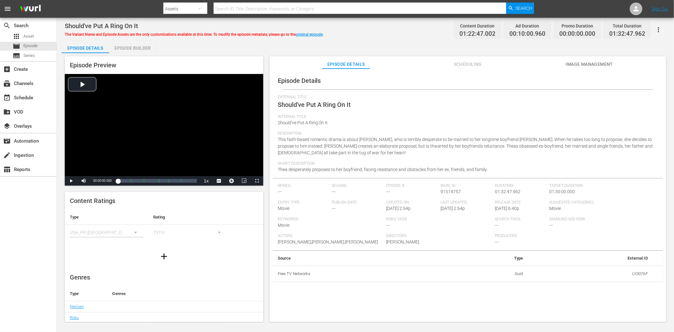
click at [571, 65] on span "Image Management" at bounding box center [589, 64] width 47 height 8
click at [588, 62] on span "Image Management" at bounding box center [589, 64] width 47 height 8
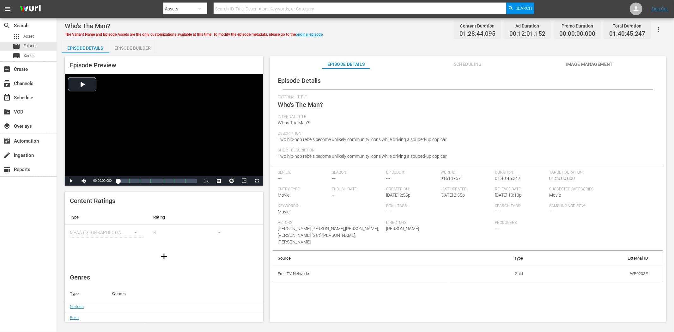
click at [583, 61] on span "Image Management" at bounding box center [589, 64] width 47 height 8
click at [577, 63] on span "Image Management" at bounding box center [589, 64] width 47 height 8
click at [595, 62] on span "Image Management" at bounding box center [589, 64] width 47 height 8
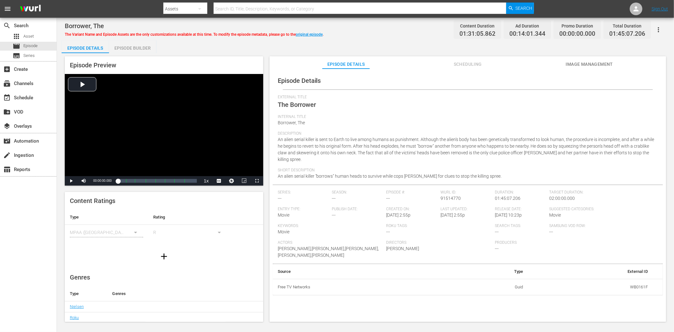
click at [582, 64] on span "Image Management" at bounding box center [589, 64] width 47 height 8
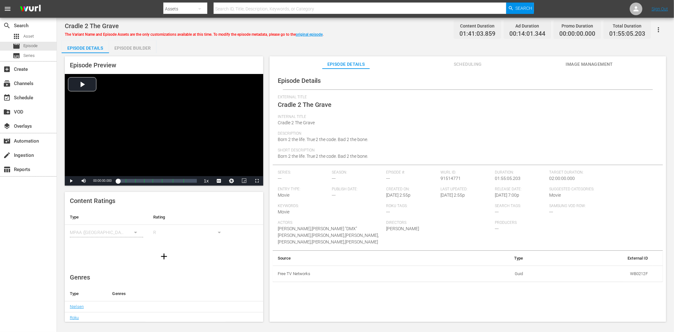
click at [584, 65] on span "Image Management" at bounding box center [589, 64] width 47 height 8
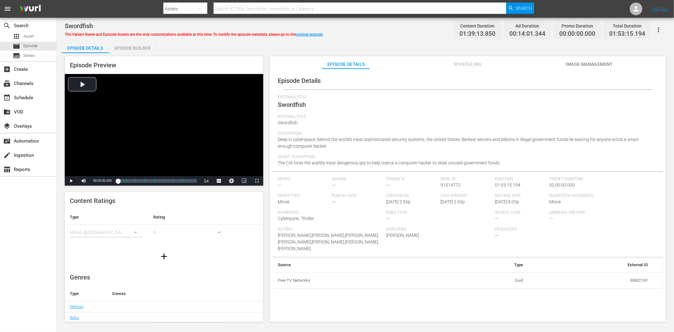
click at [587, 60] on span "Image Management" at bounding box center [589, 64] width 47 height 8
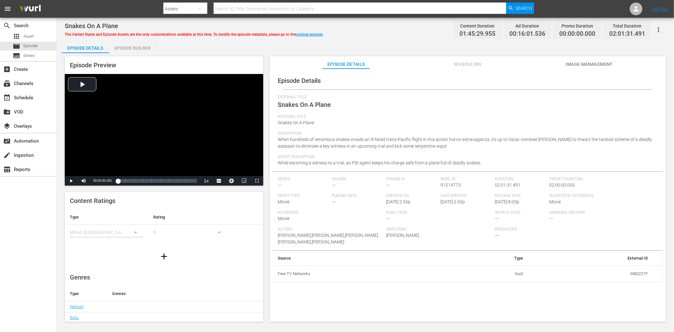
click at [580, 63] on span "Image Management" at bounding box center [589, 64] width 47 height 8
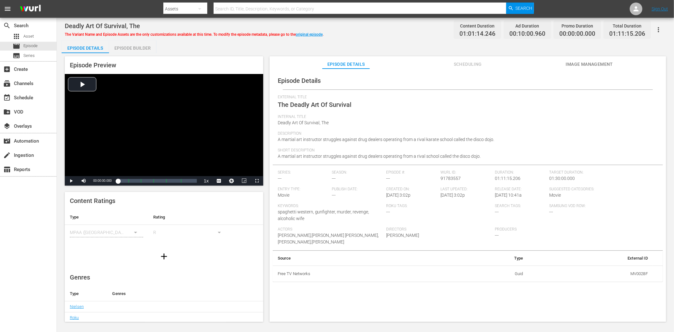
click at [561, 64] on div "Episode Details Scheduling Image Management" at bounding box center [468, 62] width 365 height 13
click at [572, 62] on span "Image Management" at bounding box center [589, 64] width 47 height 8
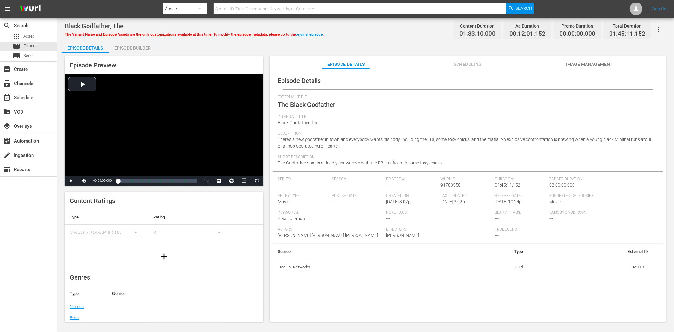
click at [588, 62] on span "Image Management" at bounding box center [589, 64] width 47 height 8
click at [607, 61] on span "Image Management" at bounding box center [589, 64] width 47 height 8
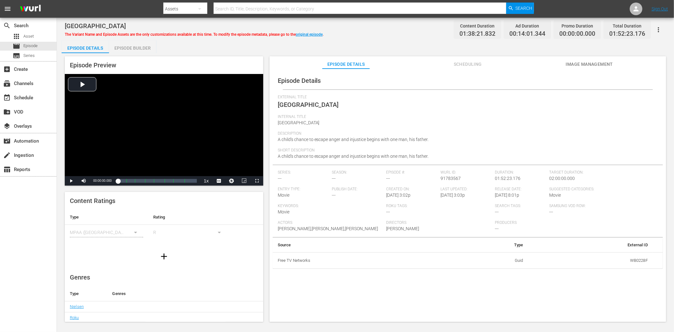
click at [589, 65] on span "Image Management" at bounding box center [589, 64] width 47 height 8
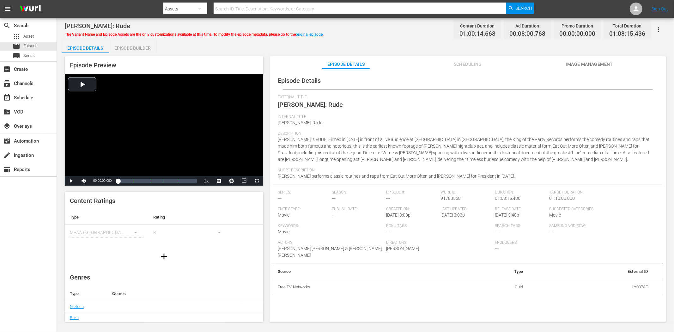
click at [578, 61] on span "Image Management" at bounding box center [589, 64] width 47 height 8
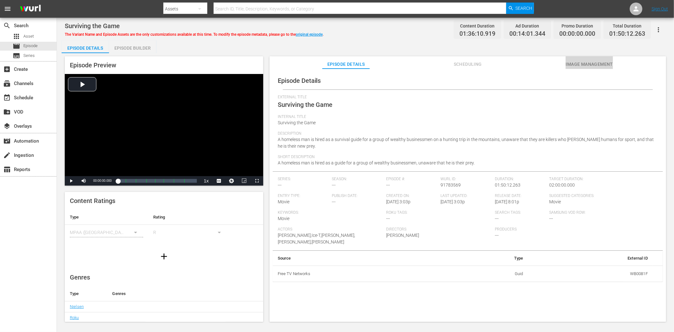
click at [604, 64] on span "Image Management" at bounding box center [589, 64] width 47 height 8
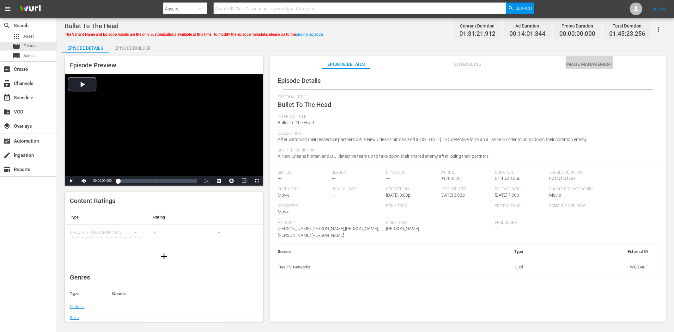
click at [584, 61] on span "Image Management" at bounding box center [589, 64] width 47 height 8
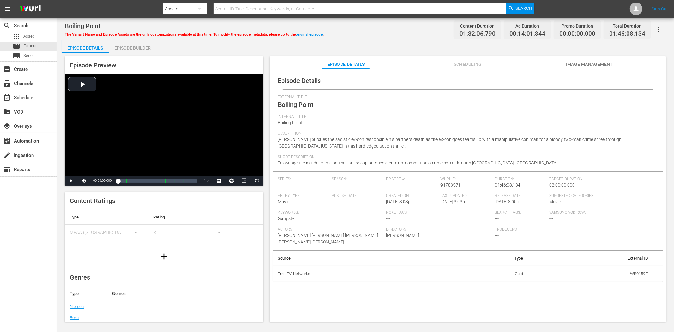
click at [573, 59] on button "Image Management" at bounding box center [589, 62] width 47 height 13
click at [580, 66] on span "Image Management" at bounding box center [589, 64] width 47 height 8
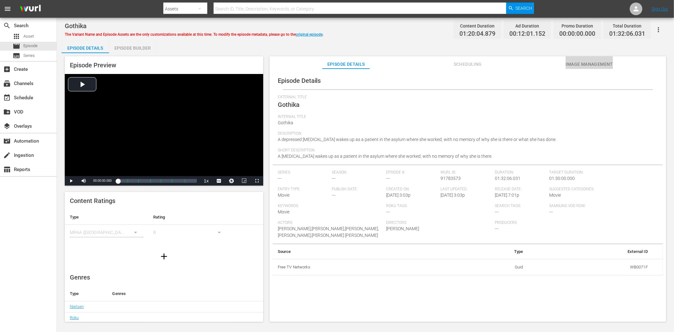
click at [603, 64] on span "Image Management" at bounding box center [589, 64] width 47 height 8
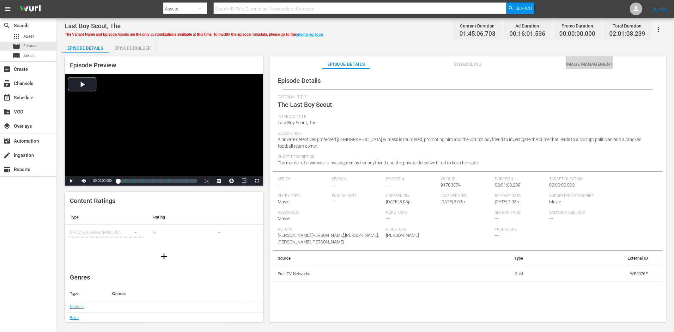
click at [582, 62] on span "Image Management" at bounding box center [589, 64] width 47 height 8
click at [600, 60] on span "Image Management" at bounding box center [589, 64] width 47 height 8
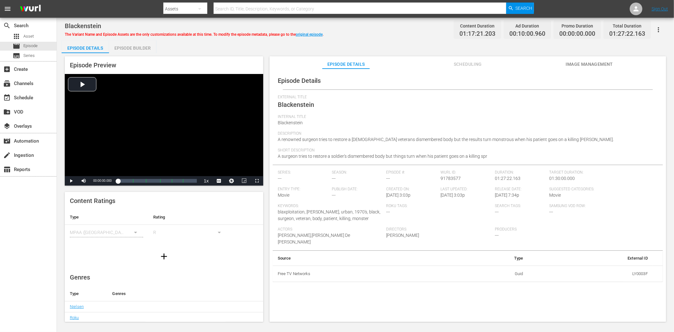
click at [595, 61] on span "Image Management" at bounding box center [589, 64] width 47 height 8
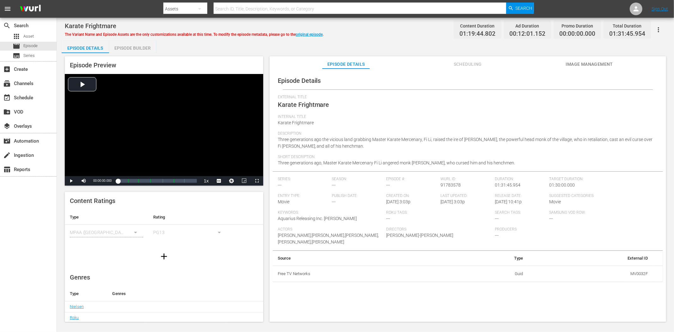
click at [586, 61] on span "Image Management" at bounding box center [589, 64] width 47 height 8
click at [582, 61] on span "Image Management" at bounding box center [589, 64] width 47 height 8
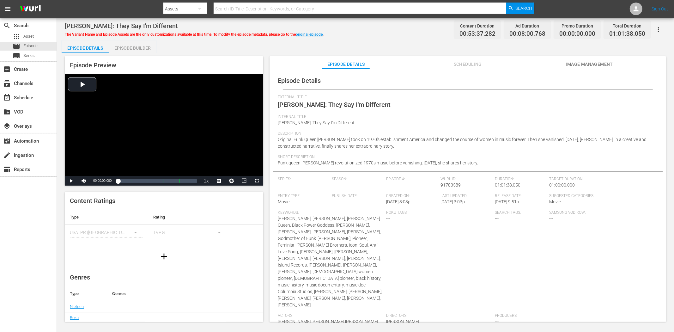
click at [579, 63] on span "Image Management" at bounding box center [589, 64] width 47 height 8
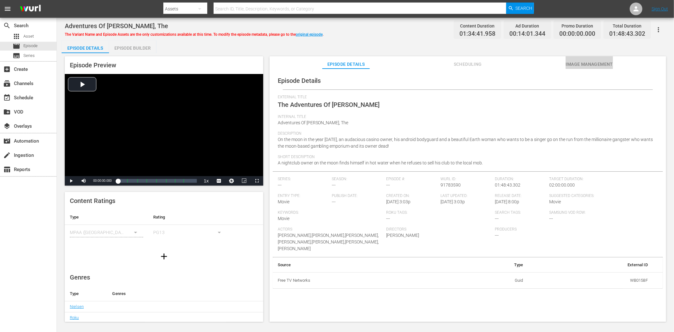
click at [575, 61] on span "Image Management" at bounding box center [589, 64] width 47 height 8
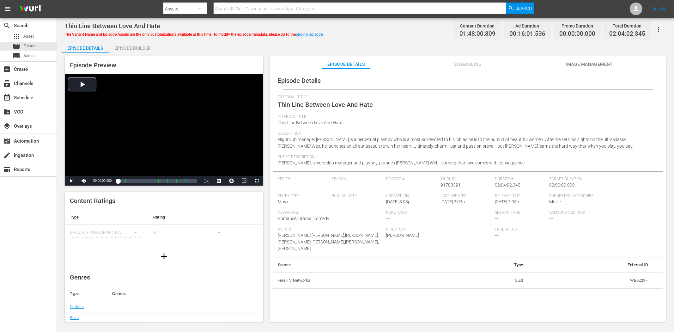
click at [597, 61] on span "Image Management" at bounding box center [589, 64] width 47 height 8
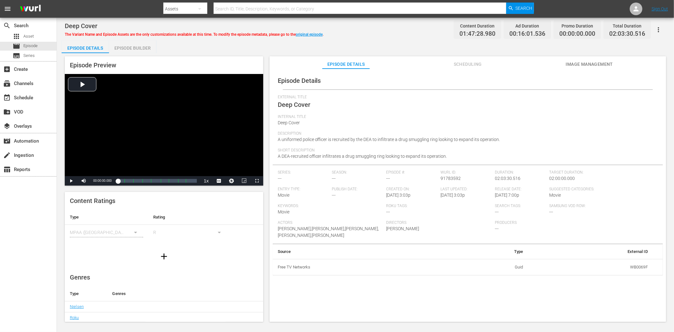
click at [607, 62] on div "Episode Details Scheduling Image Management" at bounding box center [468, 62] width 365 height 13
click at [599, 62] on span "Image Management" at bounding box center [589, 64] width 47 height 8
click at [598, 64] on span "Image Management" at bounding box center [589, 64] width 47 height 8
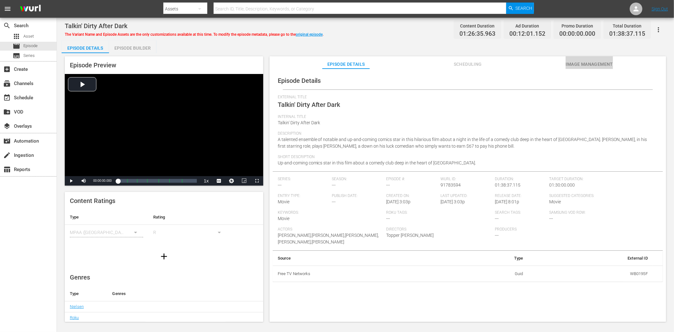
click at [583, 65] on span "Image Management" at bounding box center [589, 64] width 47 height 8
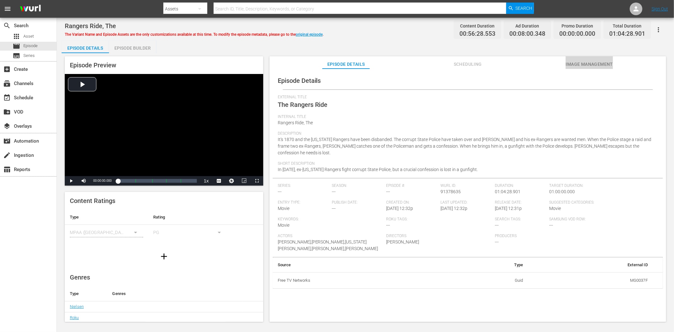
click at [589, 58] on button "Image Management" at bounding box center [589, 62] width 47 height 13
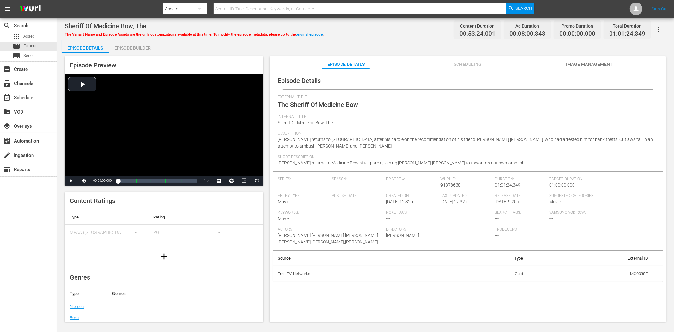
click at [595, 58] on button "Image Management" at bounding box center [589, 62] width 47 height 13
click at [576, 63] on span "Image Management" at bounding box center [589, 64] width 47 height 8
click at [581, 64] on span "Image Management" at bounding box center [589, 64] width 47 height 8
click at [584, 59] on button "Image Management" at bounding box center [589, 62] width 47 height 13
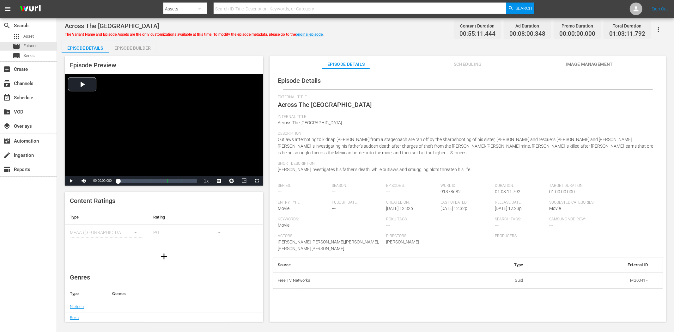
click at [598, 61] on span "Image Management" at bounding box center [589, 64] width 47 height 8
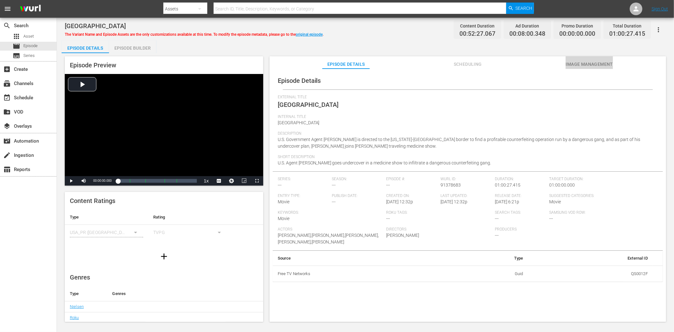
click at [577, 61] on span "Image Management" at bounding box center [589, 64] width 47 height 8
click at [574, 65] on span "Image Management" at bounding box center [589, 64] width 47 height 8
click at [592, 64] on span "Image Management" at bounding box center [589, 64] width 47 height 8
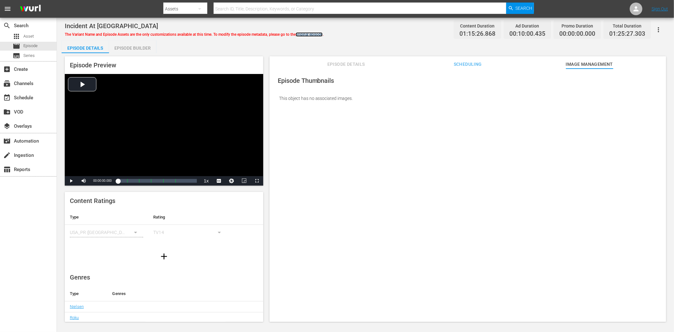
click at [314, 33] on link "original episode" at bounding box center [309, 34] width 27 height 4
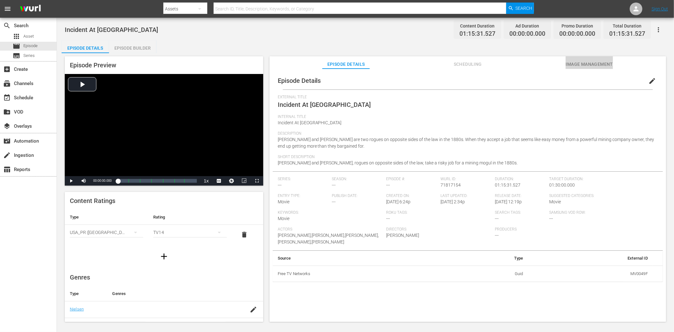
click at [593, 65] on span "Image Management" at bounding box center [589, 64] width 47 height 8
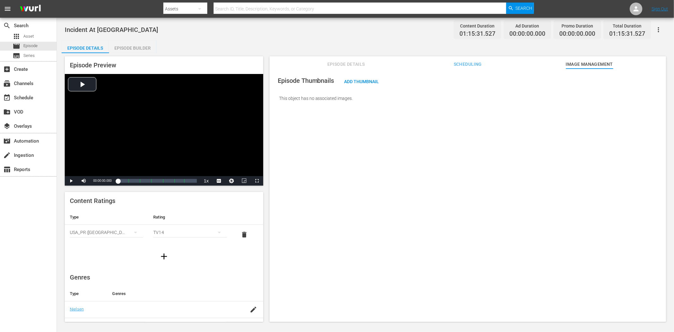
click at [607, 29] on icon "button" at bounding box center [658, 29] width 1 height 5
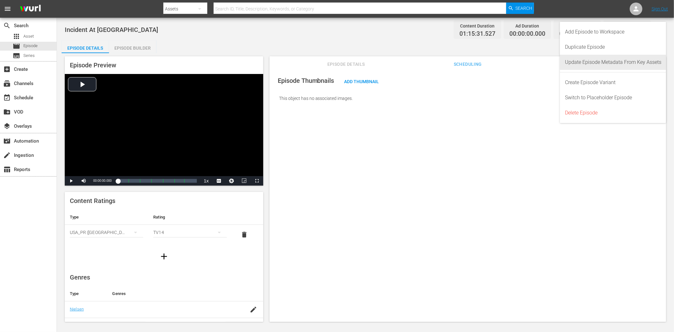
click at [605, 60] on div "Update Episode Metadata From Key Assets" at bounding box center [613, 62] width 96 height 15
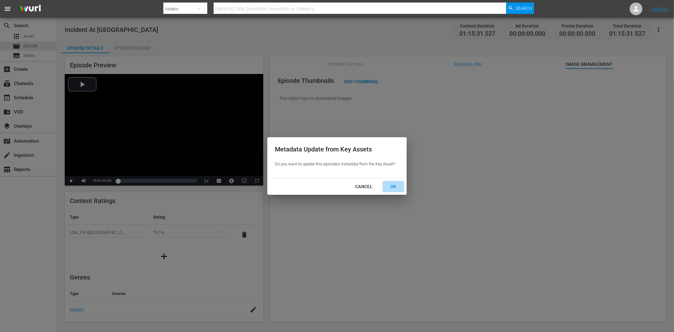
click at [392, 183] on div "OK" at bounding box center [393, 187] width 16 height 8
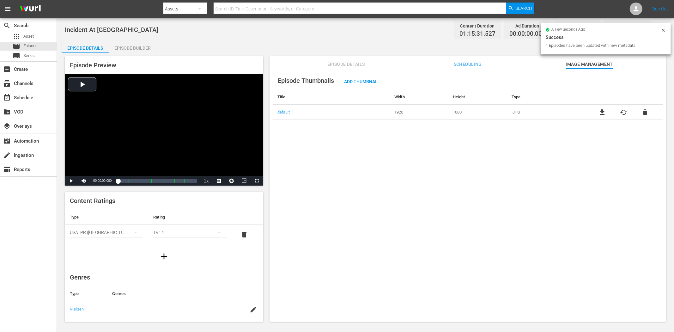
click at [336, 63] on span "Episode Details" at bounding box center [346, 64] width 47 height 8
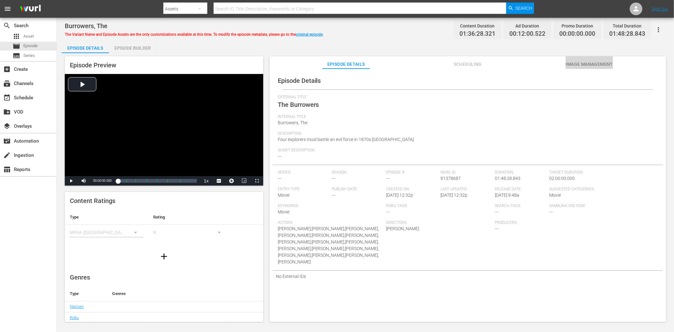
click at [595, 61] on span "Image Management" at bounding box center [589, 64] width 47 height 8
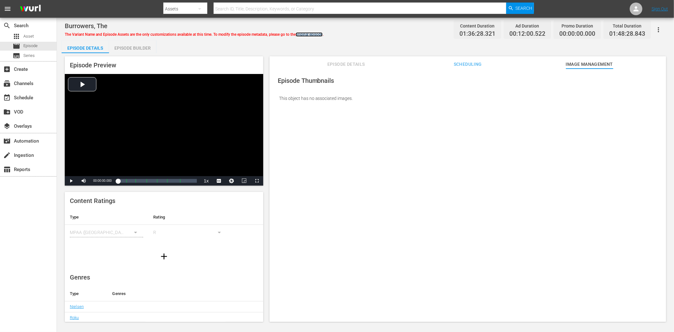
click at [308, 32] on link "original episode" at bounding box center [309, 34] width 27 height 4
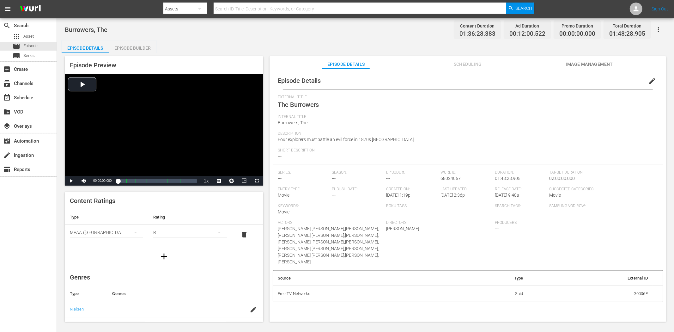
click at [601, 62] on span "Image Management" at bounding box center [589, 64] width 47 height 8
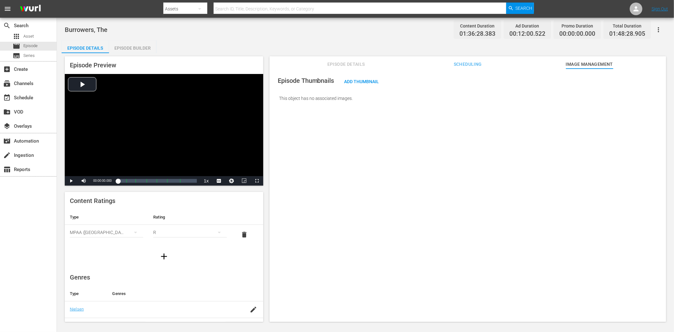
click at [607, 25] on button "button" at bounding box center [658, 29] width 15 height 15
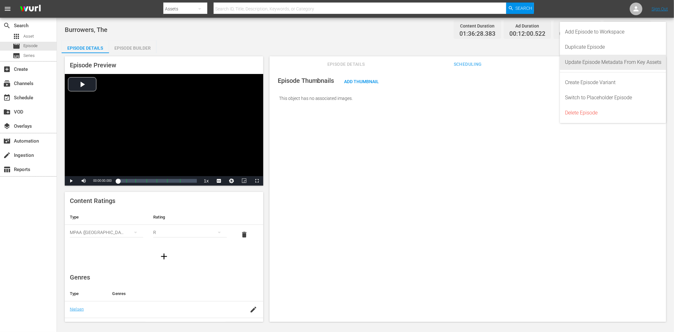
click at [600, 62] on div "Update Episode Metadata From Key Assets" at bounding box center [613, 62] width 96 height 15
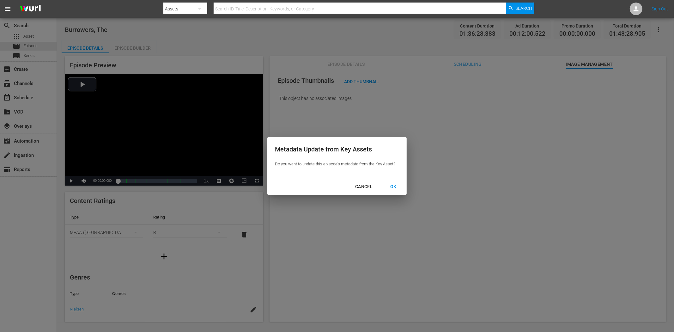
click at [391, 183] on div "OK" at bounding box center [393, 187] width 16 height 8
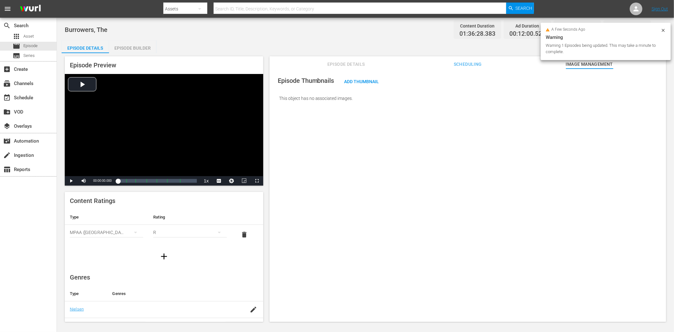
click at [79, 30] on span "Burrowers, The" at bounding box center [86, 30] width 43 height 8
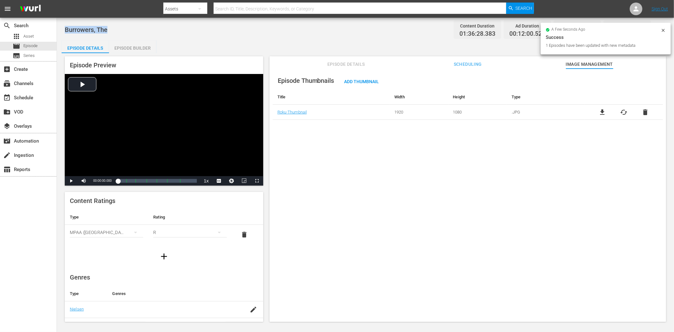
copy span "Burrowers, The"
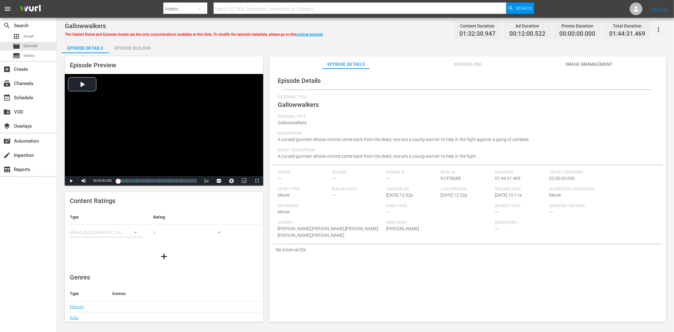
click at [607, 66] on div "Episode Details Scheduling Image Management" at bounding box center [468, 62] width 365 height 13
click at [597, 65] on span "Image Management" at bounding box center [589, 64] width 47 height 8
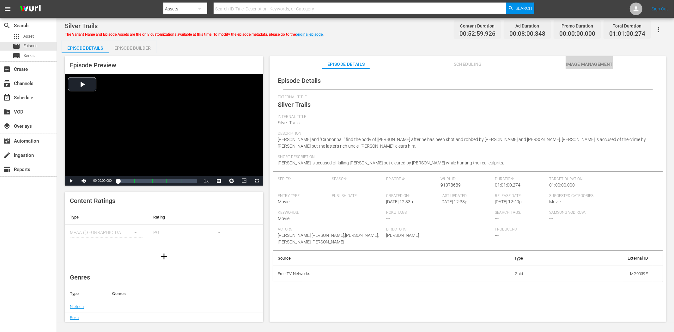
click at [605, 62] on span "Image Management" at bounding box center [589, 64] width 47 height 8
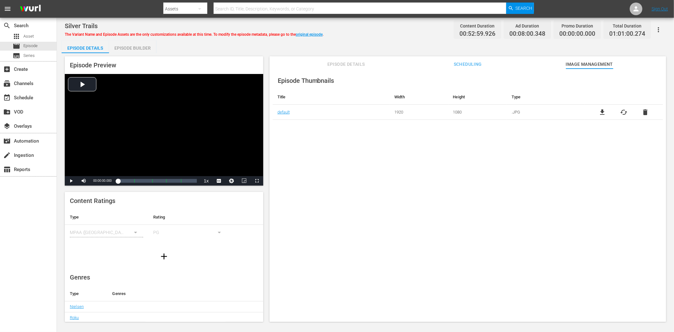
click at [344, 63] on span "Episode Details" at bounding box center [346, 64] width 47 height 8
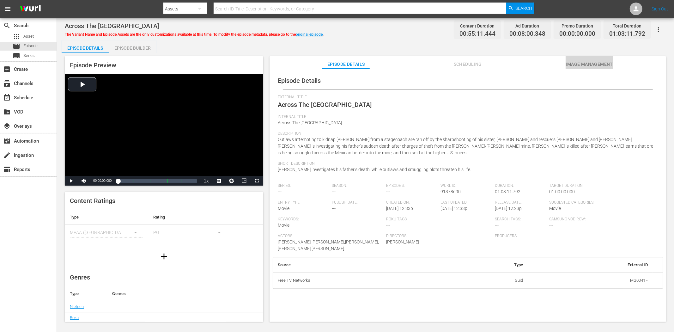
click at [599, 59] on button "Image Management" at bounding box center [589, 62] width 47 height 13
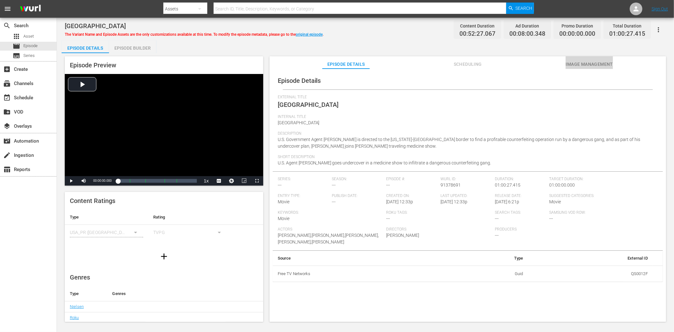
click at [576, 65] on span "Image Management" at bounding box center [589, 64] width 47 height 8
click at [605, 63] on span "Image Management" at bounding box center [589, 64] width 47 height 8
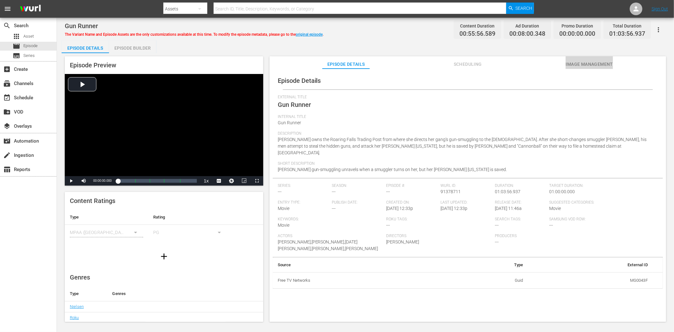
click at [592, 64] on span "Image Management" at bounding box center [589, 64] width 47 height 8
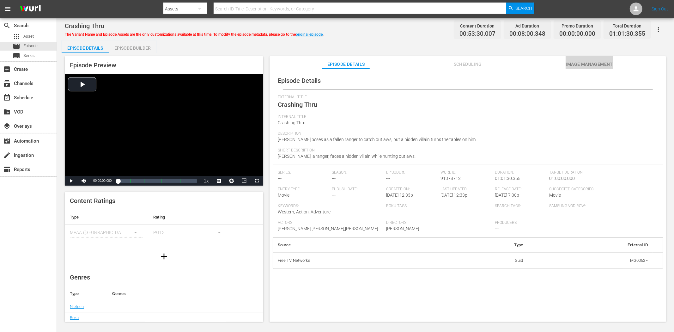
click at [571, 62] on span "Image Management" at bounding box center [589, 64] width 47 height 8
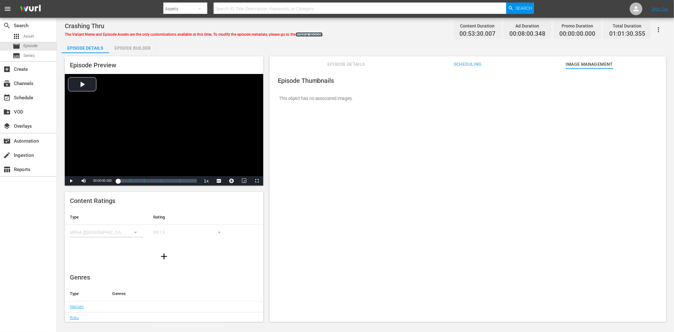
click at [309, 33] on link "original episode" at bounding box center [309, 34] width 27 height 4
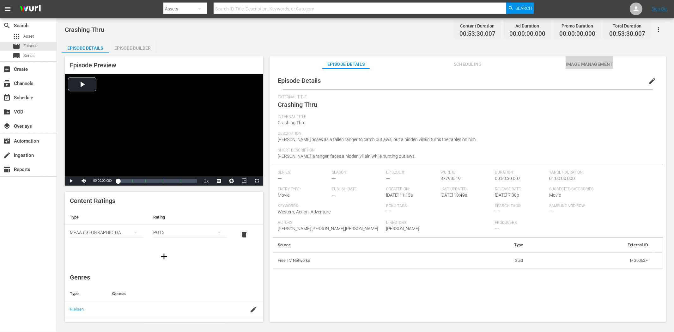
click at [607, 66] on span "Image Management" at bounding box center [589, 64] width 47 height 8
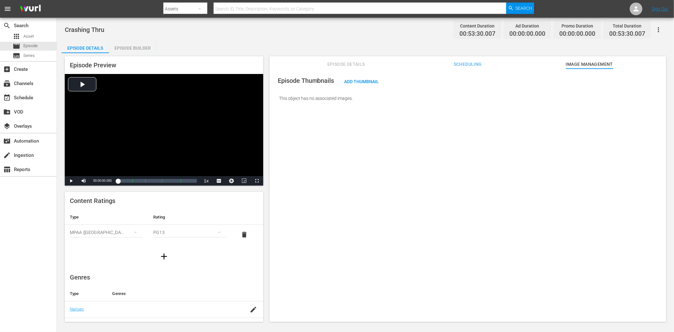
click at [607, 29] on icon "button" at bounding box center [659, 30] width 8 height 8
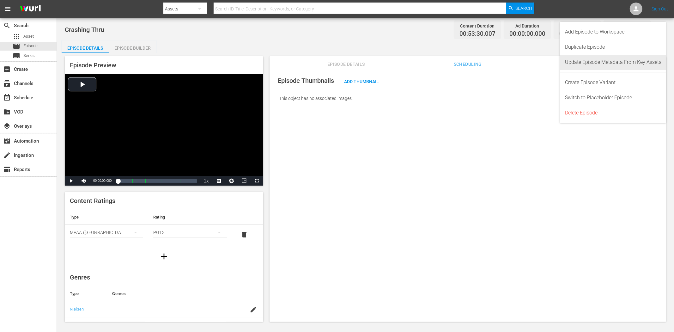
click at [604, 62] on div "Update Episode Metadata From Key Assets" at bounding box center [613, 62] width 96 height 15
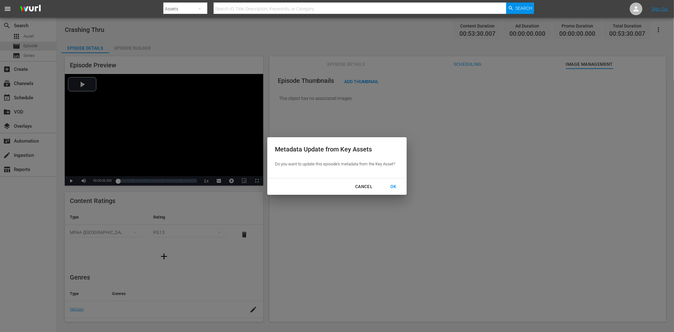
click at [396, 184] on div "OK" at bounding box center [393, 187] width 16 height 8
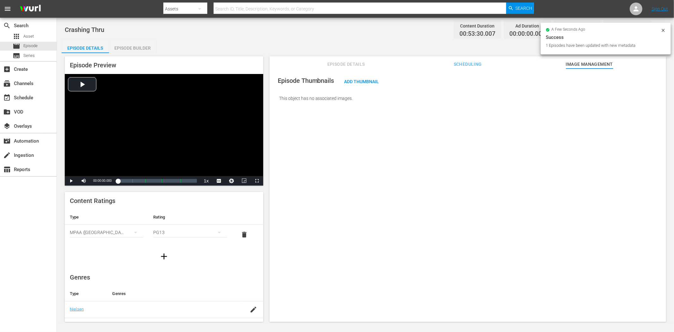
click at [78, 29] on span "Crashing Thru" at bounding box center [85, 30] width 40 height 8
copy span "Crashing Thru"
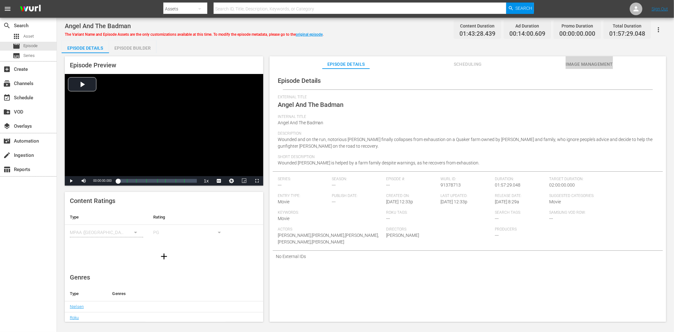
click at [605, 63] on span "Image Management" at bounding box center [589, 64] width 47 height 8
click at [594, 63] on span "Image Management" at bounding box center [589, 64] width 47 height 8
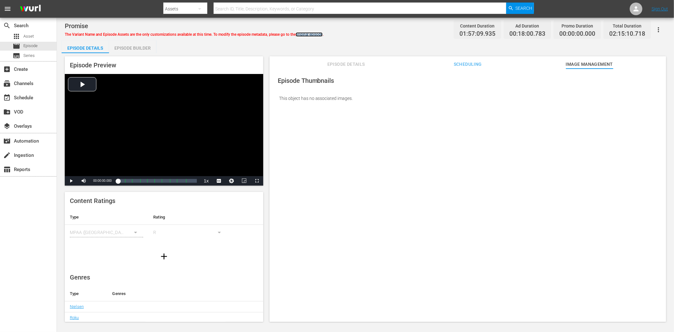
click at [304, 33] on link "original episode" at bounding box center [309, 34] width 27 height 4
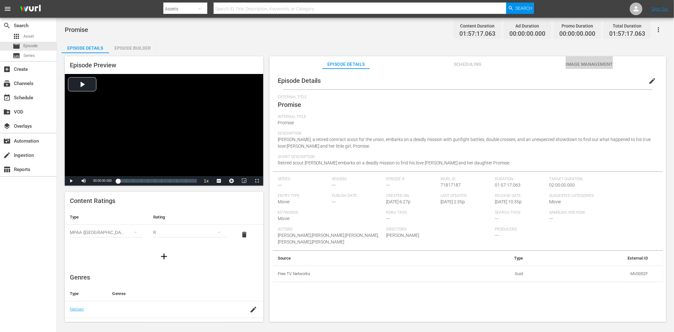
click at [600, 64] on span "Image Management" at bounding box center [589, 64] width 47 height 8
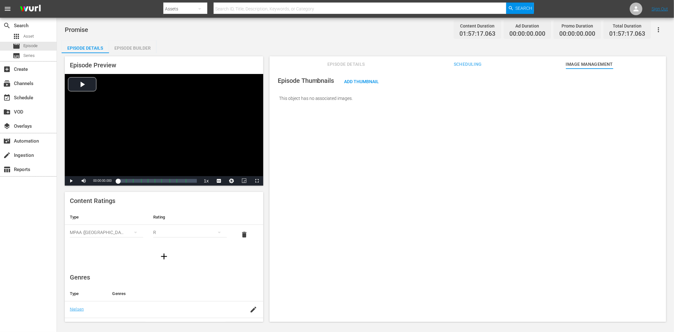
click at [607, 25] on button "button" at bounding box center [658, 29] width 15 height 15
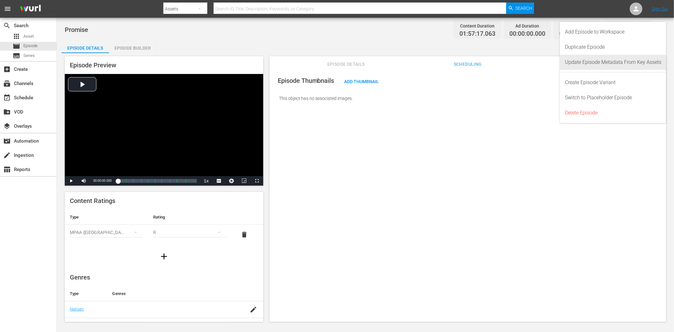
click at [607, 61] on div "Update Episode Metadata From Key Assets" at bounding box center [613, 62] width 96 height 15
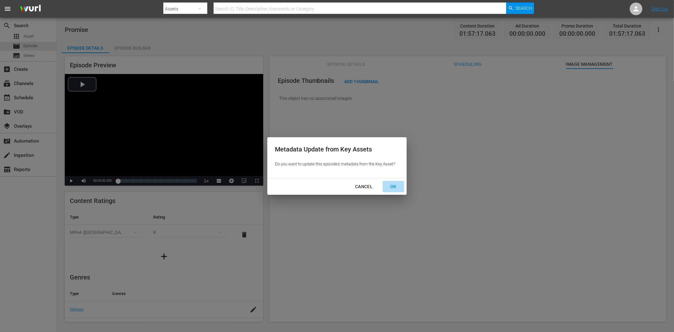
click at [391, 184] on div "OK" at bounding box center [393, 187] width 16 height 8
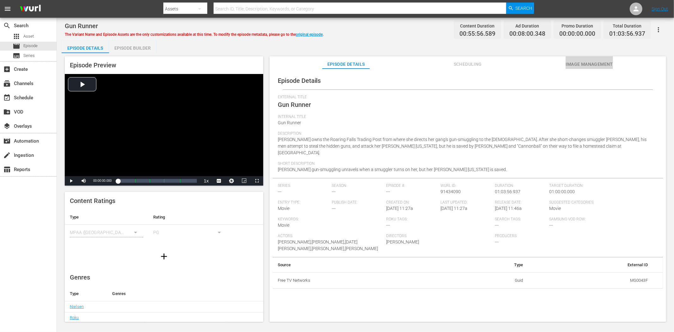
click at [597, 61] on span "Image Management" at bounding box center [589, 64] width 47 height 8
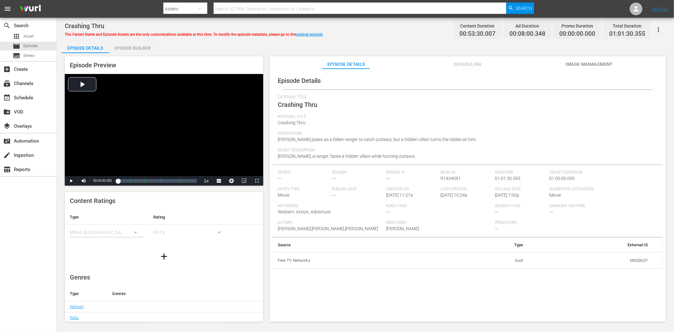
click at [587, 66] on span "Image Management" at bounding box center [589, 64] width 47 height 8
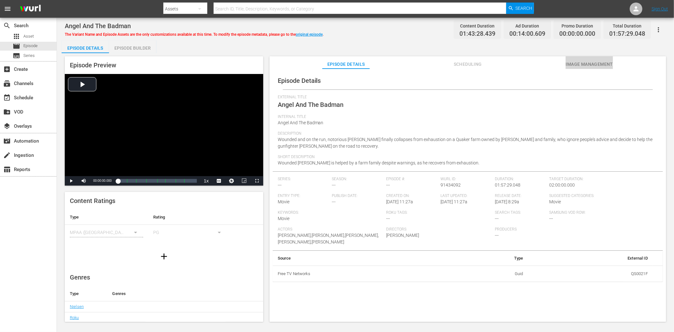
click at [587, 62] on span "Image Management" at bounding box center [589, 64] width 47 height 8
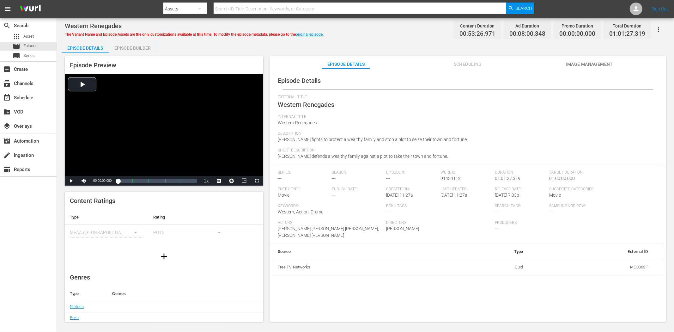
click at [592, 59] on button "Image Management" at bounding box center [589, 62] width 47 height 13
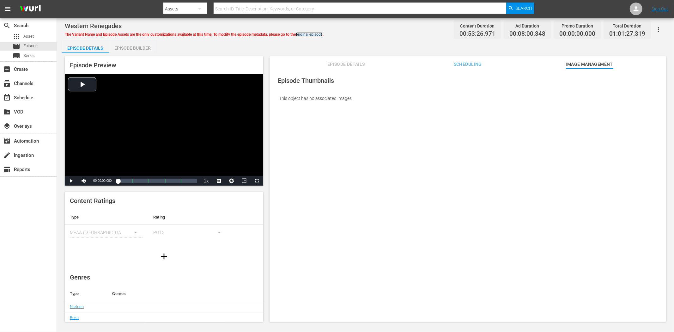
click at [314, 32] on link "original episode" at bounding box center [309, 34] width 27 height 4
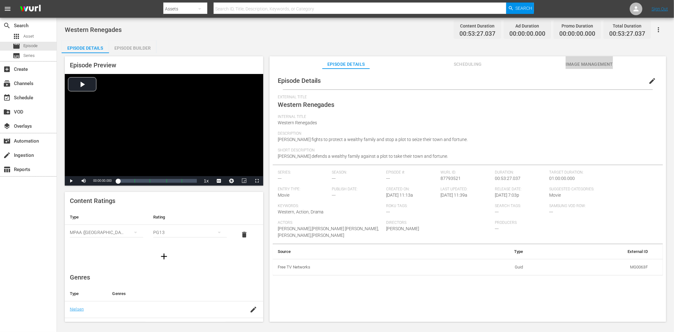
click at [580, 62] on span "Image Management" at bounding box center [589, 64] width 47 height 8
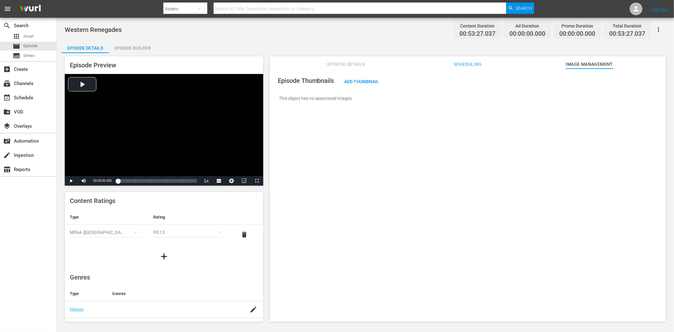
click at [607, 24] on button "button" at bounding box center [658, 29] width 15 height 15
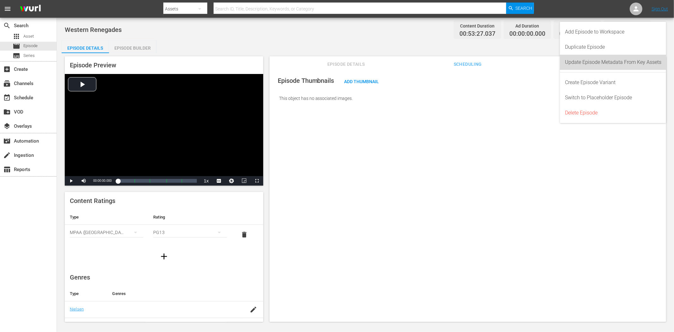
click at [607, 62] on div "Update Episode Metadata From Key Assets" at bounding box center [613, 62] width 96 height 15
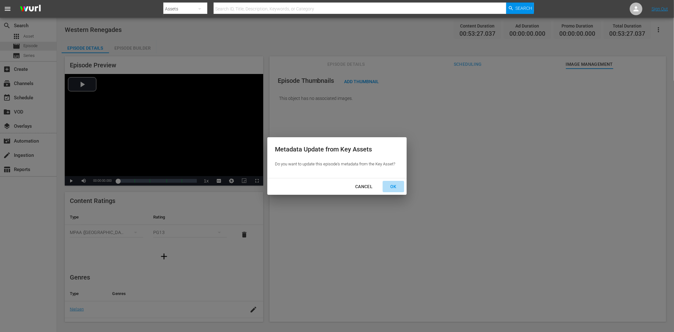
click at [393, 184] on div "OK" at bounding box center [393, 187] width 16 height 8
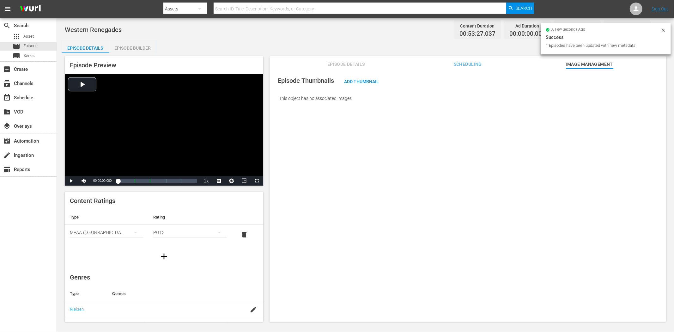
click at [93, 25] on div "Western Renegades Content Duration 00:53:27.037 Ad Duration 00:00:00.000 Promo …" at bounding box center [366, 29] width 602 height 14
click at [93, 28] on span "Western Renegades" at bounding box center [93, 30] width 57 height 8
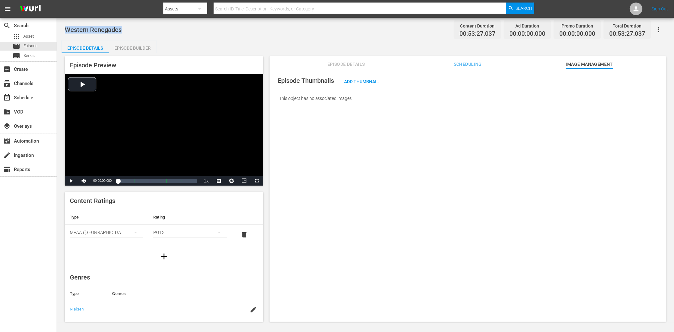
click at [93, 28] on span "Western Renegades" at bounding box center [93, 30] width 57 height 8
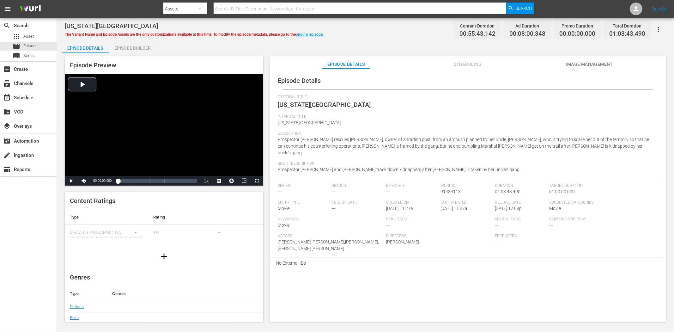
click at [583, 58] on button "Image Management" at bounding box center [589, 62] width 47 height 13
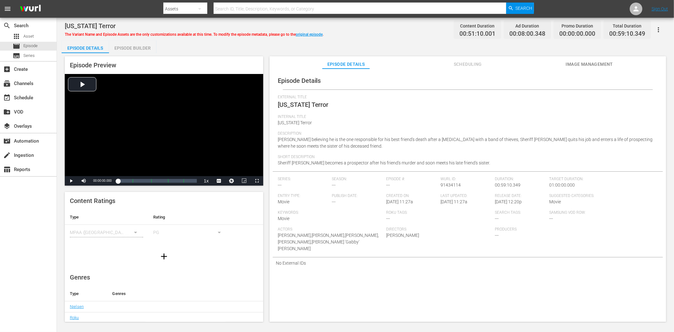
click at [581, 59] on button "Image Management" at bounding box center [589, 62] width 47 height 13
click at [598, 58] on button "Image Management" at bounding box center [589, 62] width 47 height 13
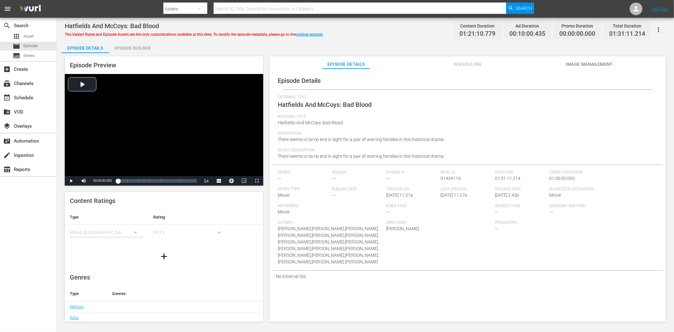
click at [601, 59] on button "Image Management" at bounding box center [589, 62] width 47 height 13
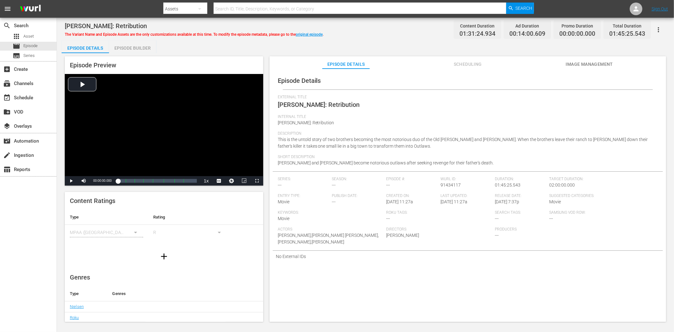
click at [593, 63] on span "Image Management" at bounding box center [589, 64] width 47 height 8
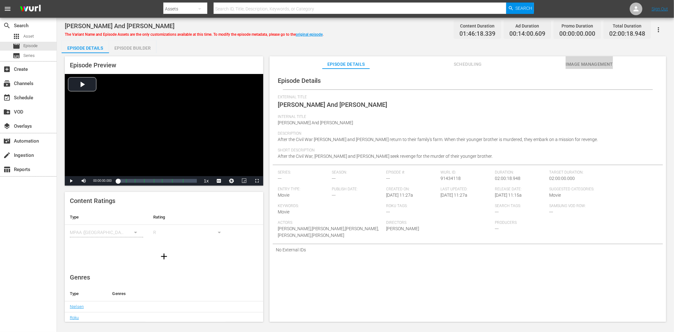
click at [595, 60] on span "Image Management" at bounding box center [589, 64] width 47 height 8
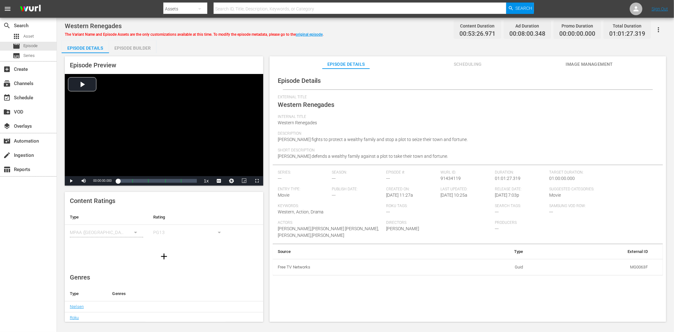
click at [578, 61] on span "Image Management" at bounding box center [589, 64] width 47 height 8
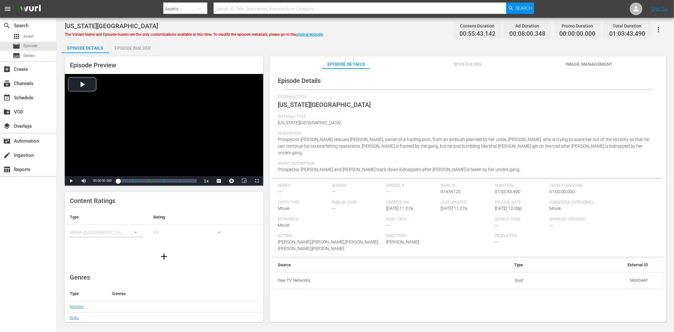
click at [607, 62] on span "Image Management" at bounding box center [589, 64] width 47 height 8
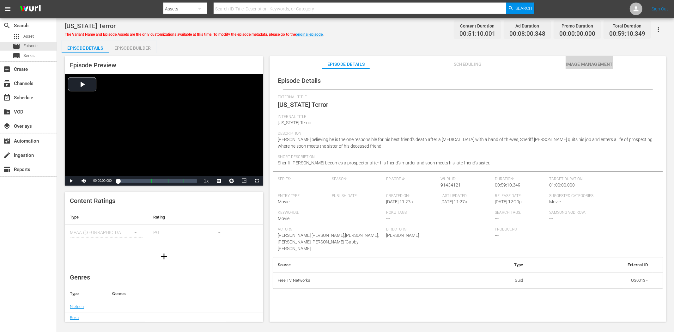
click at [576, 59] on button "Image Management" at bounding box center [589, 62] width 47 height 13
click at [572, 67] on span "Image Management" at bounding box center [589, 64] width 47 height 8
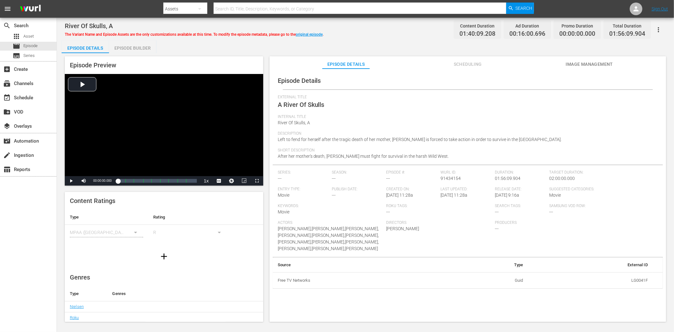
click at [579, 62] on span "Image Management" at bounding box center [589, 64] width 47 height 8
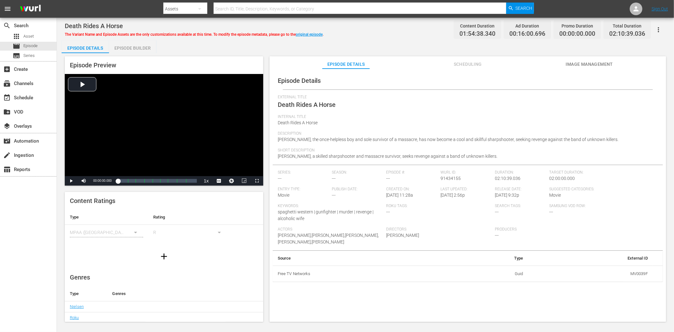
click at [585, 59] on button "Image Management" at bounding box center [589, 62] width 47 height 13
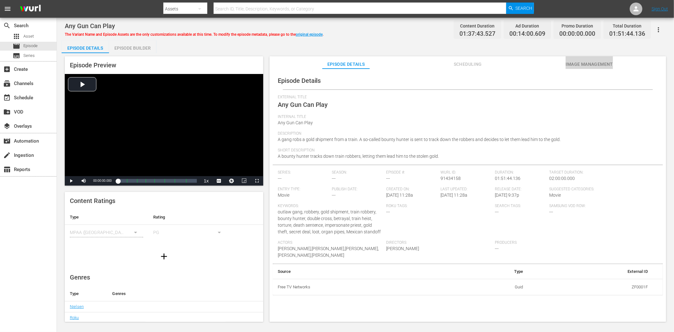
click at [580, 61] on span "Image Management" at bounding box center [589, 64] width 47 height 8
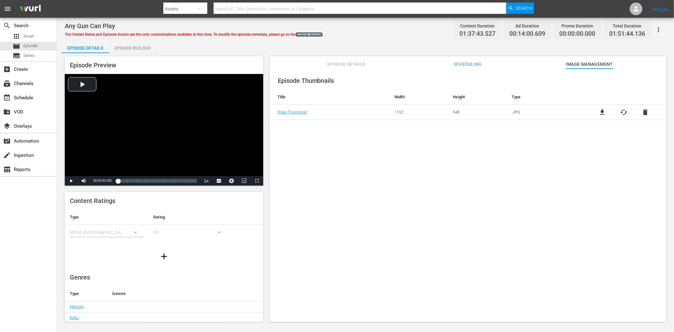
click at [317, 33] on link "original episode" at bounding box center [309, 34] width 27 height 4
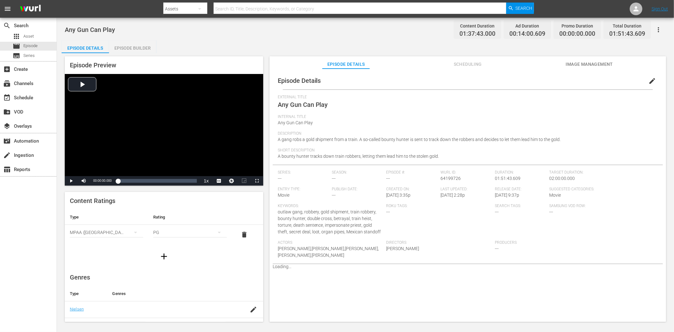
click at [601, 64] on span "Image Management" at bounding box center [589, 64] width 47 height 8
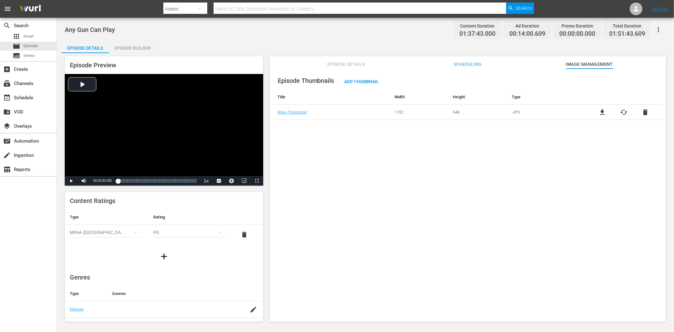
click at [607, 29] on icon "button" at bounding box center [659, 30] width 8 height 8
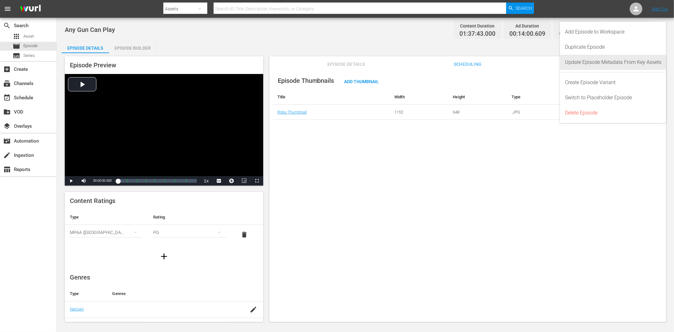
click at [607, 61] on div "Update Episode Metadata From Key Assets" at bounding box center [613, 62] width 96 height 15
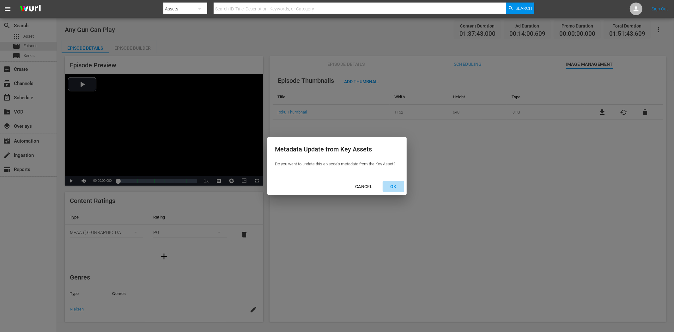
click at [394, 185] on div "OK" at bounding box center [393, 187] width 16 height 8
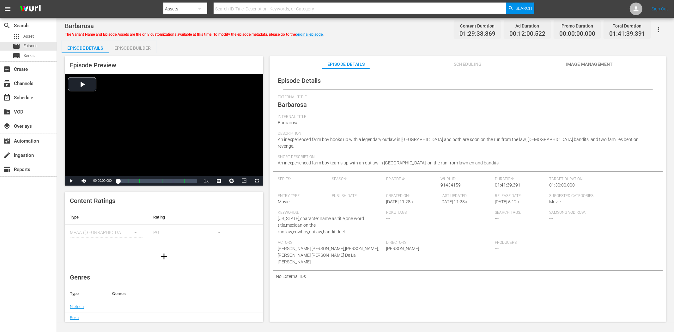
click at [581, 62] on span "Image Management" at bounding box center [589, 64] width 47 height 8
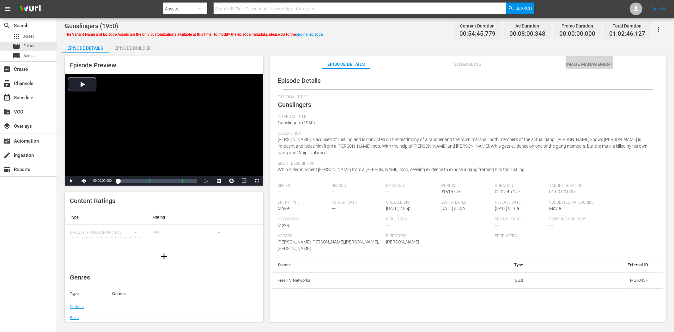
click at [596, 61] on span "Image Management" at bounding box center [589, 64] width 47 height 8
click at [603, 61] on span "Image Management" at bounding box center [589, 64] width 47 height 8
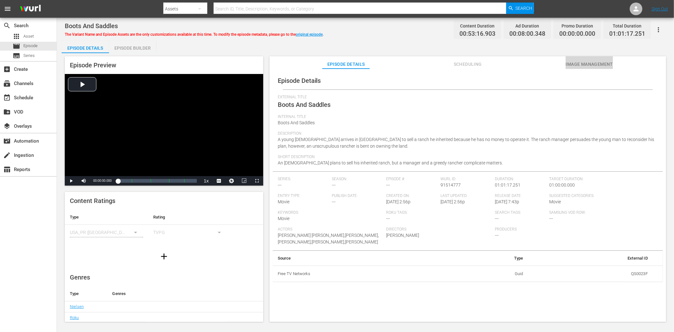
click at [601, 60] on span "Image Management" at bounding box center [589, 64] width 47 height 8
click at [582, 63] on span "Image Management" at bounding box center [589, 64] width 47 height 8
click at [594, 60] on span "Image Management" at bounding box center [589, 64] width 47 height 8
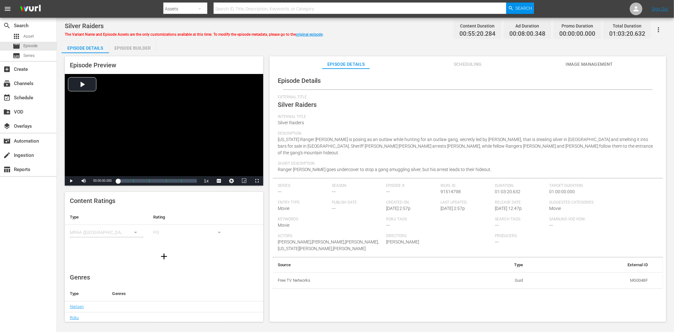
click at [607, 58] on button "Image Management" at bounding box center [589, 62] width 47 height 13
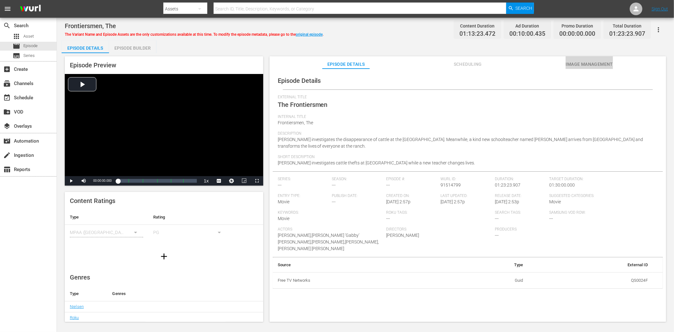
click at [582, 59] on button "Image Management" at bounding box center [589, 62] width 47 height 13
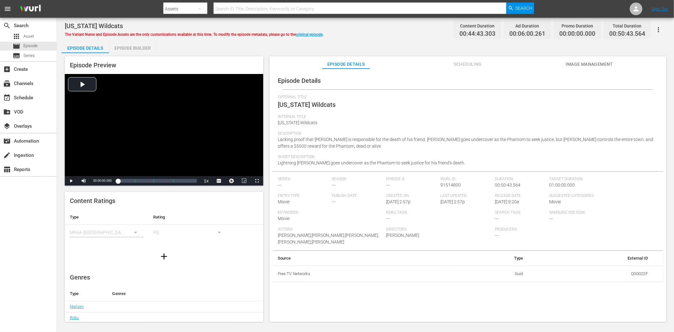
click at [585, 64] on span "Image Management" at bounding box center [589, 64] width 47 height 8
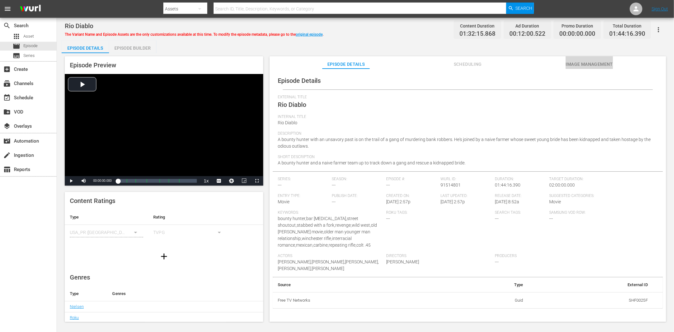
click at [583, 67] on span "Image Management" at bounding box center [589, 64] width 47 height 8
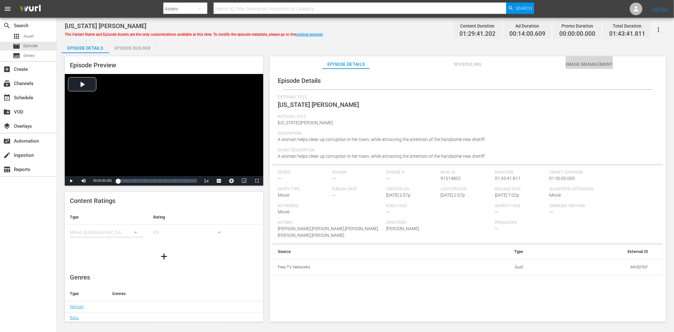
click at [574, 62] on span "Image Management" at bounding box center [589, 64] width 47 height 8
click at [599, 61] on span "Image Management" at bounding box center [589, 64] width 47 height 8
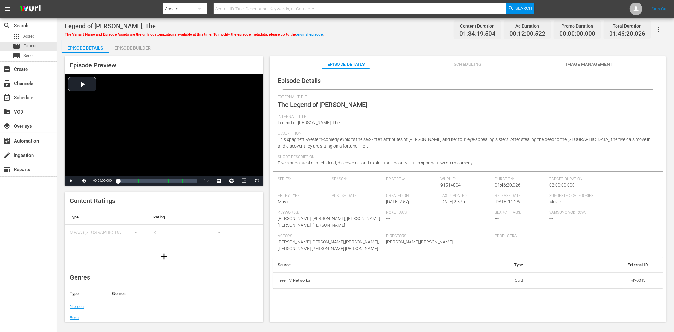
click at [599, 68] on button "Image Management" at bounding box center [589, 62] width 47 height 13
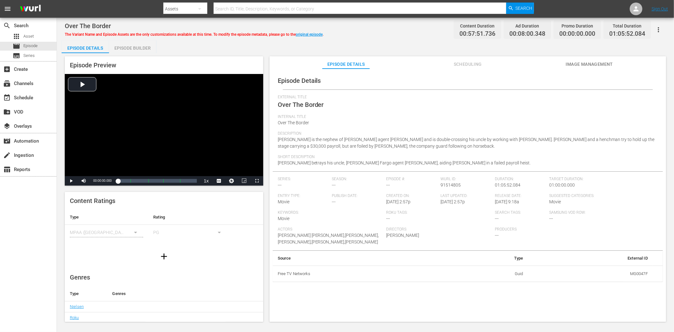
drag, startPoint x: 573, startPoint y: 55, endPoint x: 574, endPoint y: 62, distance: 6.4
click at [573, 57] on div "Episode Preview Video Player is loading. Play Video Play Mute Current Time 00:0…" at bounding box center [366, 190] width 608 height 274
click at [574, 62] on span "Image Management" at bounding box center [589, 64] width 47 height 8
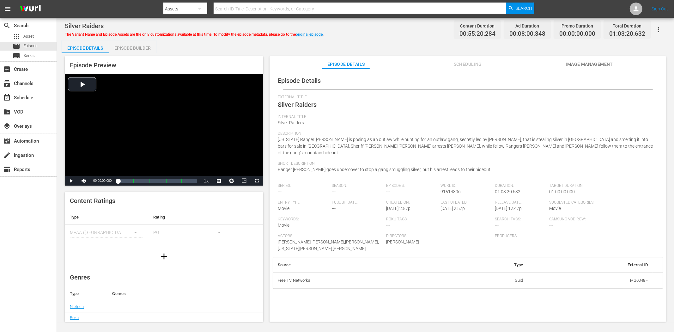
click at [575, 64] on span "Image Management" at bounding box center [589, 64] width 47 height 8
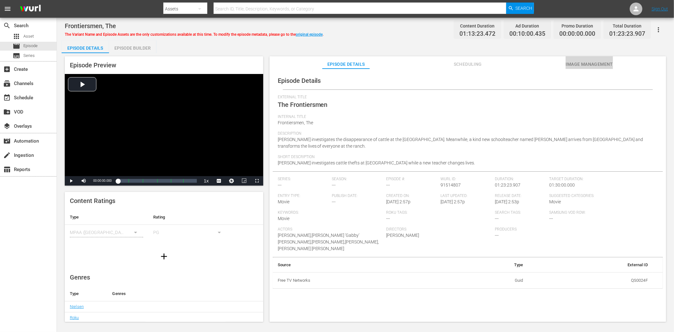
click at [579, 60] on span "Image Management" at bounding box center [589, 64] width 47 height 8
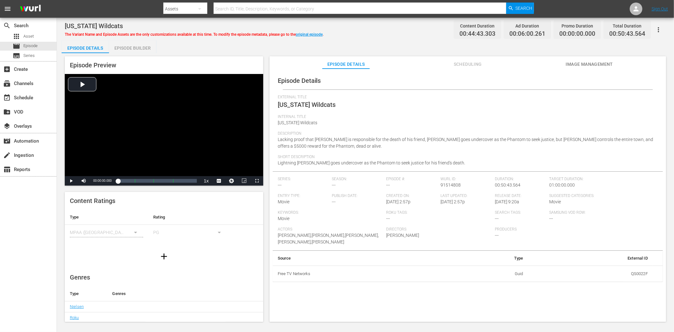
click at [605, 58] on button "Image Management" at bounding box center [589, 62] width 47 height 13
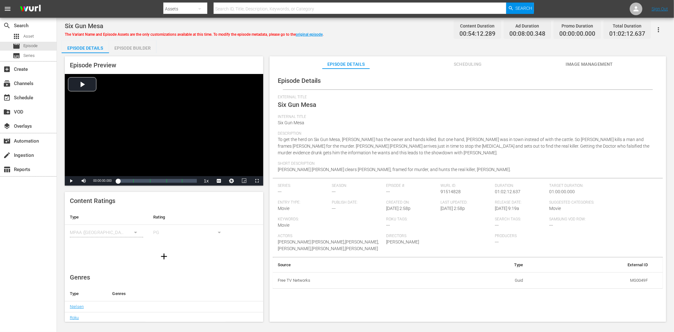
click at [580, 63] on span "Image Management" at bounding box center [589, 64] width 47 height 8
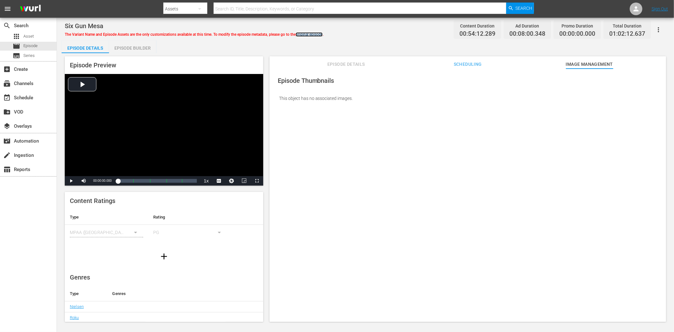
click at [311, 34] on link "original episode" at bounding box center [309, 34] width 27 height 4
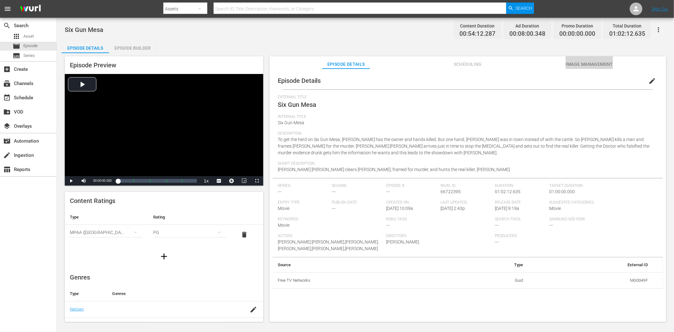
click at [604, 59] on button "Image Management" at bounding box center [589, 62] width 47 height 13
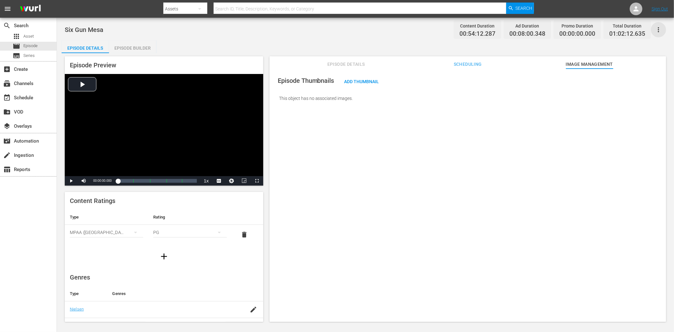
click at [607, 26] on icon "button" at bounding box center [659, 30] width 8 height 8
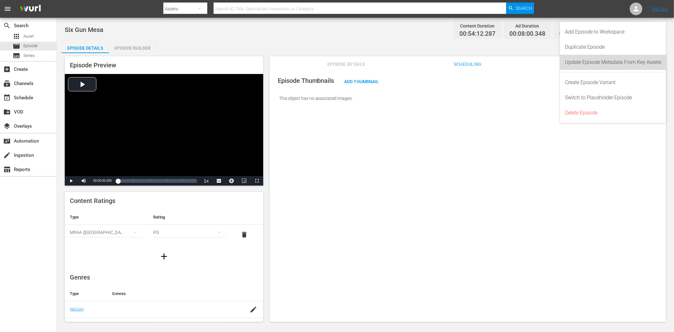
click at [605, 61] on div "Update Episode Metadata From Key Assets" at bounding box center [613, 62] width 96 height 15
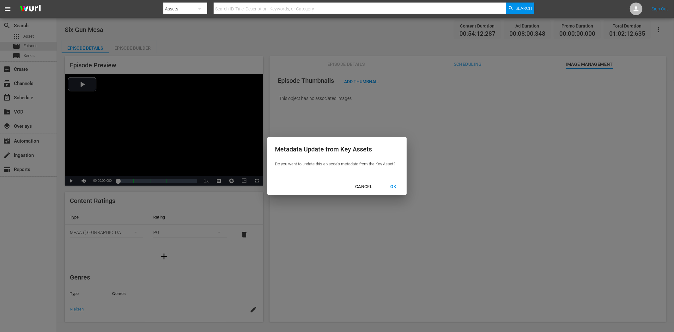
click at [394, 184] on div "OK" at bounding box center [393, 187] width 16 height 8
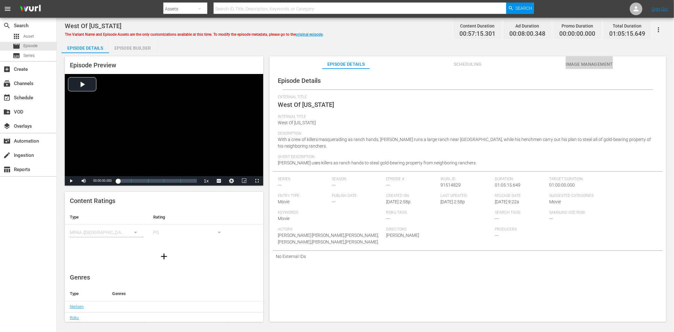
click at [583, 59] on button "Image Management" at bounding box center [589, 62] width 47 height 13
click at [575, 62] on span "Image Management" at bounding box center [589, 64] width 47 height 8
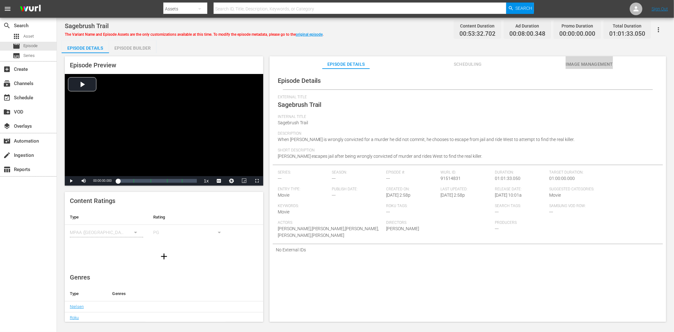
click at [582, 63] on span "Image Management" at bounding box center [589, 64] width 47 height 8
click at [600, 61] on span "Image Management" at bounding box center [589, 64] width 47 height 8
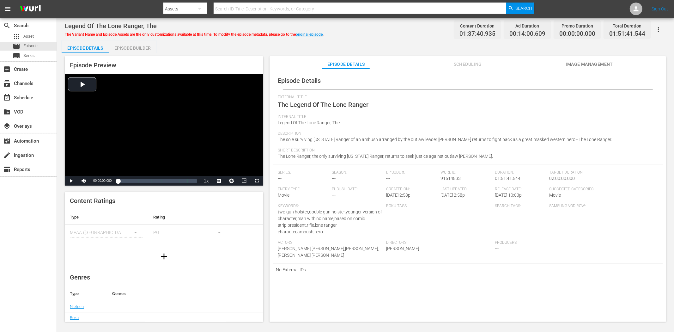
click at [588, 64] on span "Image Management" at bounding box center [589, 64] width 47 height 8
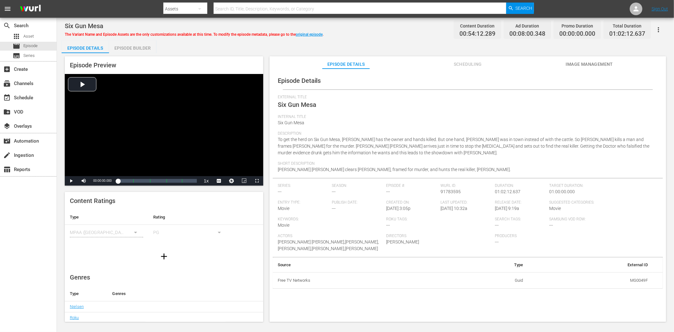
click at [566, 61] on span "Image Management" at bounding box center [589, 64] width 47 height 8
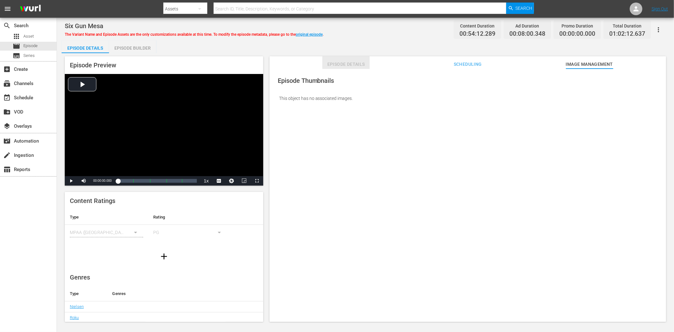
click at [337, 66] on span "Episode Details" at bounding box center [346, 64] width 47 height 8
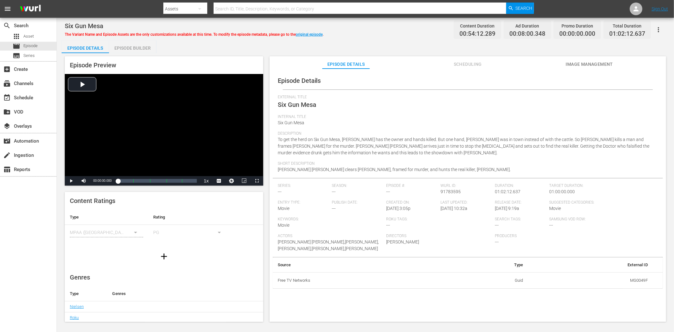
click at [596, 62] on span "Image Management" at bounding box center [589, 64] width 47 height 8
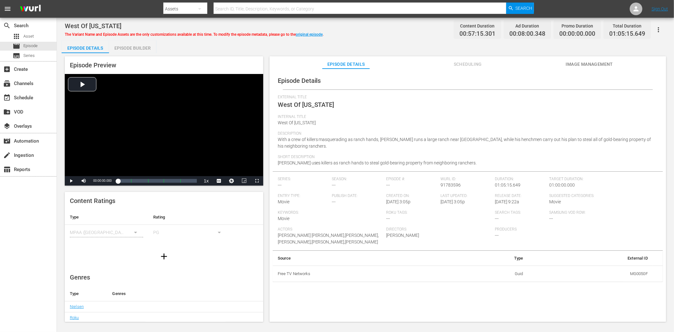
click at [597, 64] on span "Image Management" at bounding box center [589, 64] width 47 height 8
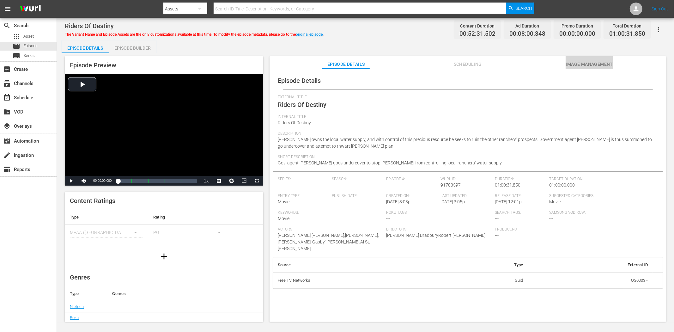
click at [582, 61] on span "Image Management" at bounding box center [589, 64] width 47 height 8
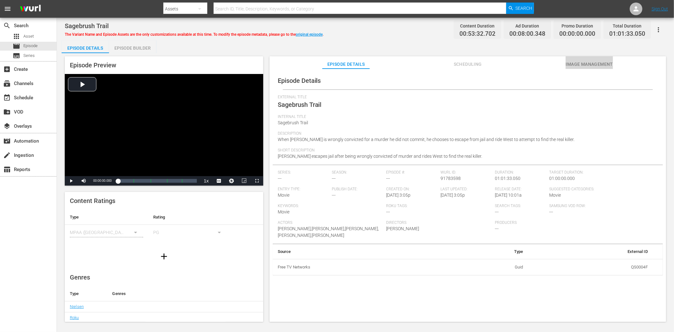
click at [605, 67] on span "Image Management" at bounding box center [589, 64] width 47 height 8
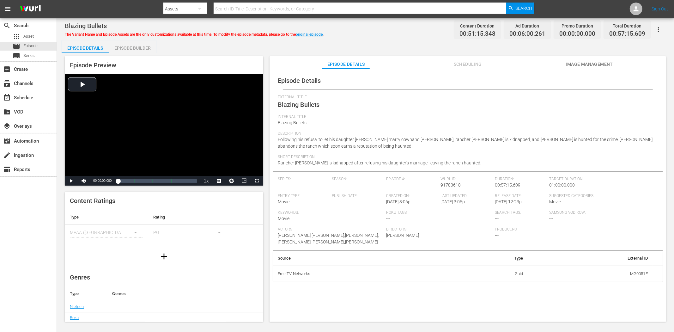
click at [574, 62] on span "Image Management" at bounding box center [589, 64] width 47 height 8
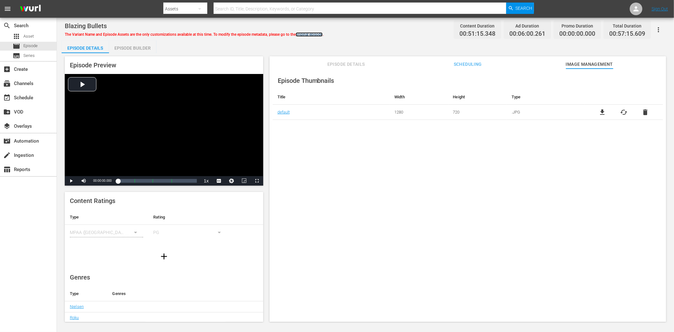
click at [315, 33] on link "original episode" at bounding box center [309, 34] width 27 height 4
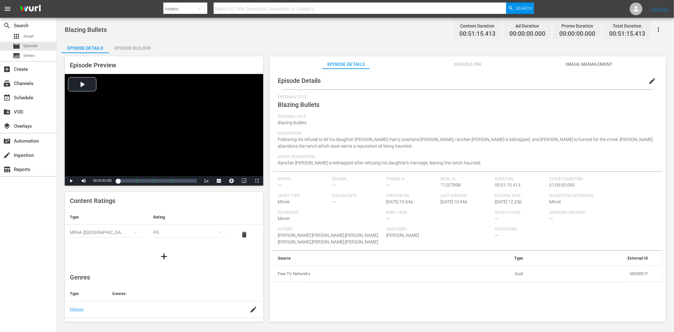
click at [592, 60] on span "Image Management" at bounding box center [589, 64] width 47 height 8
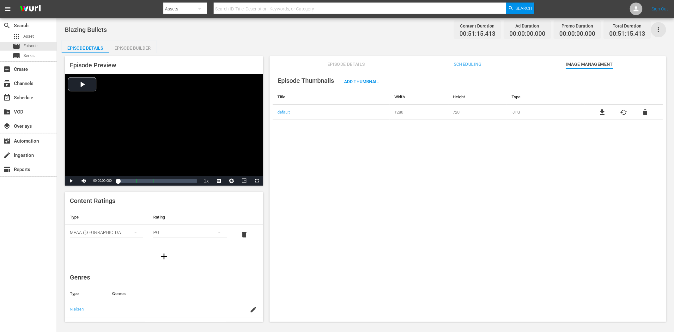
click at [607, 30] on icon "button" at bounding box center [659, 30] width 8 height 8
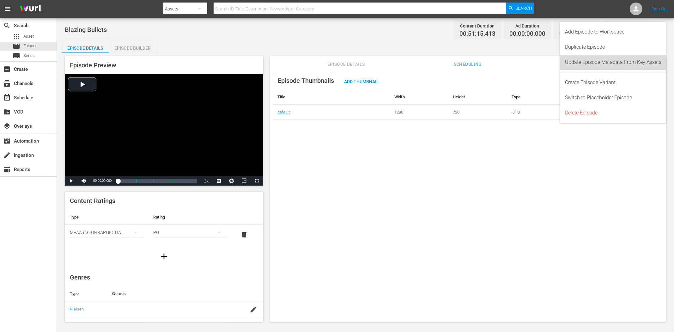
click at [599, 64] on div "Update Episode Metadata From Key Assets" at bounding box center [613, 62] width 96 height 15
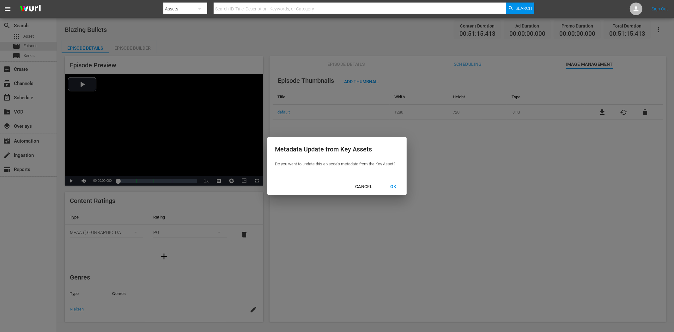
click at [396, 188] on div "OK" at bounding box center [393, 187] width 16 height 8
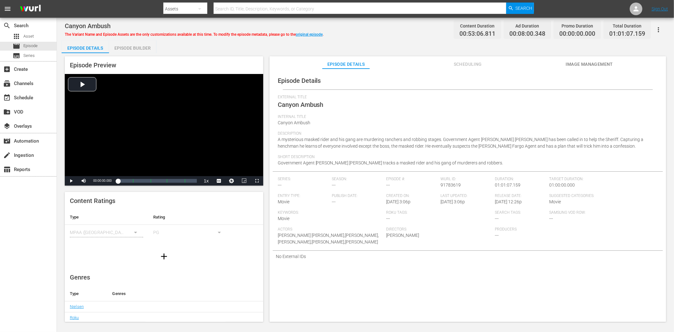
click at [584, 62] on span "Image Management" at bounding box center [589, 64] width 47 height 8
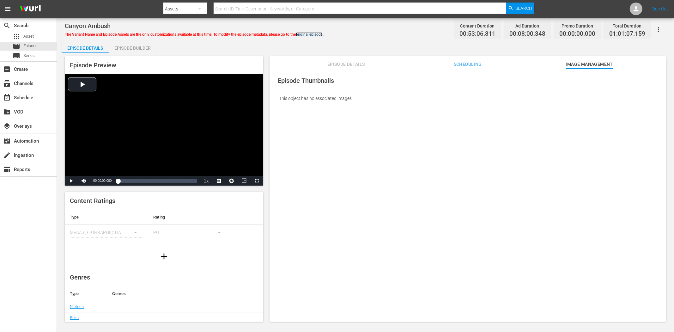
click at [306, 34] on link "original episode" at bounding box center [309, 34] width 27 height 4
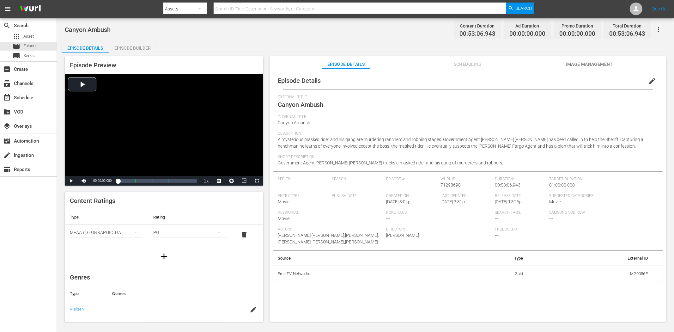
click at [584, 65] on span "Image Management" at bounding box center [589, 64] width 47 height 8
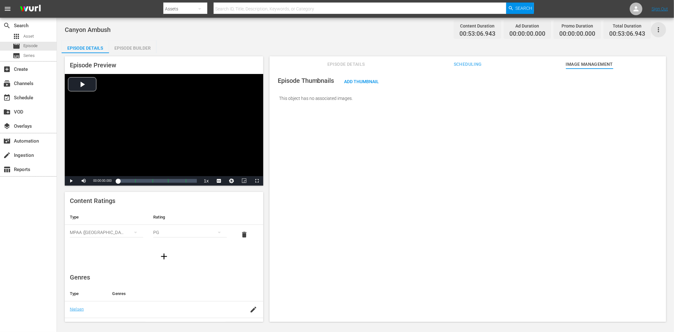
click at [607, 28] on icon "button" at bounding box center [659, 30] width 8 height 8
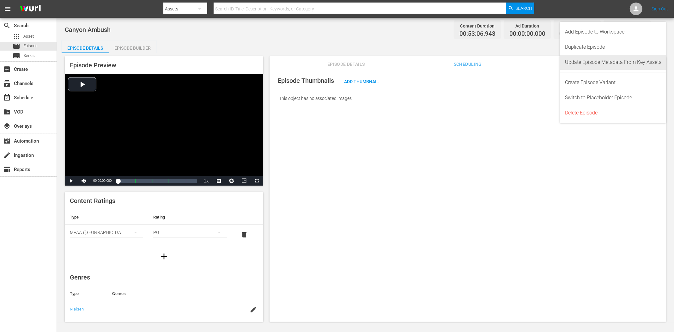
click at [607, 61] on div "Update Episode Metadata From Key Assets" at bounding box center [613, 62] width 96 height 15
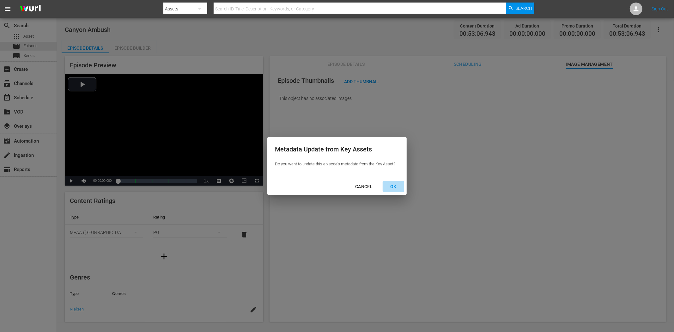
click at [396, 182] on button "OK" at bounding box center [394, 187] width 22 height 12
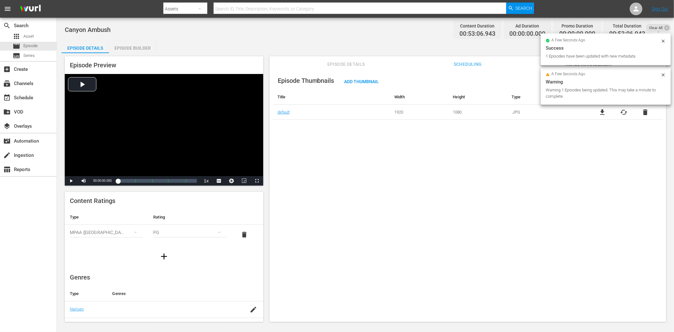
click at [338, 65] on span "Episode Details" at bounding box center [346, 64] width 47 height 8
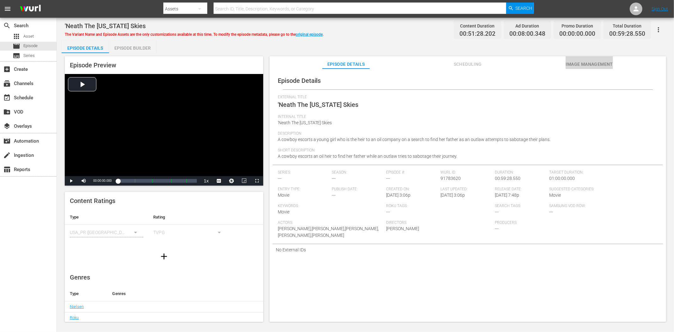
click at [591, 60] on span "Image Management" at bounding box center [589, 64] width 47 height 8
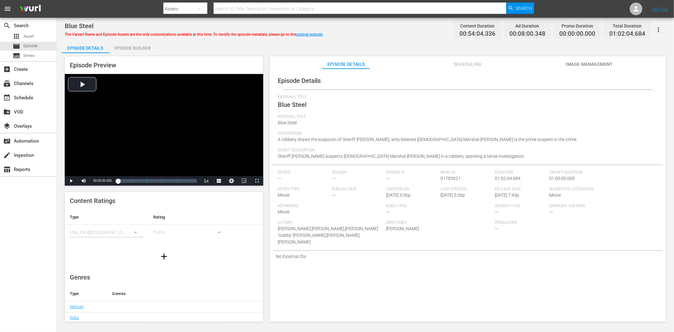
click at [601, 65] on span "Image Management" at bounding box center [589, 64] width 47 height 8
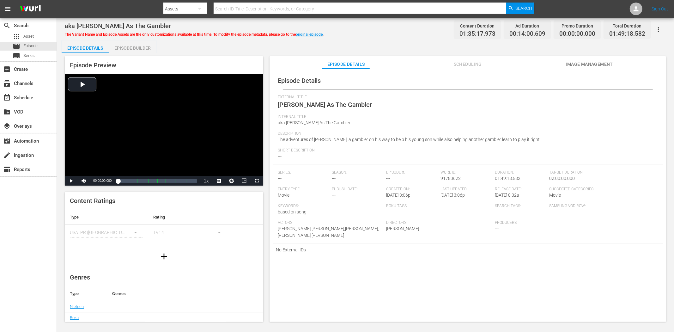
click at [596, 64] on span "Image Management" at bounding box center [589, 64] width 47 height 8
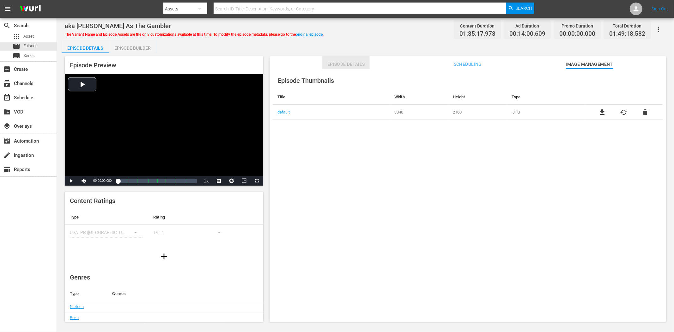
click at [337, 64] on span "Episode Details" at bounding box center [346, 64] width 47 height 8
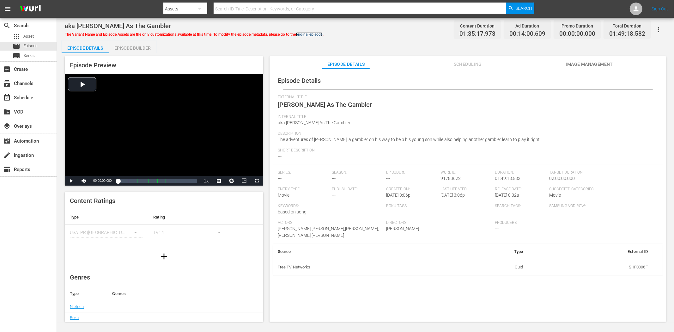
drag, startPoint x: 310, startPoint y: 35, endPoint x: 319, endPoint y: 36, distance: 8.6
click at [310, 35] on link "original episode" at bounding box center [309, 34] width 27 height 4
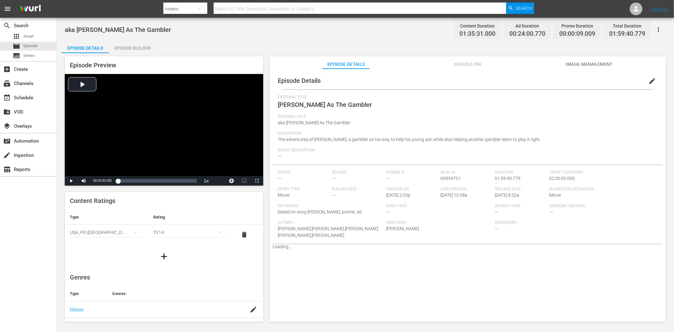
click at [346, 103] on span "Kenny Rogers As The Gambler" at bounding box center [325, 105] width 95 height 8
copy span "Kenny Rogers As The Gambler"
click at [607, 77] on span "edit" at bounding box center [653, 81] width 8 height 8
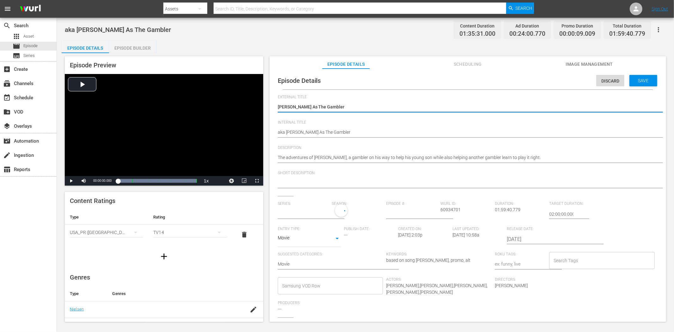
type input "No Series"
click at [358, 180] on textarea at bounding box center [466, 184] width 377 height 8
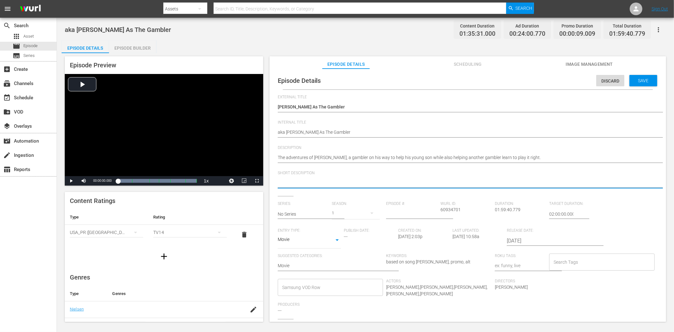
paste textarea "Gambler Brady Hawkes is on his way to help his son while teaching another gambl…"
type textarea "Gambler Brady Hawkes is on his way to help his son while teaching another gambl…"
click at [607, 77] on div "Save" at bounding box center [644, 80] width 28 height 11
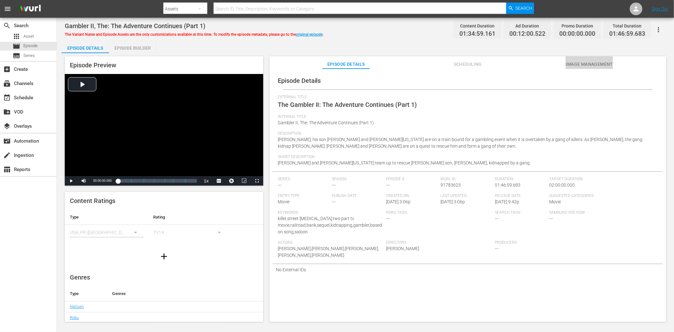
click at [580, 61] on span "Image Management" at bounding box center [589, 64] width 47 height 8
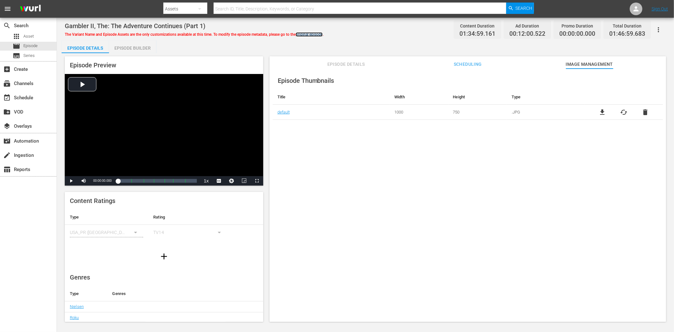
click at [316, 34] on link "original episode" at bounding box center [309, 34] width 27 height 4
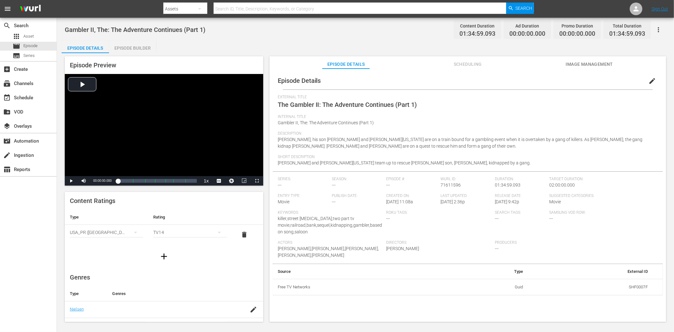
click at [607, 62] on span "Image Management" at bounding box center [589, 64] width 47 height 8
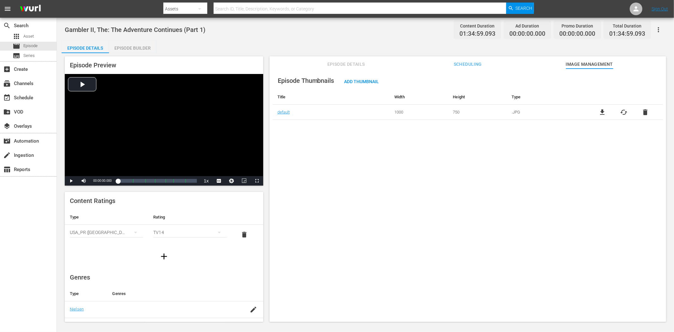
click at [607, 30] on icon "button" at bounding box center [659, 30] width 8 height 8
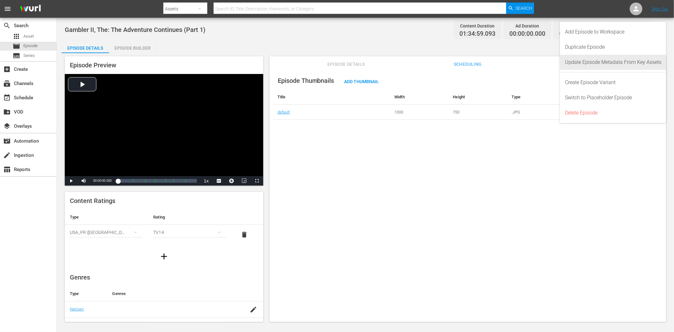
click at [607, 64] on div "Update Episode Metadata From Key Assets" at bounding box center [613, 62] width 96 height 15
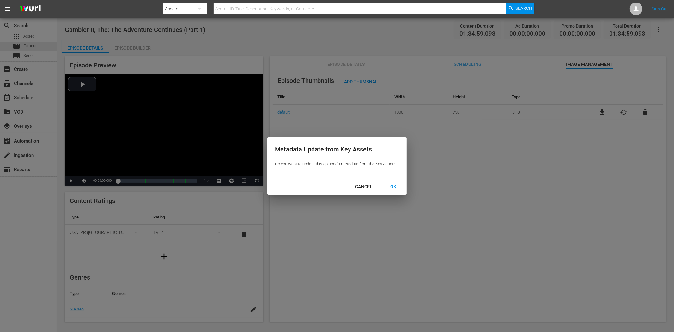
click at [394, 187] on div "OK" at bounding box center [393, 187] width 16 height 8
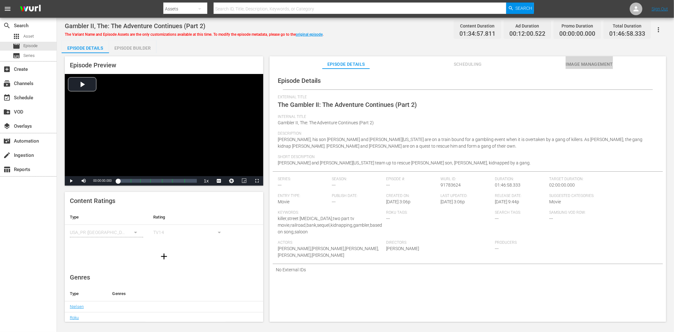
click at [596, 61] on span "Image Management" at bounding box center [589, 64] width 47 height 8
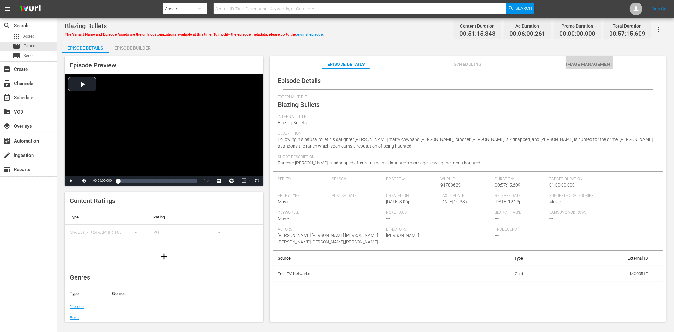
click at [607, 58] on button "Image Management" at bounding box center [589, 62] width 47 height 13
click at [584, 59] on button "Image Management" at bounding box center [589, 62] width 47 height 13
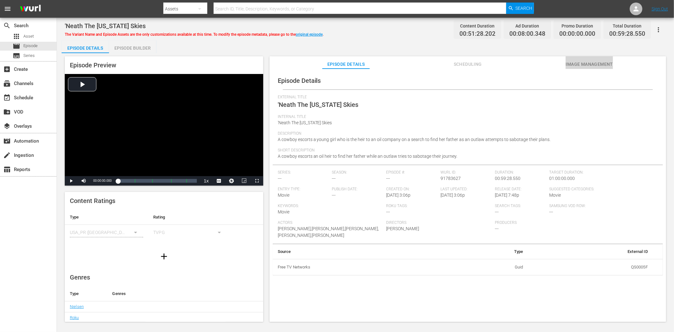
click at [580, 63] on span "Image Management" at bounding box center [589, 64] width 47 height 8
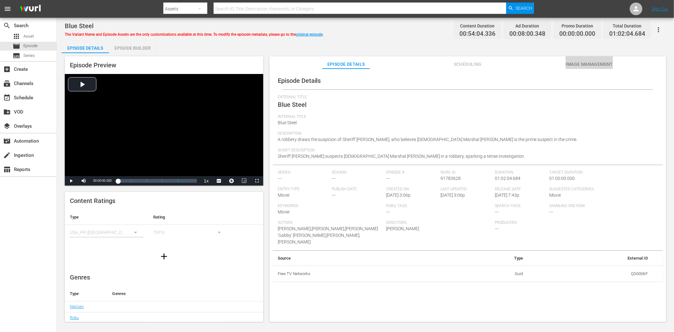
click at [605, 65] on span "Image Management" at bounding box center [589, 64] width 47 height 8
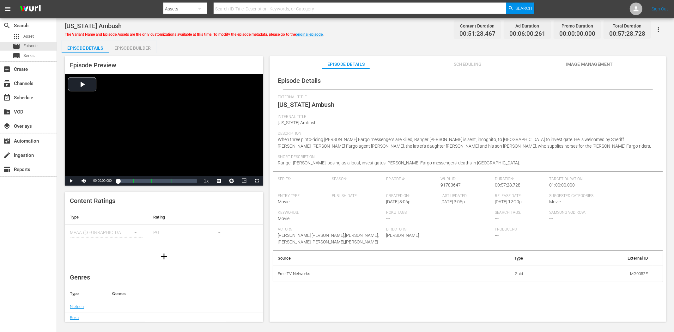
click at [572, 61] on span "Image Management" at bounding box center [589, 64] width 47 height 8
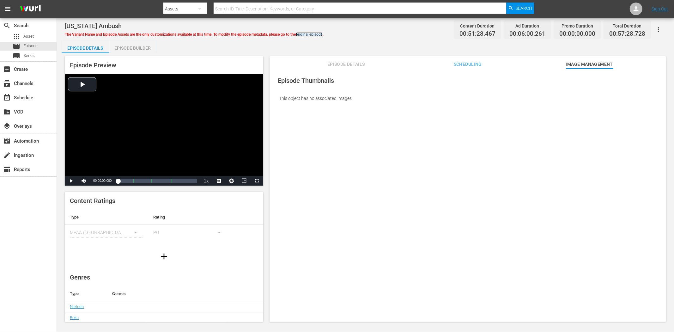
click at [314, 33] on link "original episode" at bounding box center [309, 34] width 27 height 4
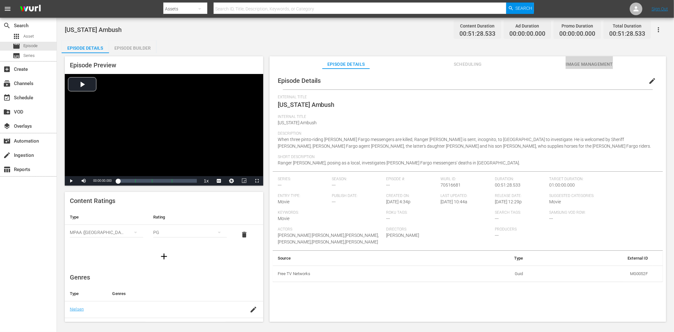
click at [582, 59] on button "Image Management" at bounding box center [589, 62] width 47 height 13
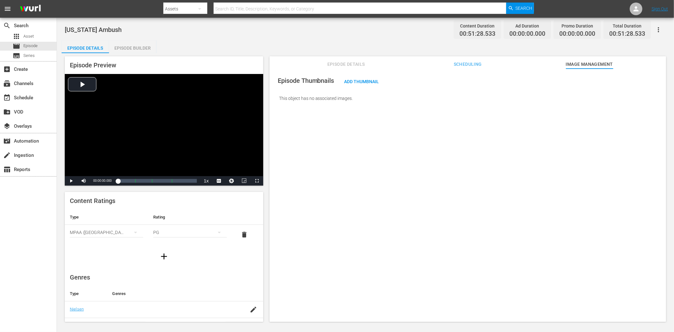
click at [607, 29] on icon "button" at bounding box center [659, 30] width 8 height 8
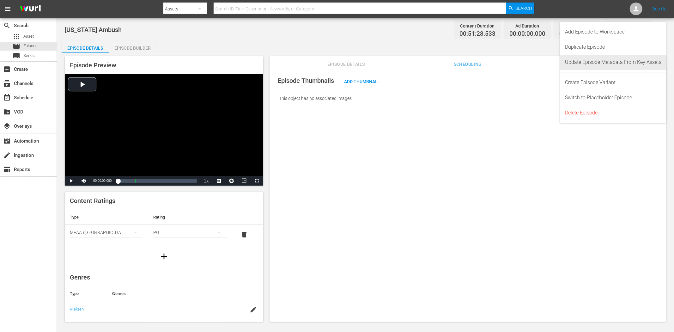
click at [607, 59] on div "Update Episode Metadata From Key Assets" at bounding box center [613, 62] width 96 height 15
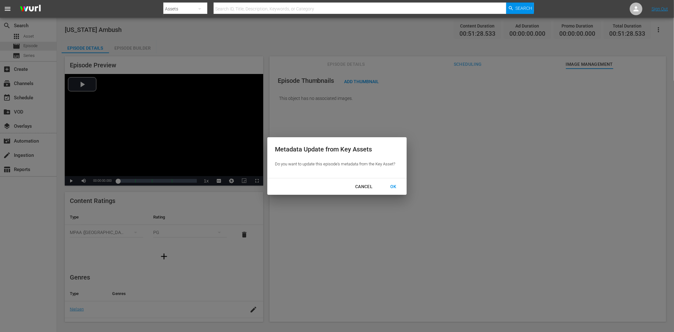
click at [391, 184] on div "OK" at bounding box center [393, 187] width 16 height 8
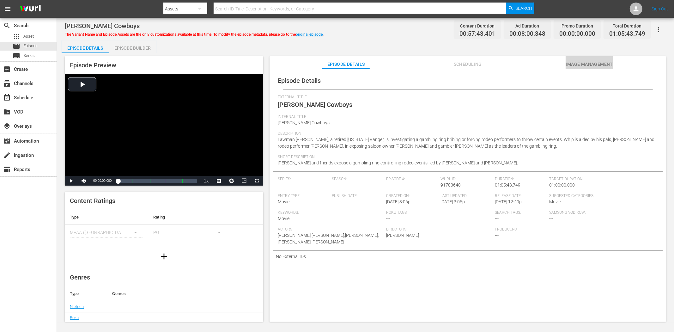
click at [584, 64] on span "Image Management" at bounding box center [589, 64] width 47 height 8
click at [597, 60] on span "Image Management" at bounding box center [589, 64] width 47 height 8
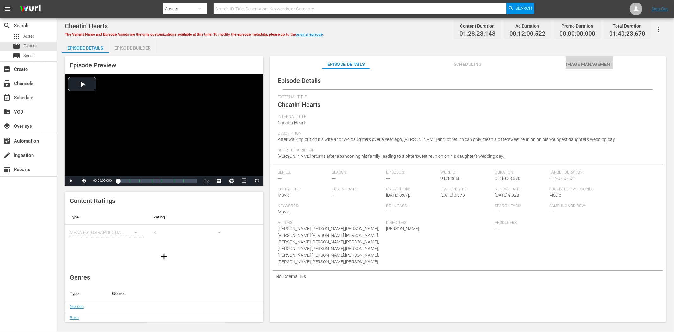
click at [585, 64] on span "Image Management" at bounding box center [589, 64] width 47 height 8
